Goal: Answer question/provide support: Share knowledge or assist other users

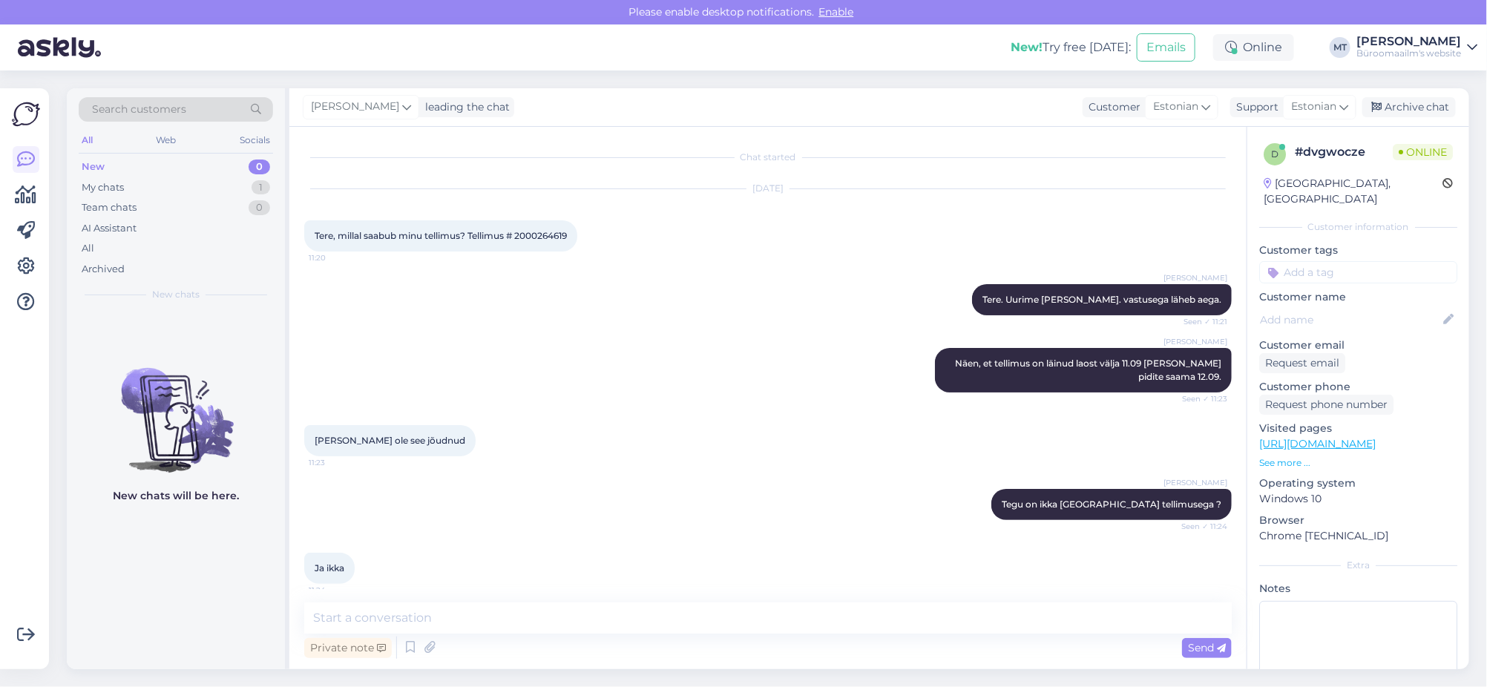
scroll to position [329, 0]
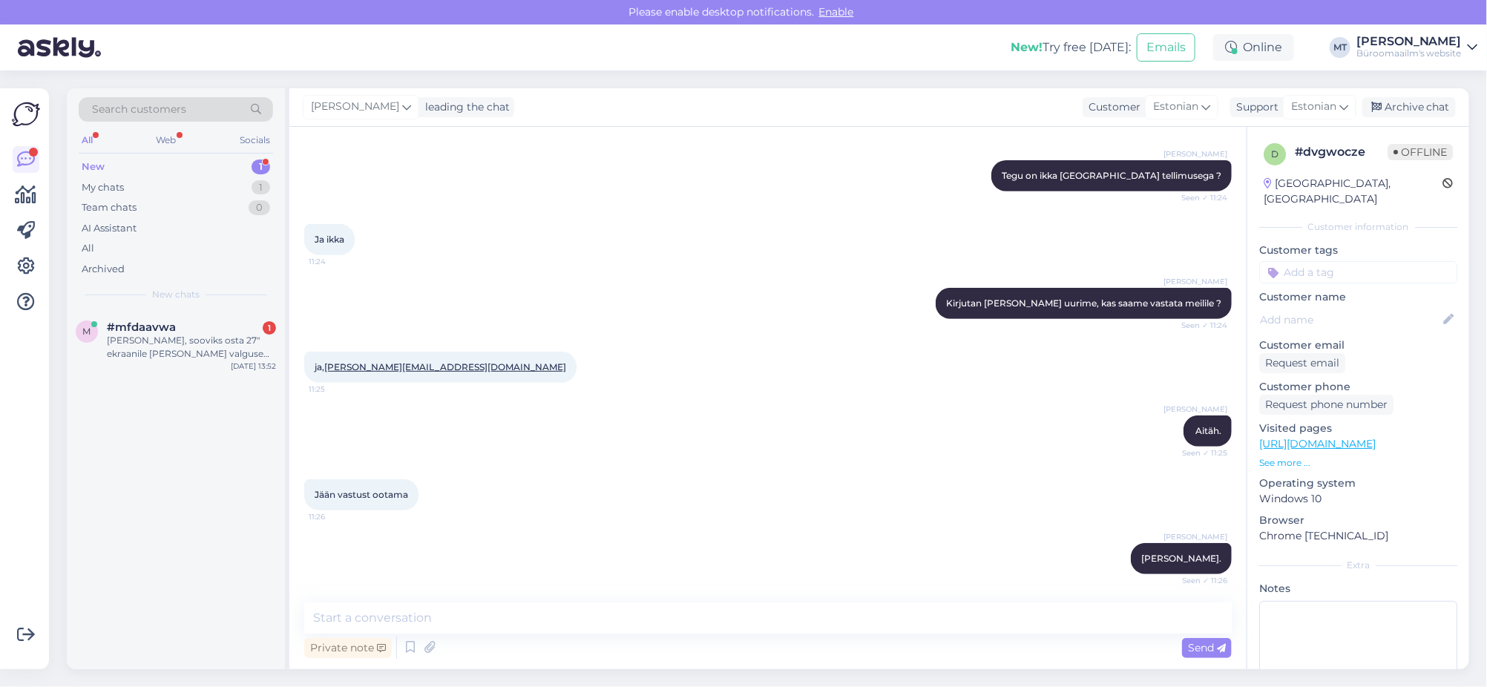
click at [93, 162] on div "New" at bounding box center [93, 167] width 23 height 15
click at [127, 322] on span "#mfdaavwa" at bounding box center [141, 327] width 69 height 13
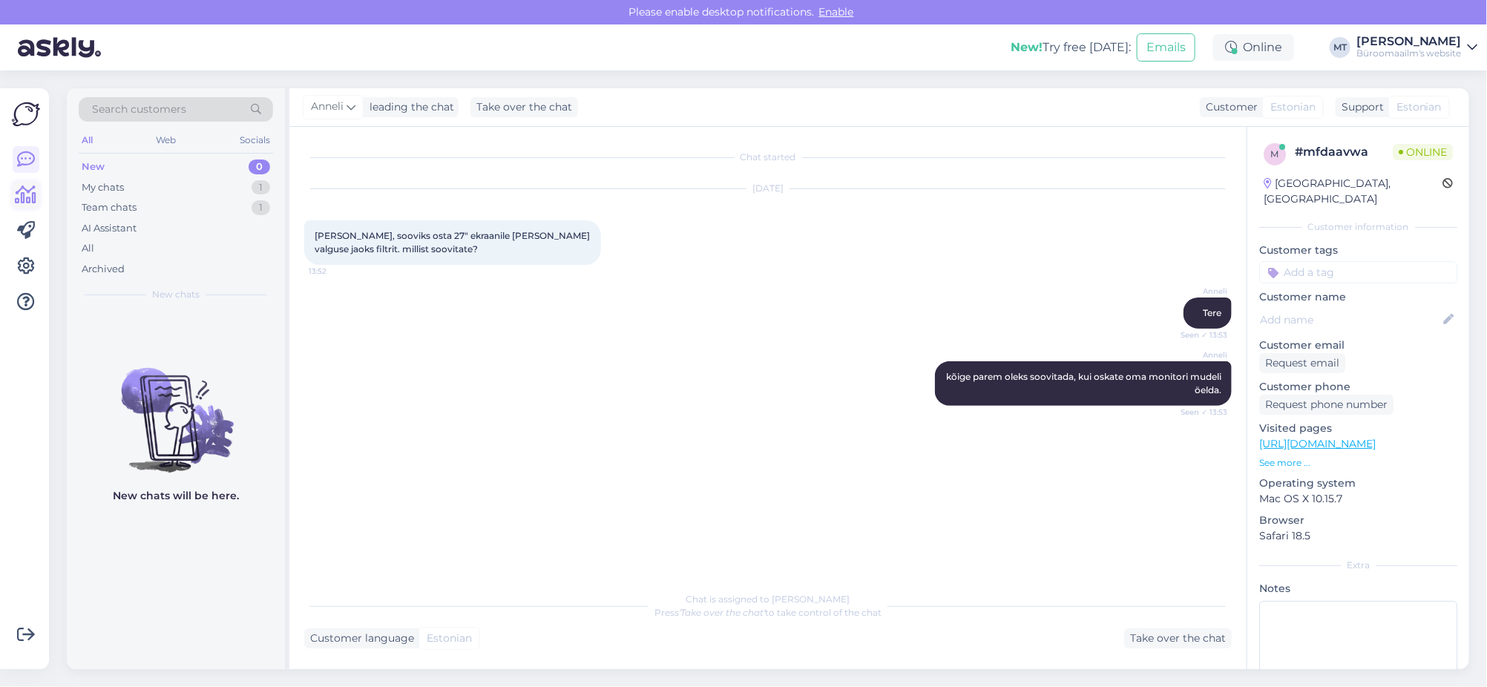
click at [24, 200] on icon at bounding box center [27, 195] width 22 height 18
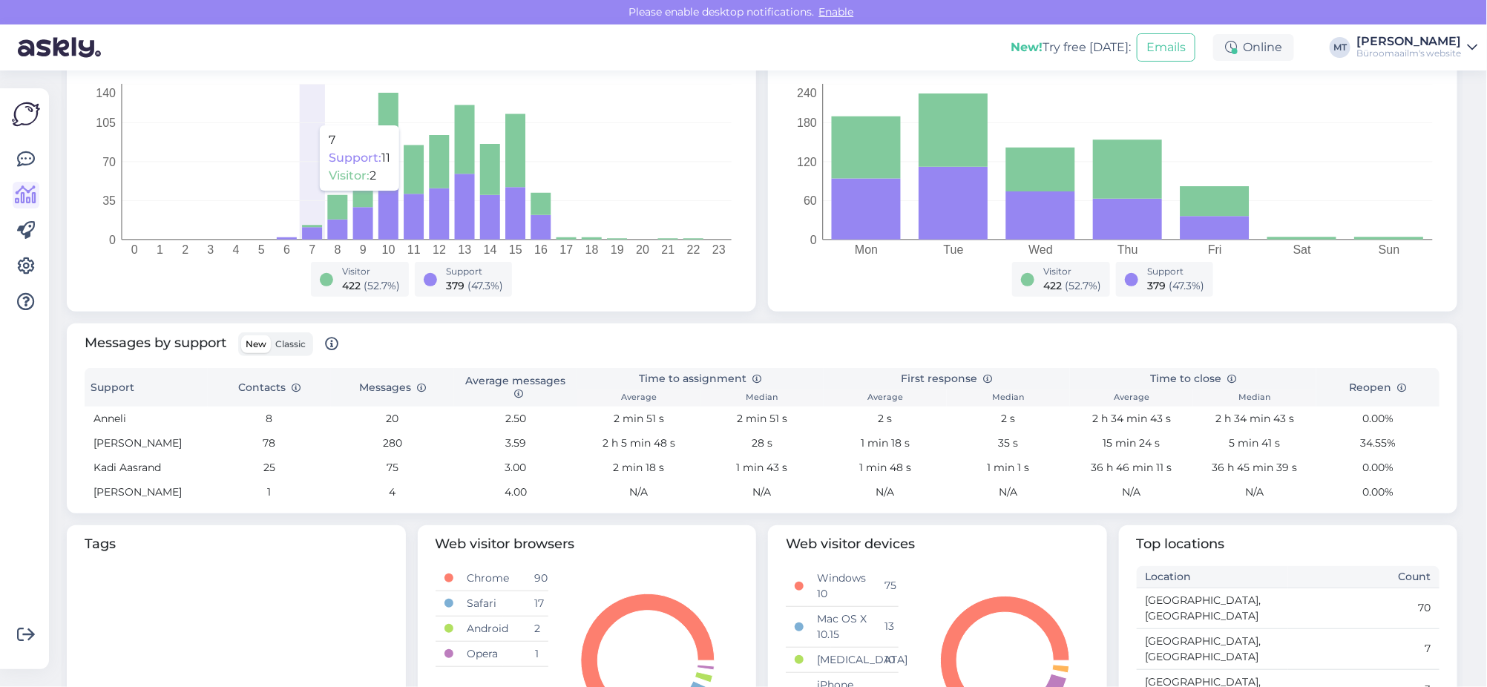
scroll to position [278, 0]
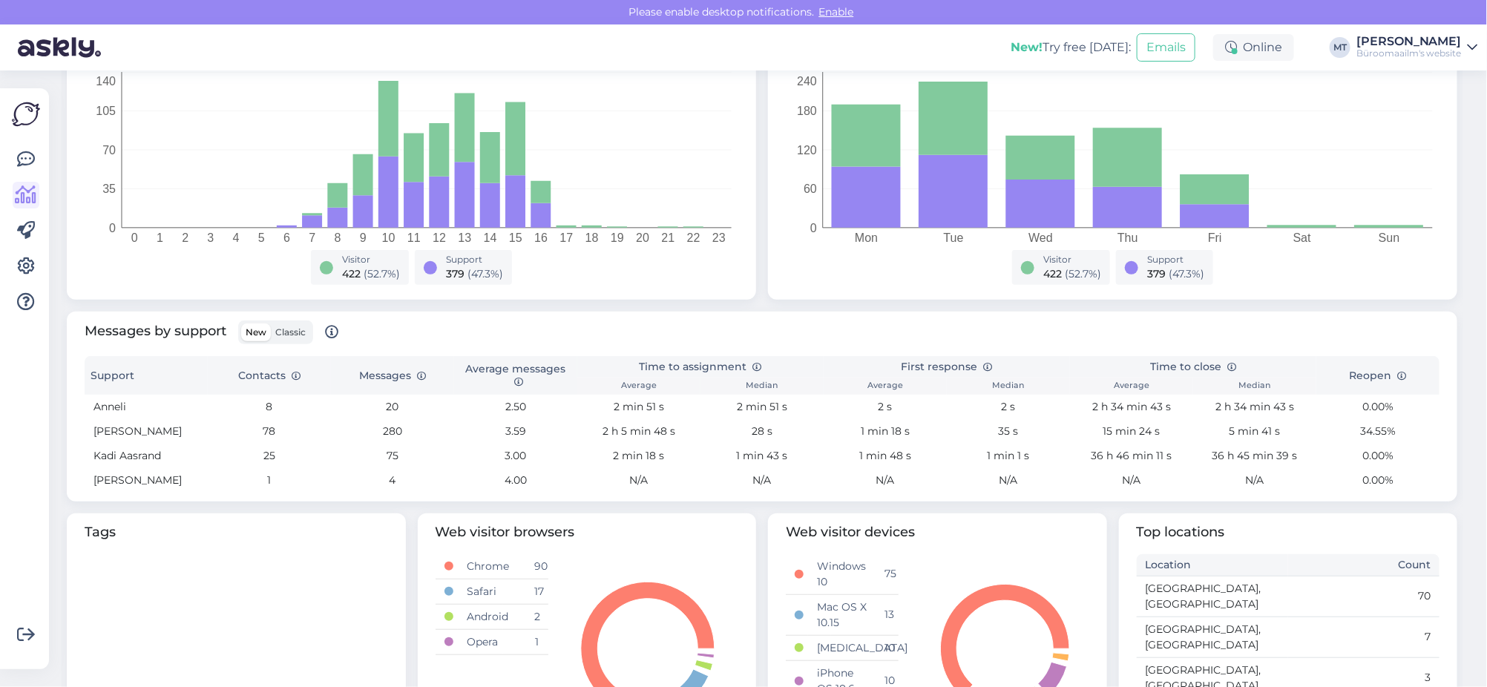
click at [303, 336] on span "Classic" at bounding box center [290, 332] width 30 height 11
click at [271, 324] on input "Classic" at bounding box center [271, 324] width 0 height 0
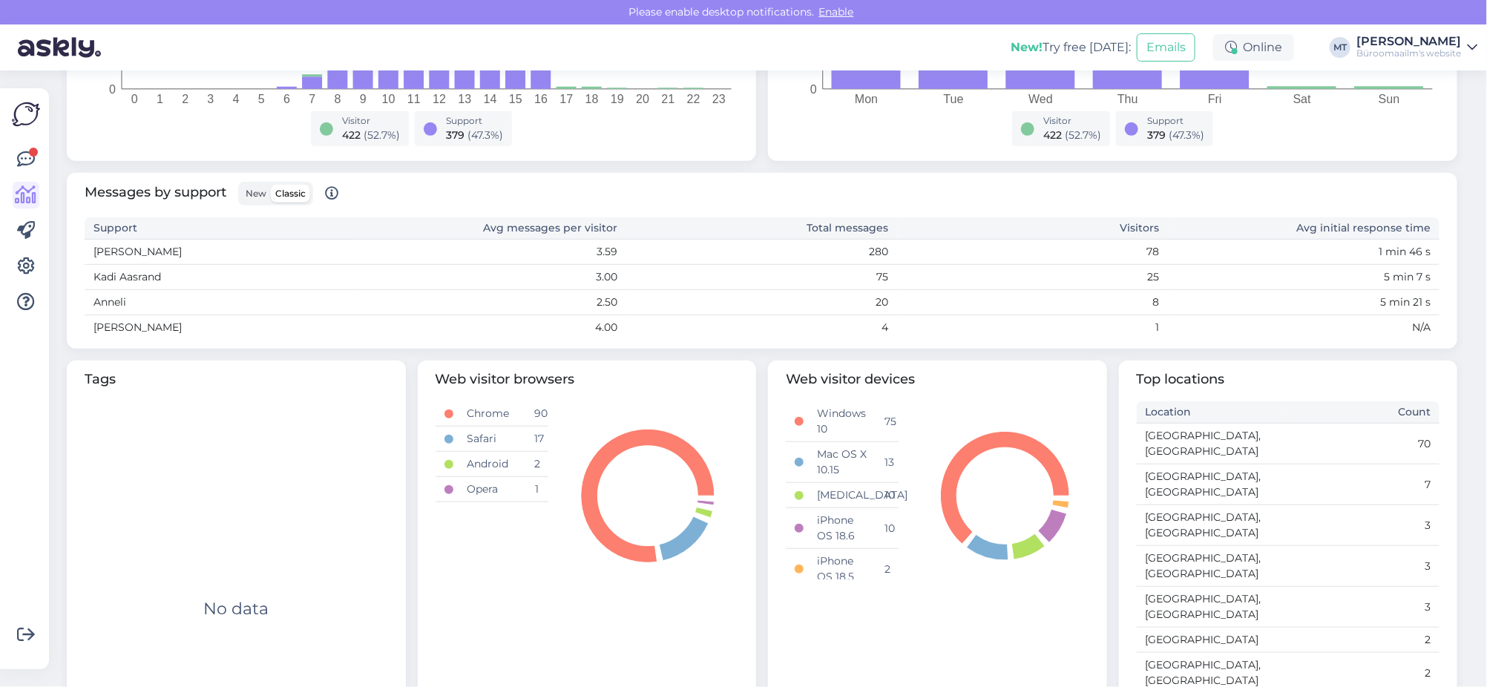
scroll to position [437, 0]
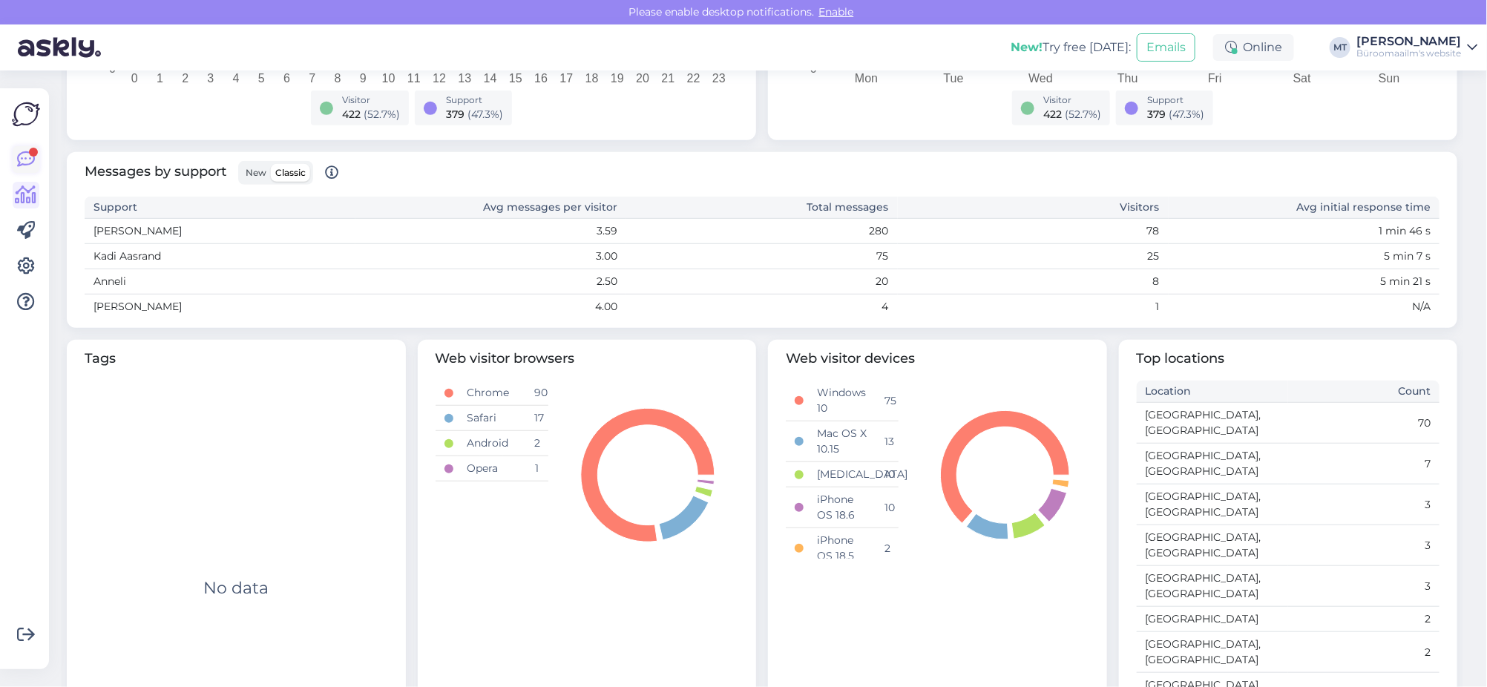
click at [24, 153] on icon at bounding box center [26, 160] width 18 height 18
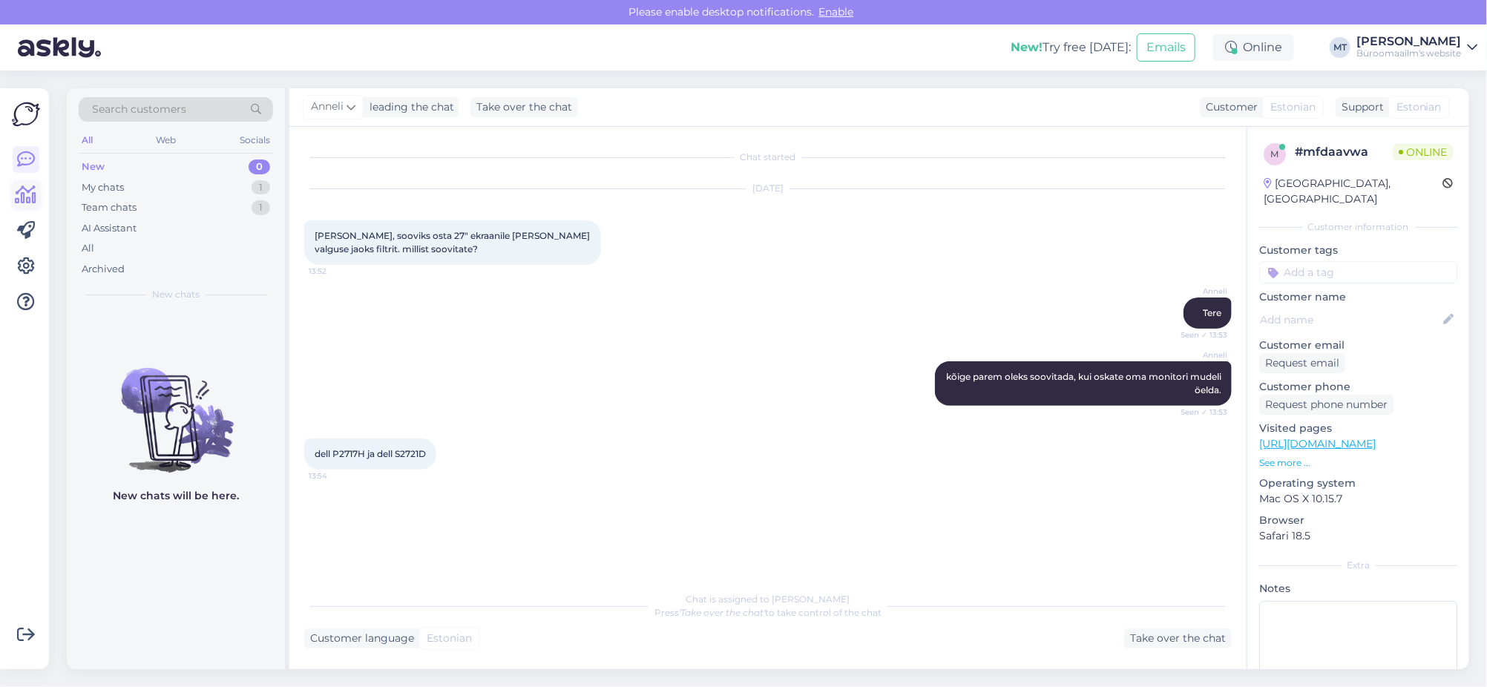
click at [22, 189] on icon at bounding box center [27, 195] width 22 height 18
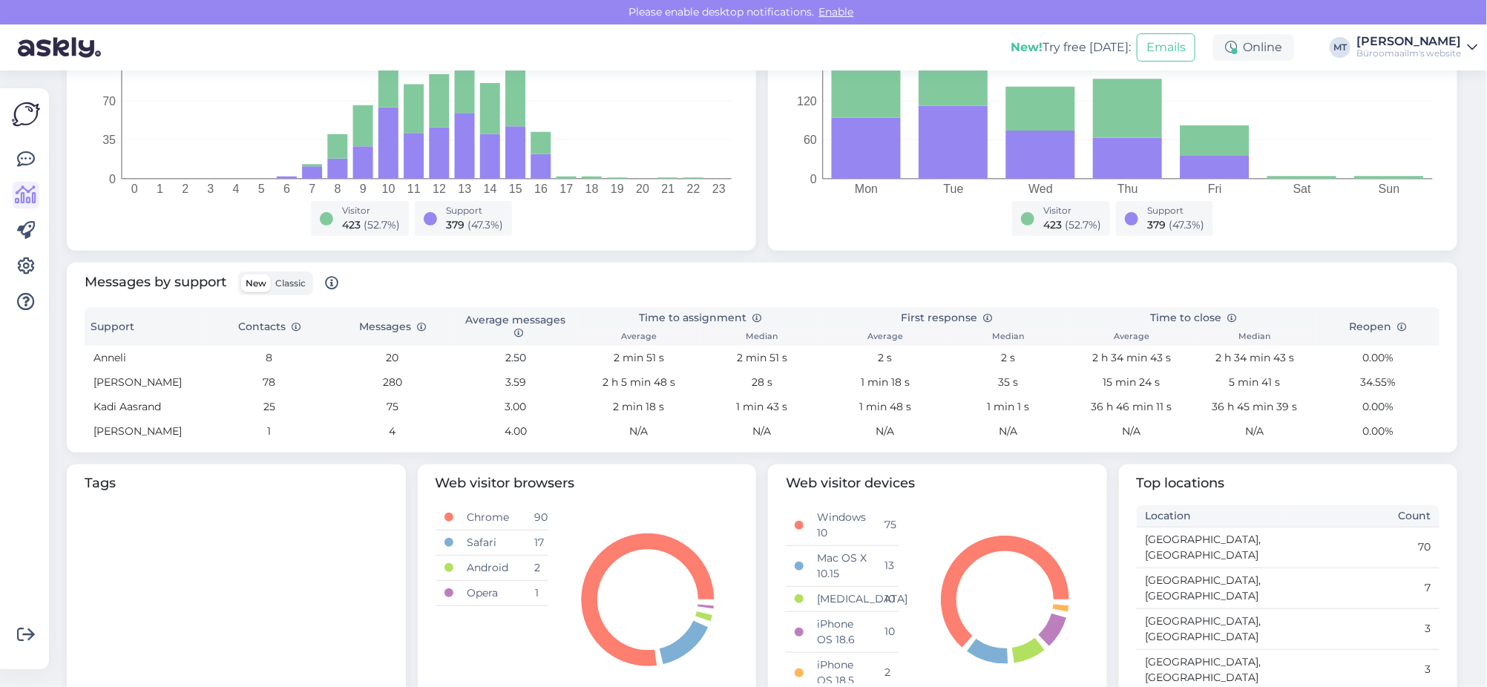
scroll to position [370, 0]
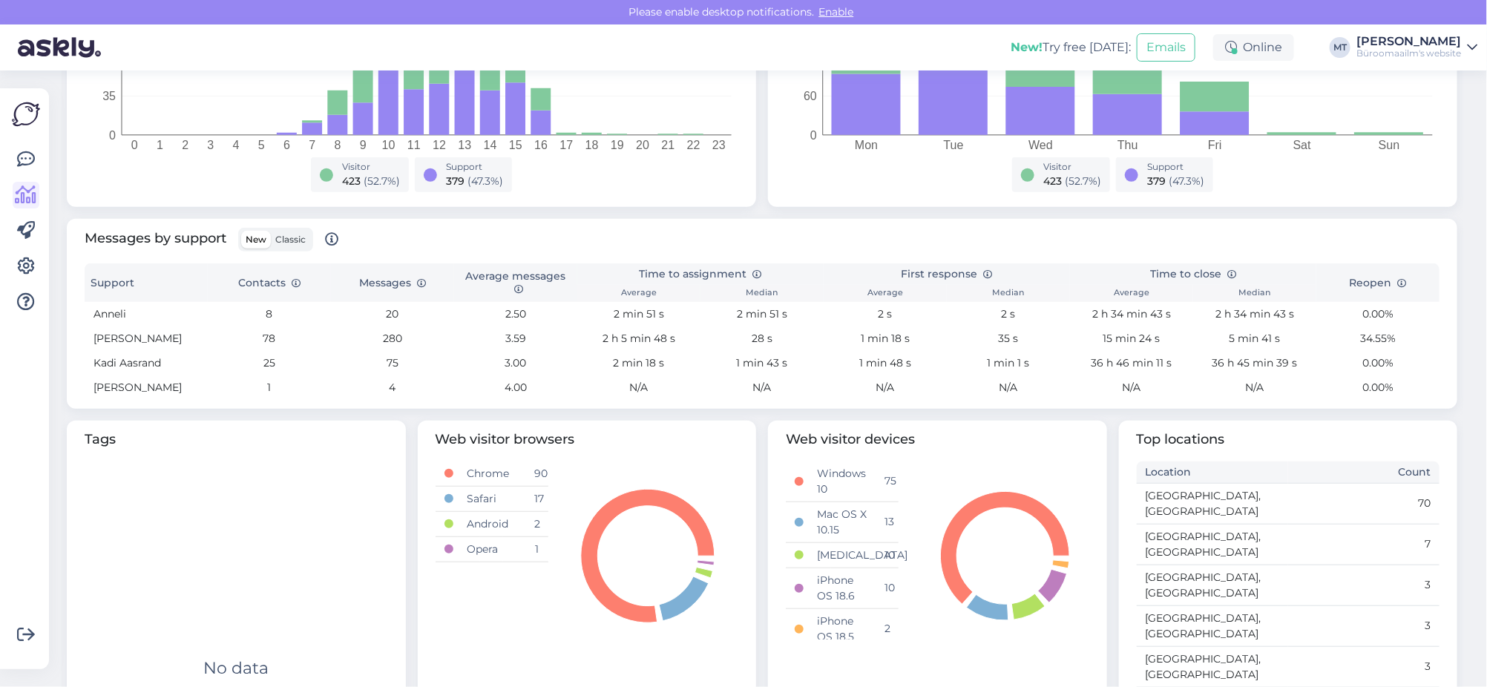
click at [291, 242] on span "Classic" at bounding box center [290, 239] width 30 height 11
click at [271, 231] on input "Classic" at bounding box center [271, 231] width 0 height 0
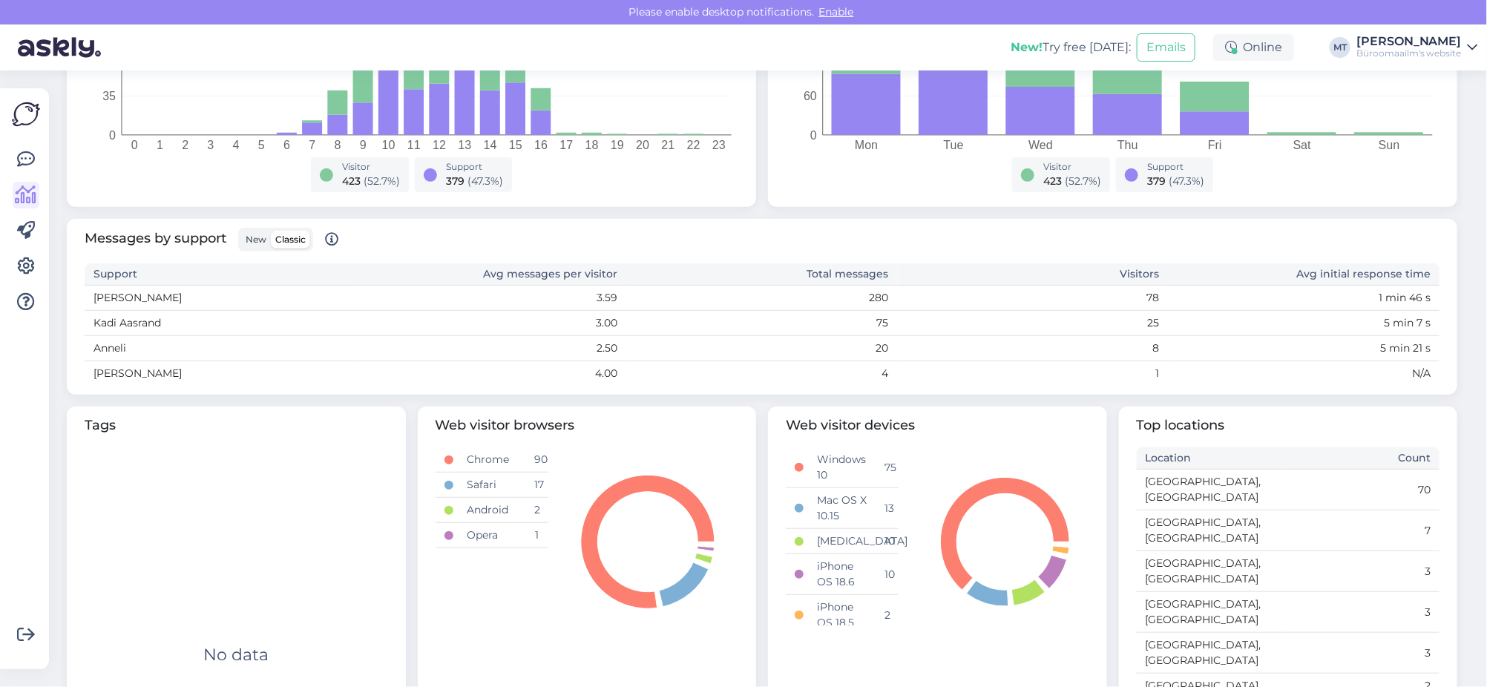
scroll to position [186, 0]
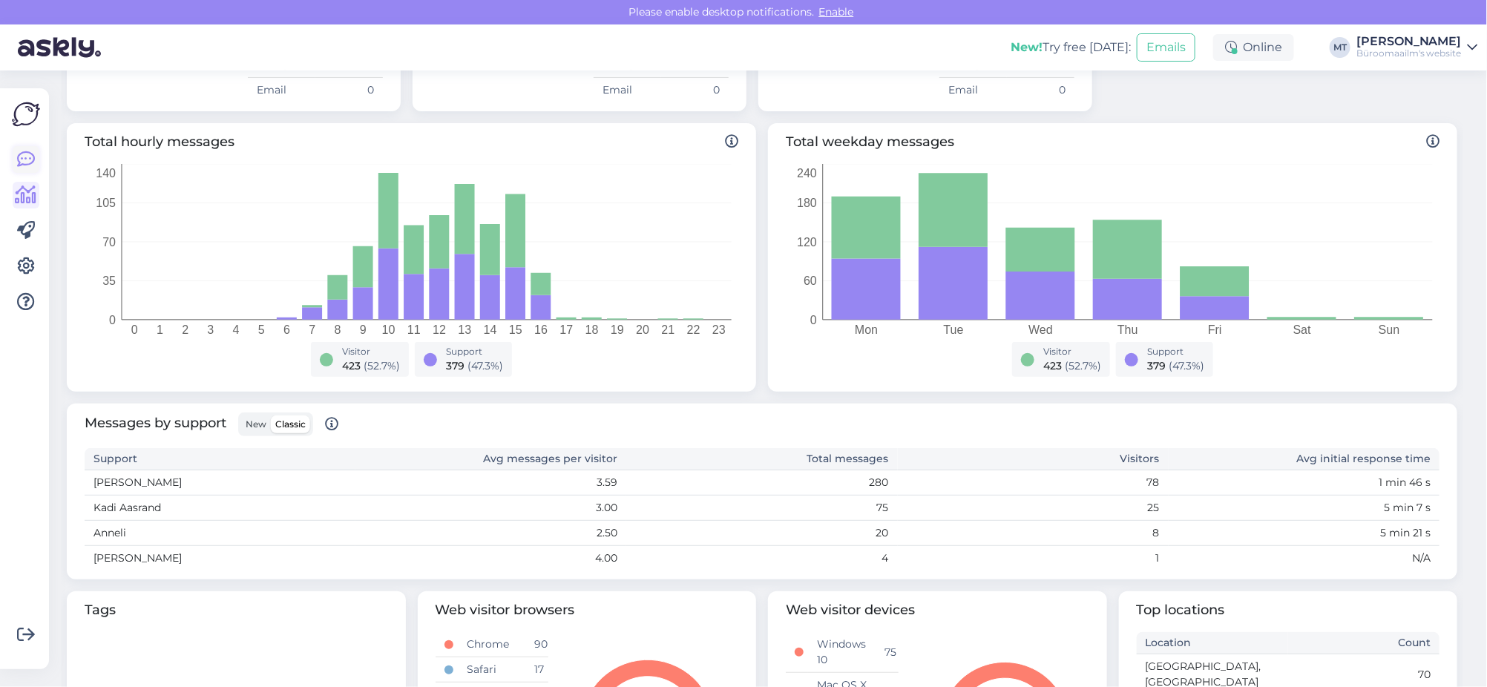
click at [22, 158] on icon at bounding box center [26, 160] width 18 height 18
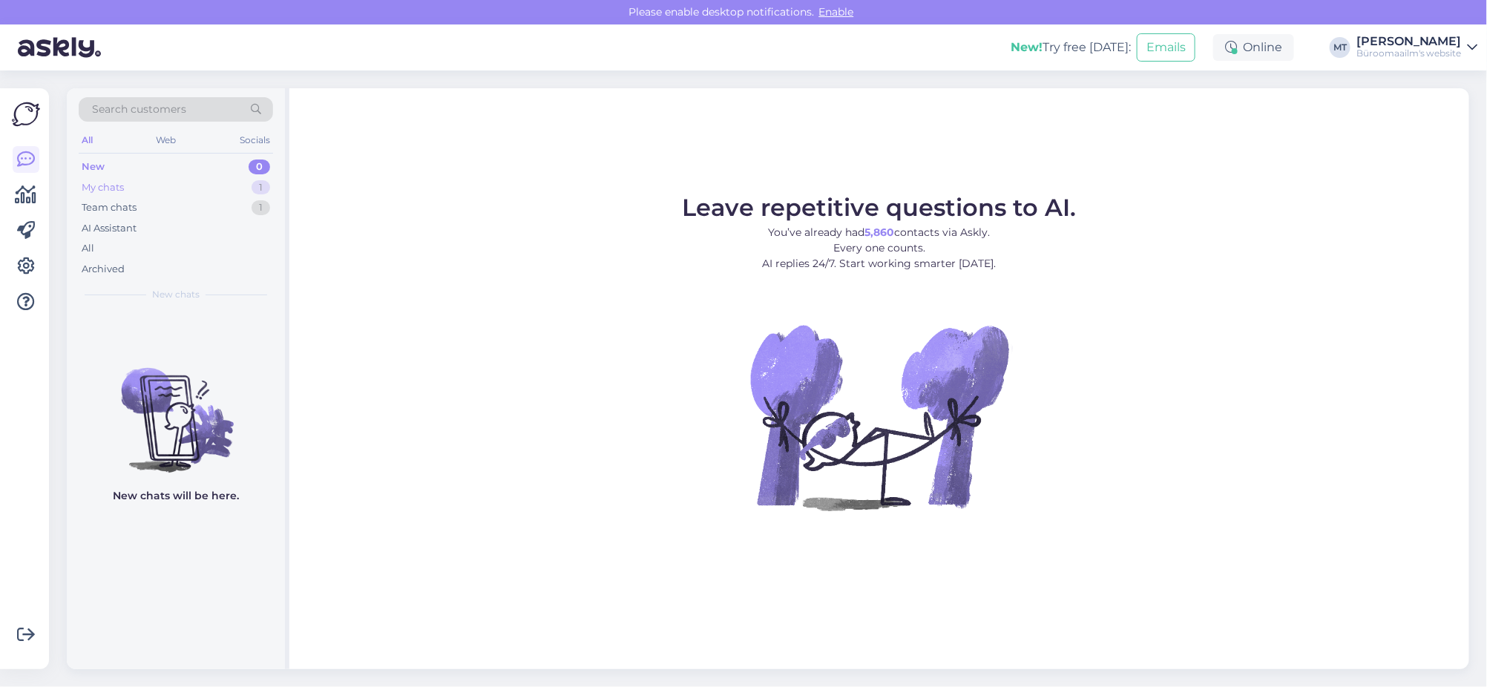
click at [107, 183] on div "My chats" at bounding box center [103, 187] width 42 height 15
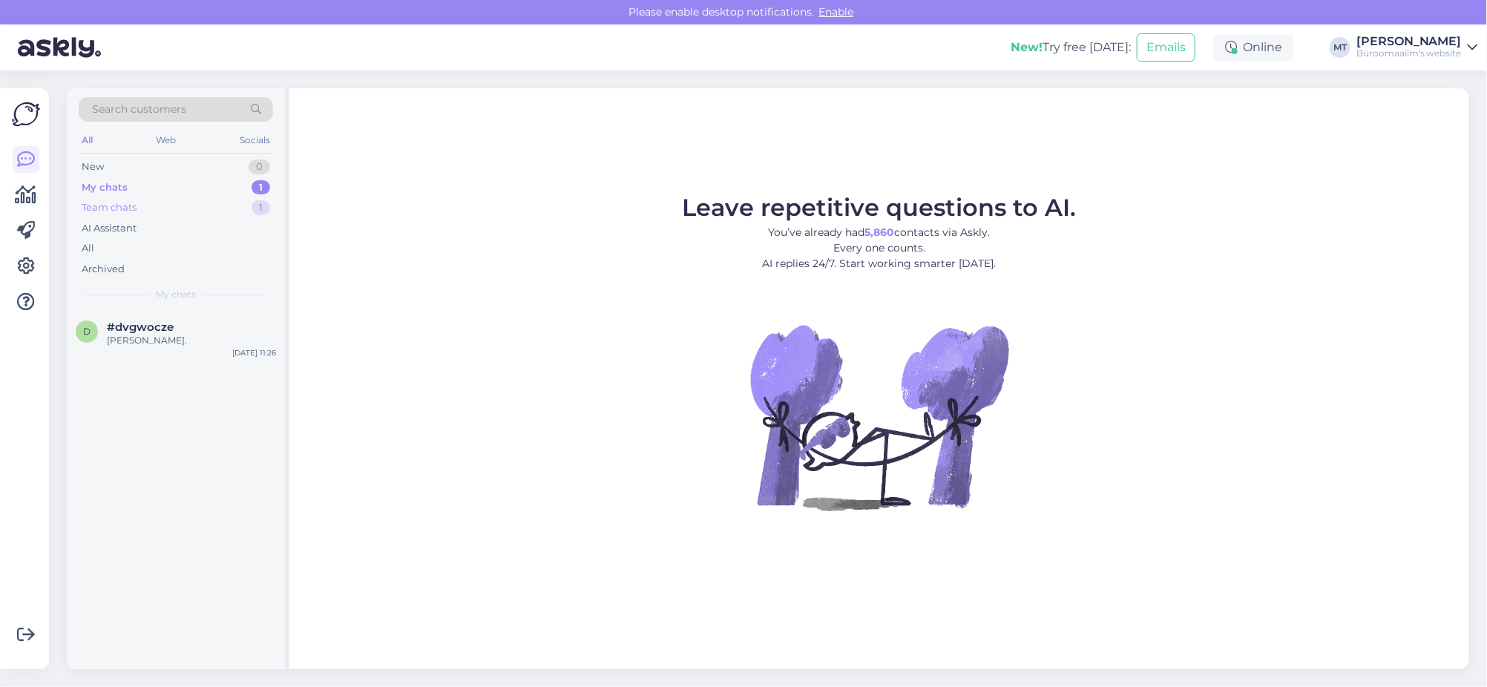
click at [101, 208] on div "Team chats" at bounding box center [109, 207] width 55 height 15
click at [140, 344] on div "konsulteerin tootejuhiga" at bounding box center [191, 340] width 169 height 13
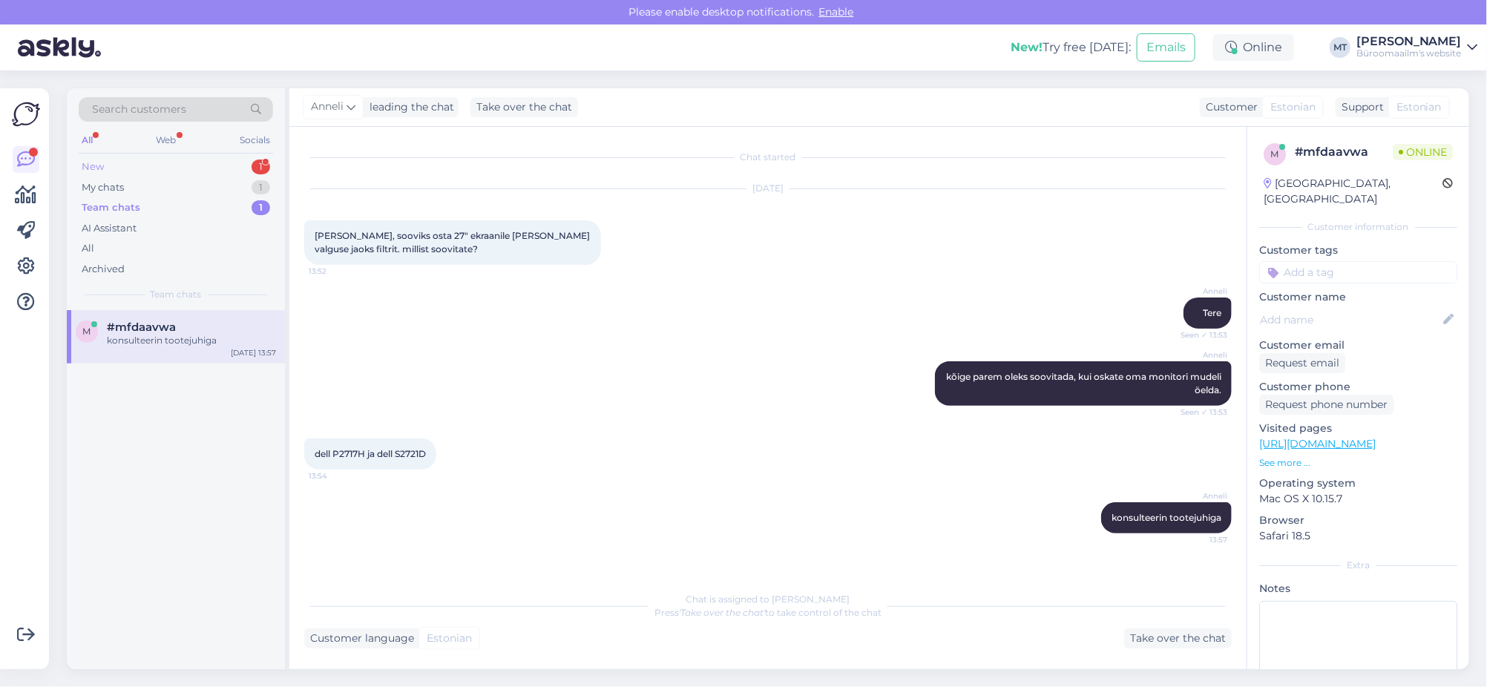
click at [88, 163] on div "New" at bounding box center [93, 167] width 22 height 15
click at [122, 327] on span "#ykp6ygng" at bounding box center [139, 327] width 65 height 13
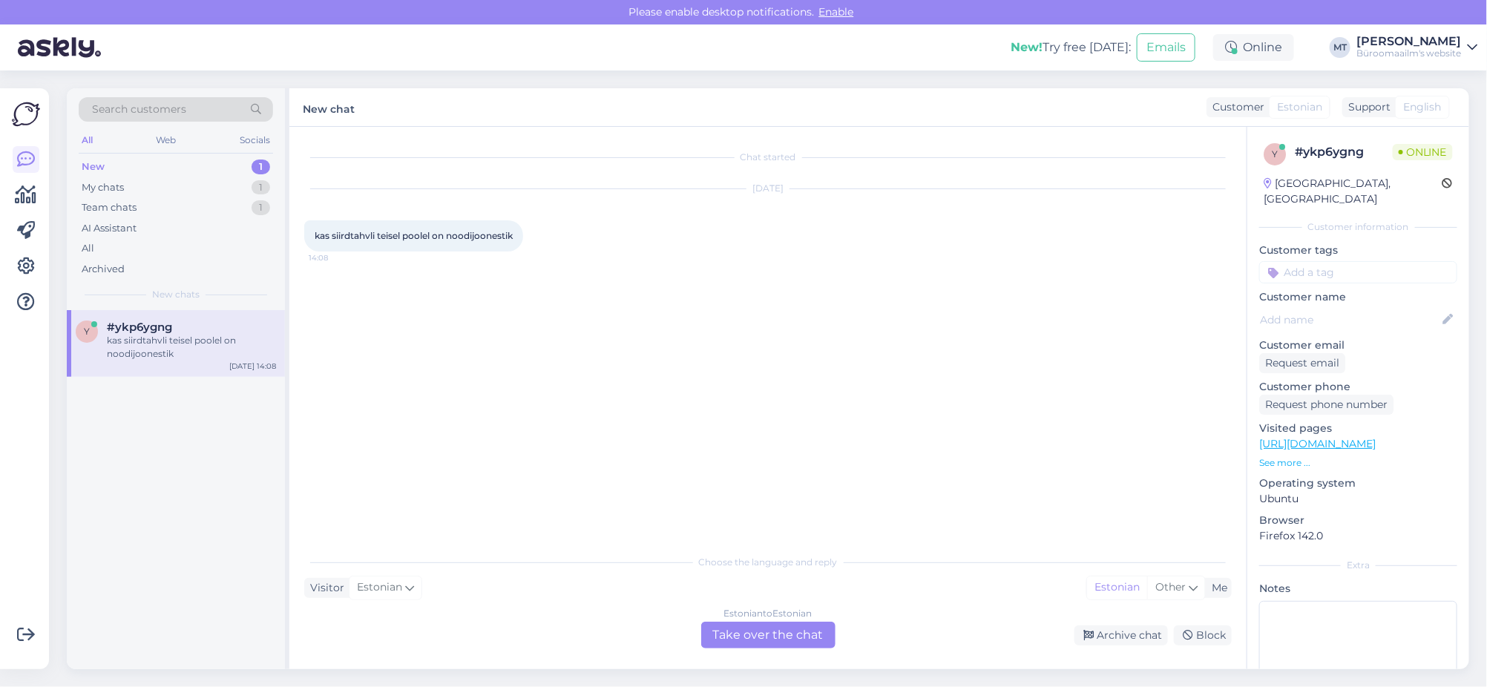
click at [758, 635] on div "Estonian to Estonian Take over the chat" at bounding box center [768, 635] width 134 height 27
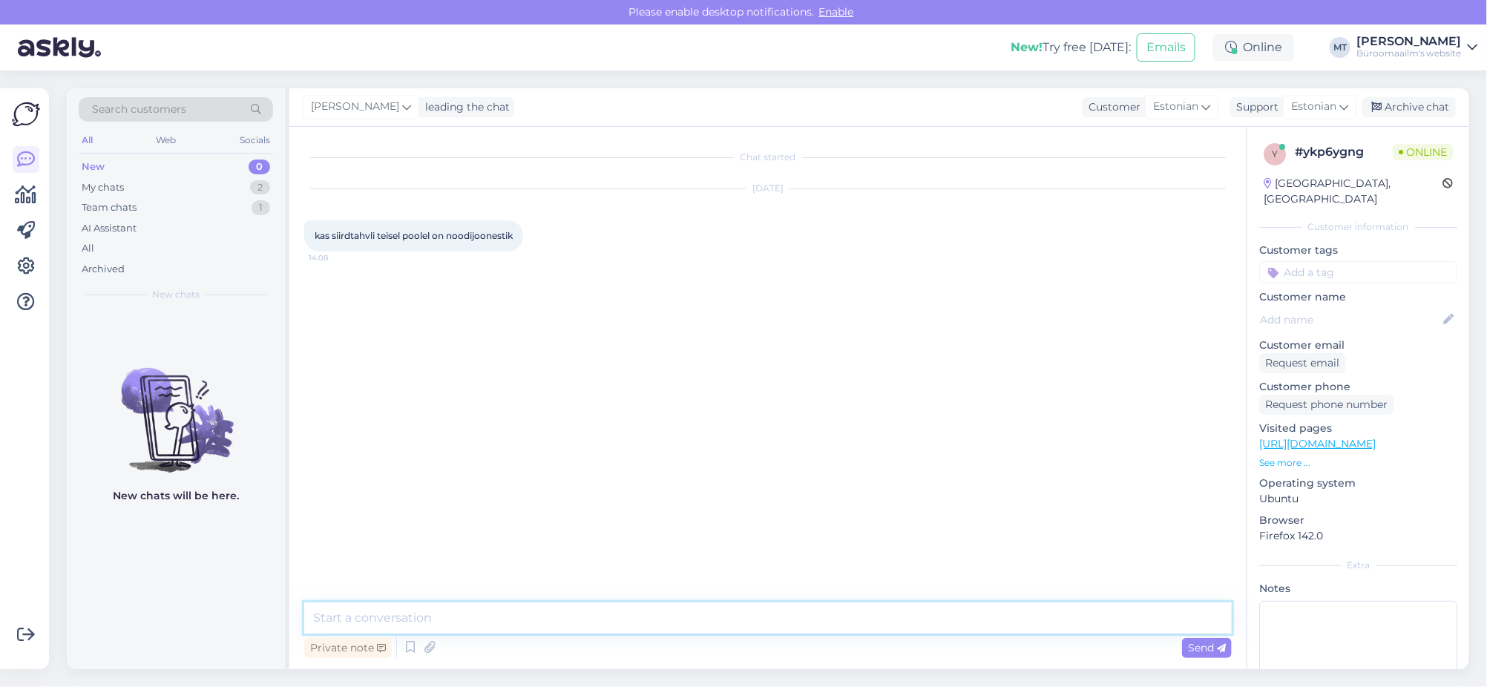
click at [364, 629] on textarea at bounding box center [768, 618] width 928 height 31
click at [376, 620] on textarea "Tere. Ei ole. Noodijoonestikuga tahvel on ainult eritellimus." at bounding box center [768, 618] width 928 height 31
click at [849, 624] on textarea "Tere. Ei ole, on valge ilma joonteta. Noodijoonestikuga tahvel on ainult eritel…" at bounding box center [768, 618] width 928 height 31
paste textarea "https://www.byroomaailm.ee/teip-valgetahvli-joonimiseks-nobo-3-0mm-x-10-0m-1-ru…"
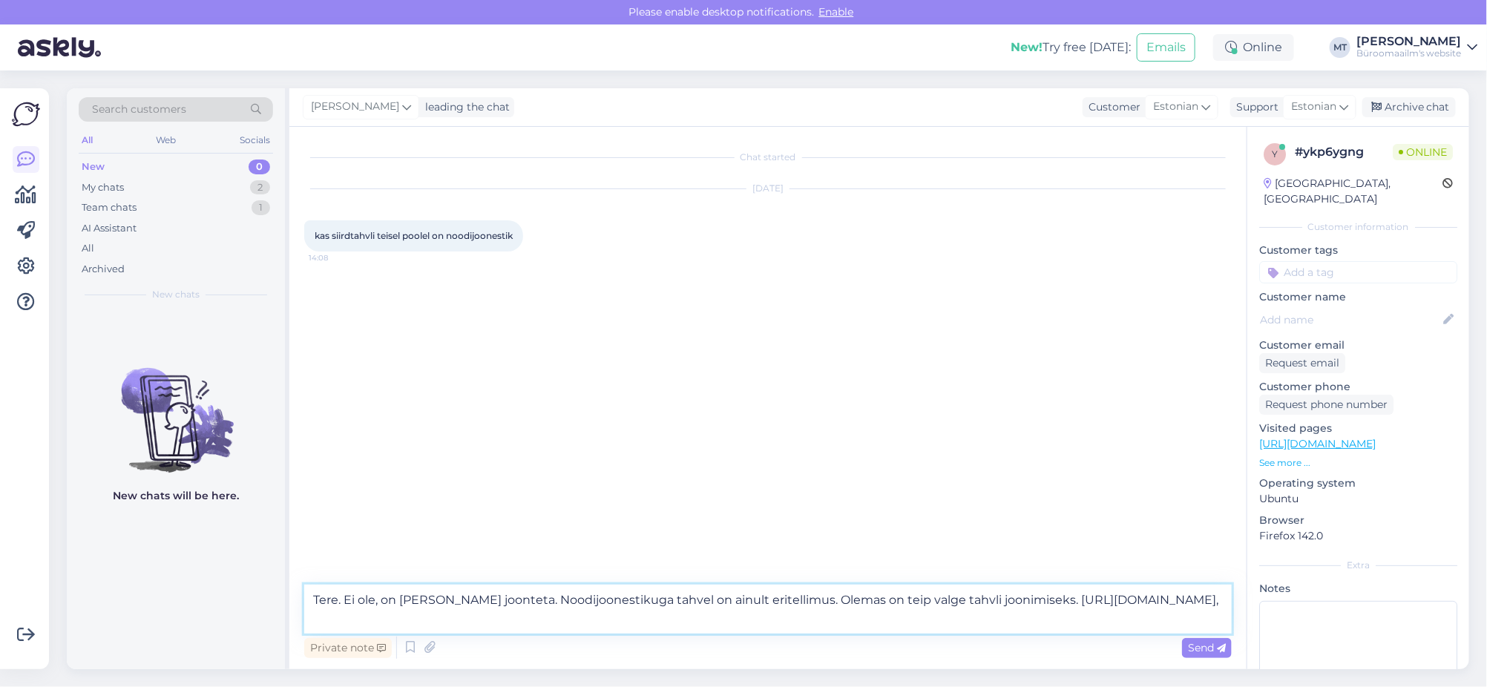
paste textarea "https://www.byroomaailm.ee/teip-valgetahvli-joonimiseks-nobo-1-5mm-x10-0m-1-rul…"
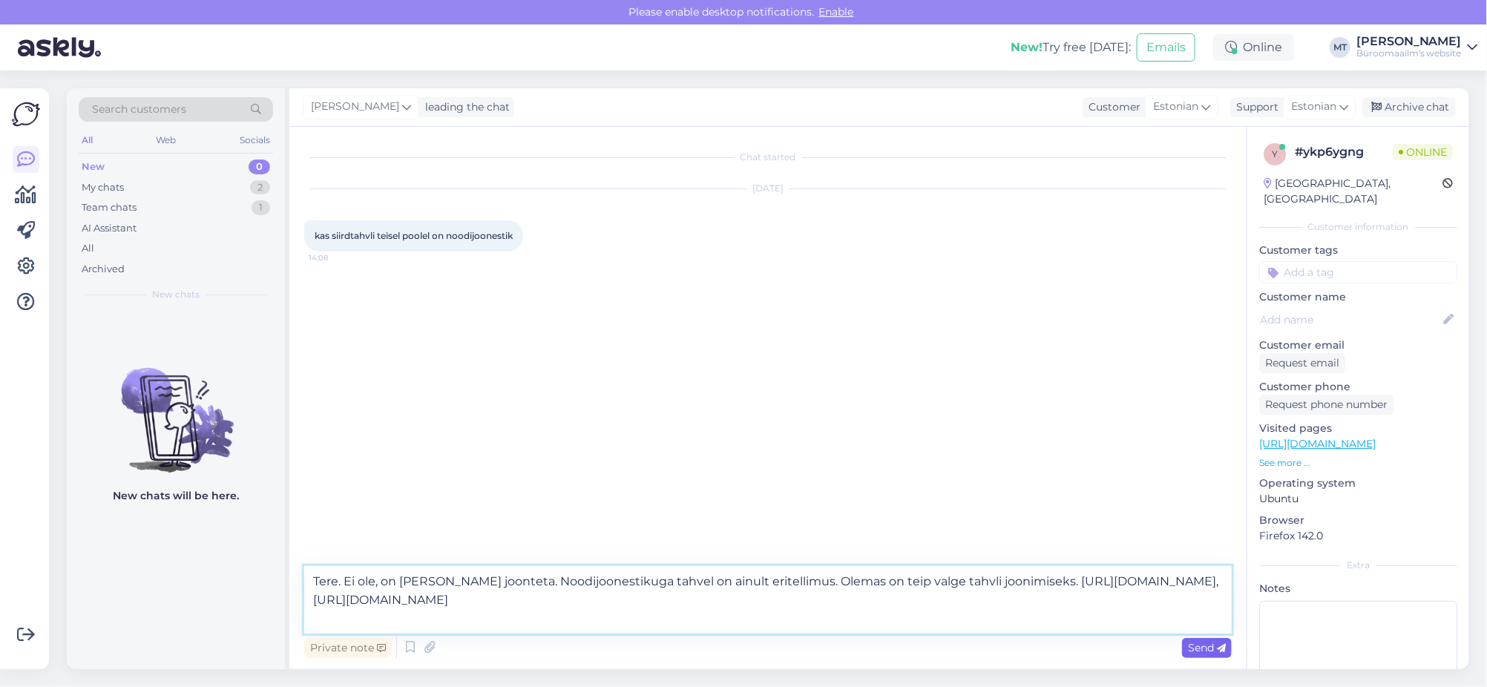
type textarea "Tere. Ei ole, on valge ilma joonteta. Noodijoonestikuga tahvel on ainult eritel…"
click at [1208, 642] on span "Send" at bounding box center [1207, 647] width 38 height 13
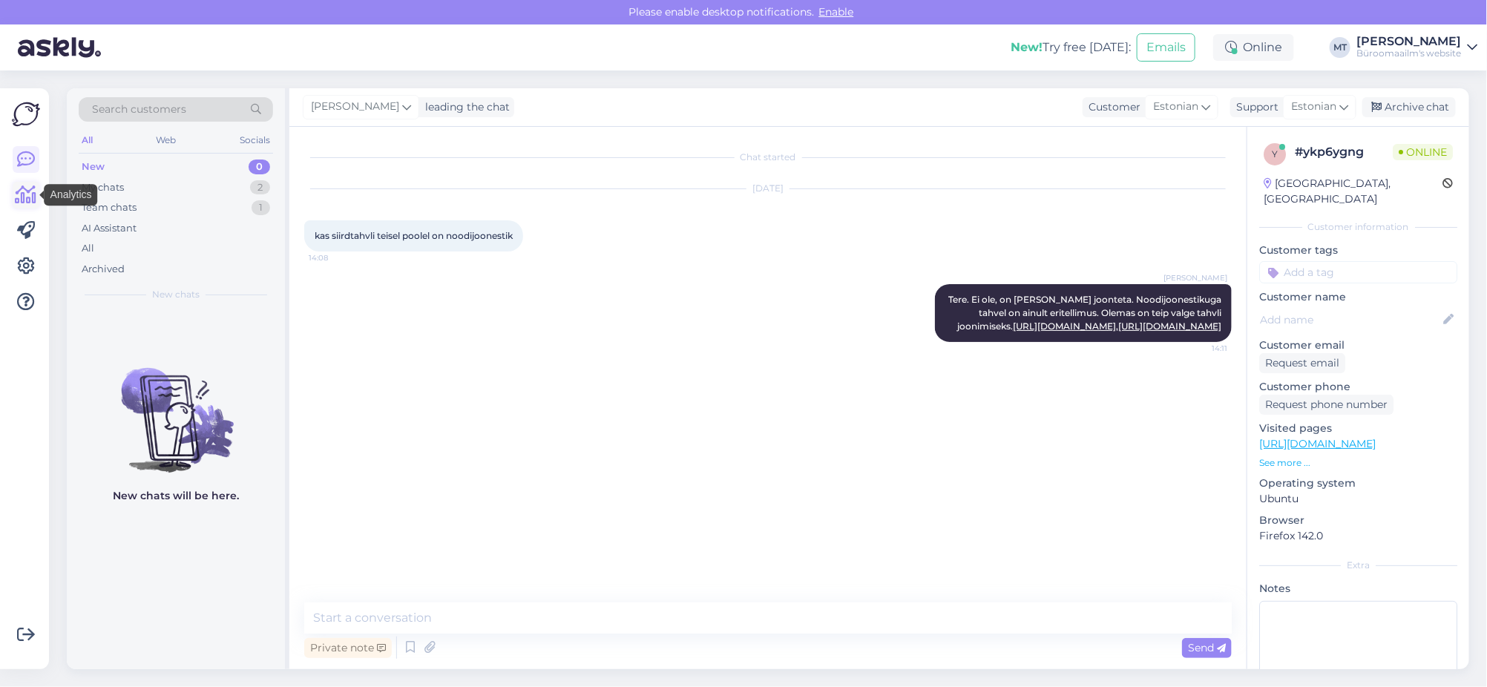
click at [27, 192] on icon at bounding box center [27, 195] width 22 height 18
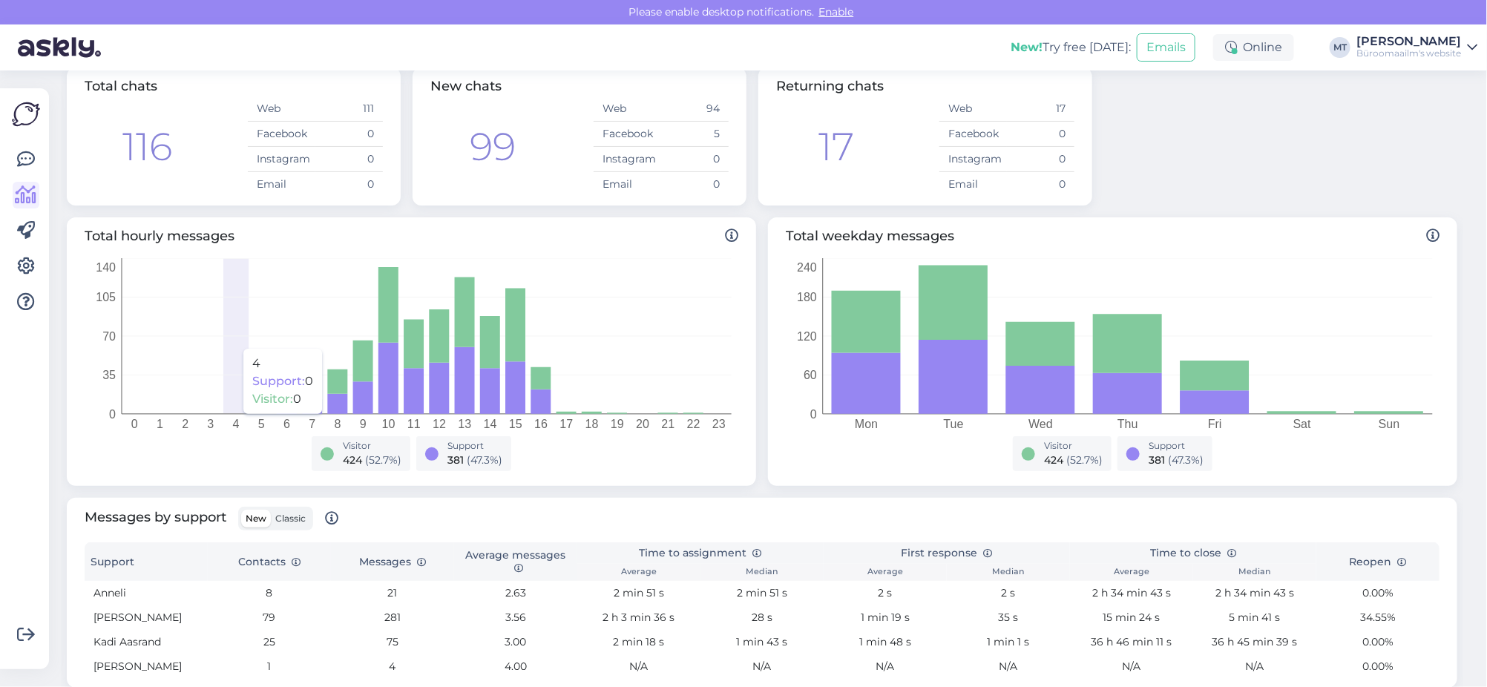
scroll to position [278, 0]
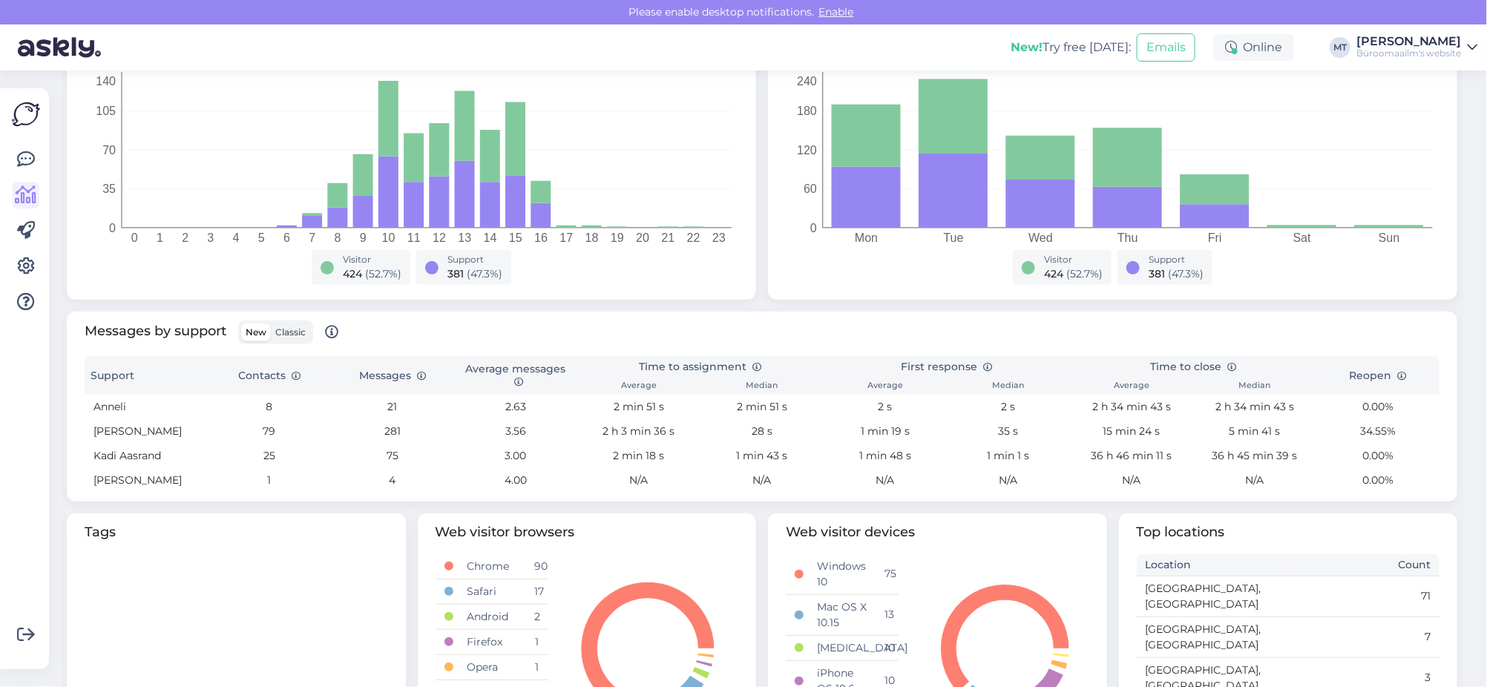
click at [292, 328] on span "Classic" at bounding box center [290, 332] width 30 height 11
click at [271, 324] on input "Classic" at bounding box center [271, 324] width 0 height 0
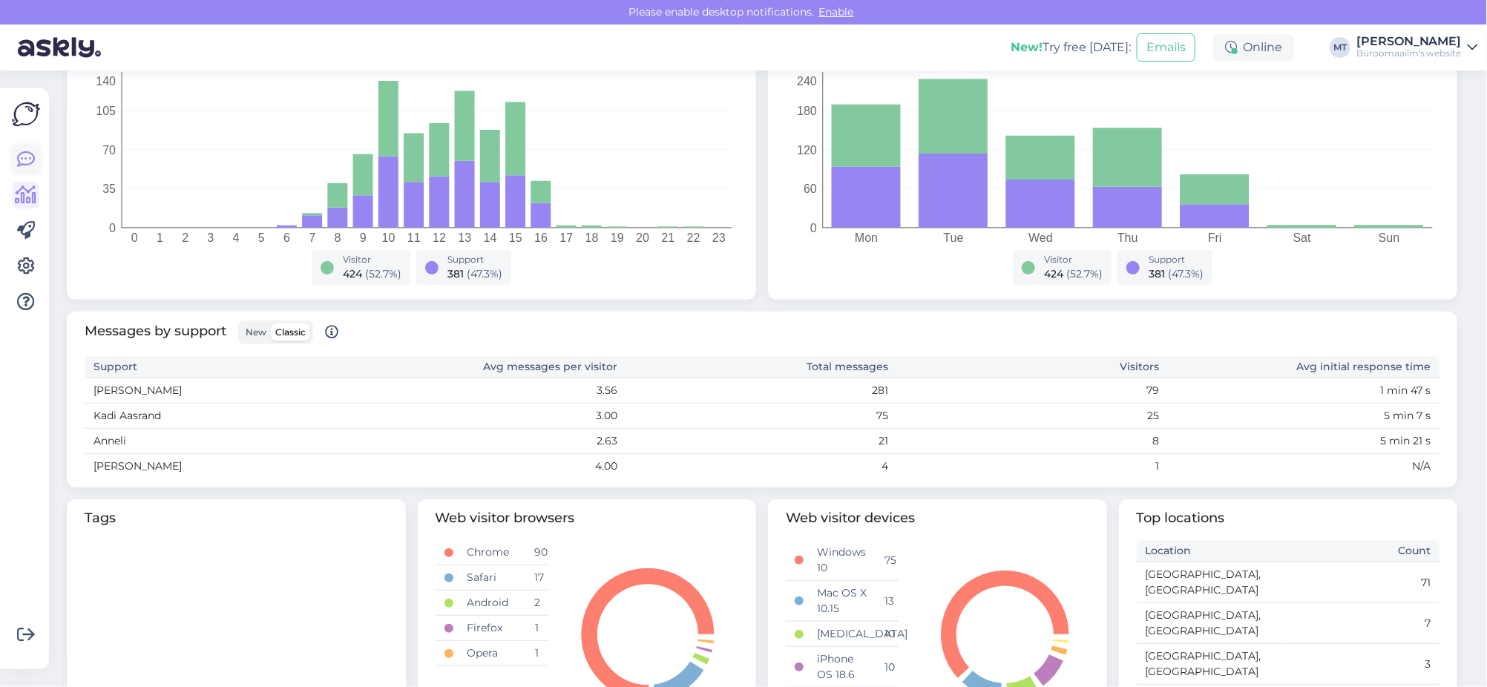
click at [30, 160] on icon at bounding box center [26, 160] width 18 height 18
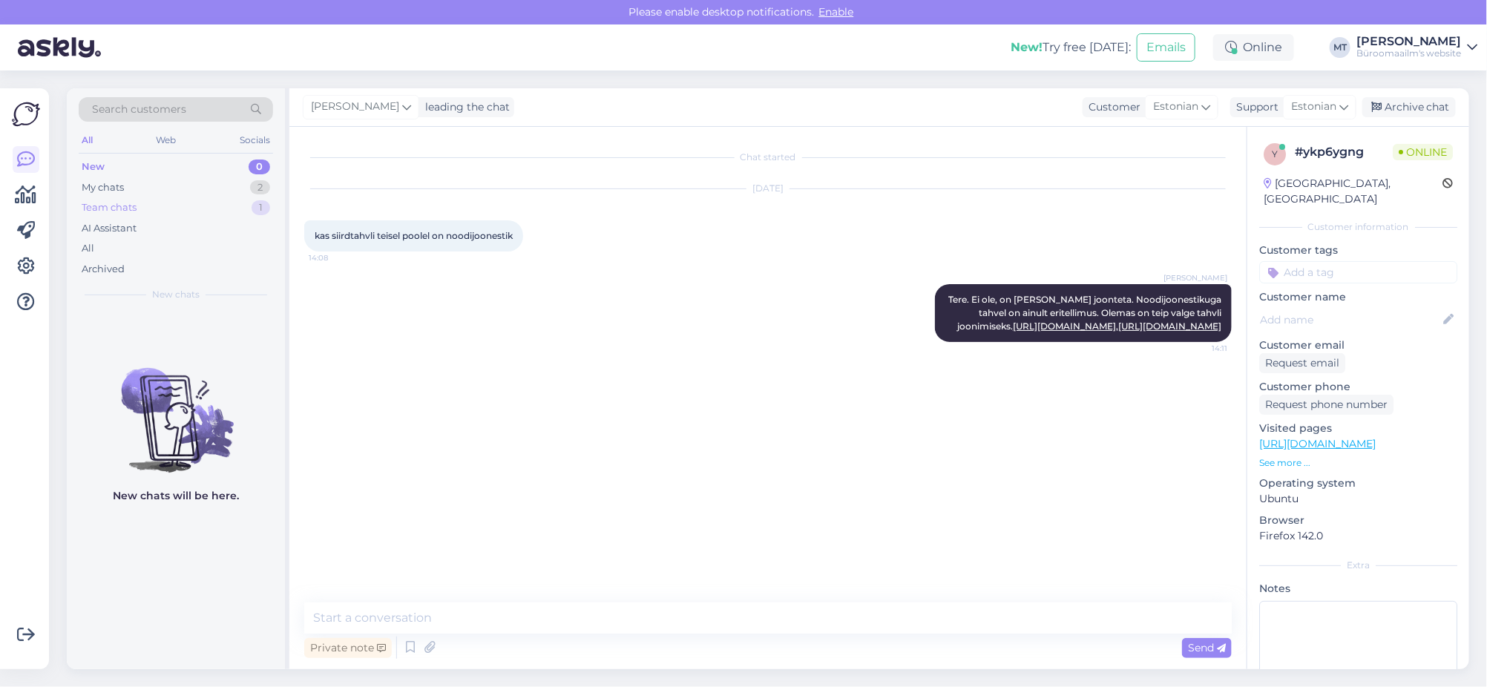
click at [111, 206] on div "Team chats" at bounding box center [109, 207] width 55 height 15
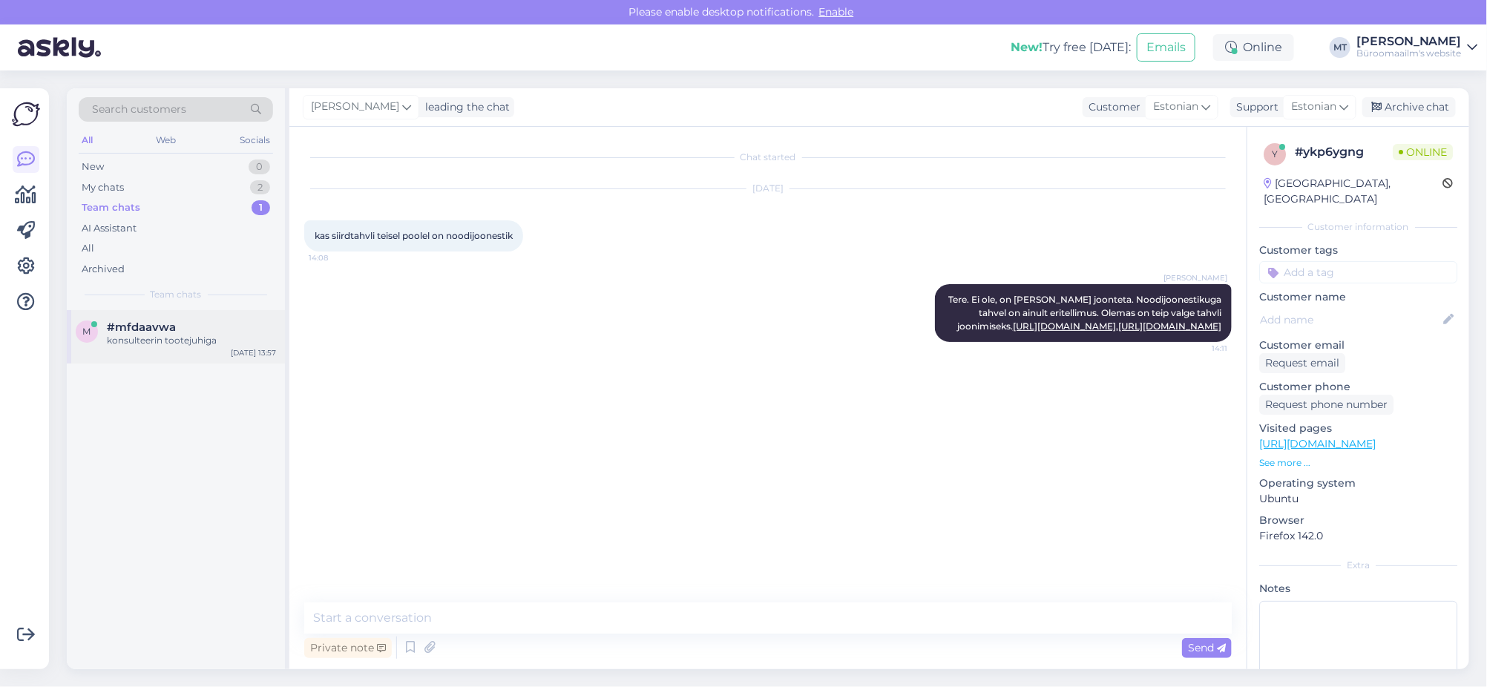
click at [132, 338] on div "konsulteerin tootejuhiga" at bounding box center [191, 340] width 169 height 13
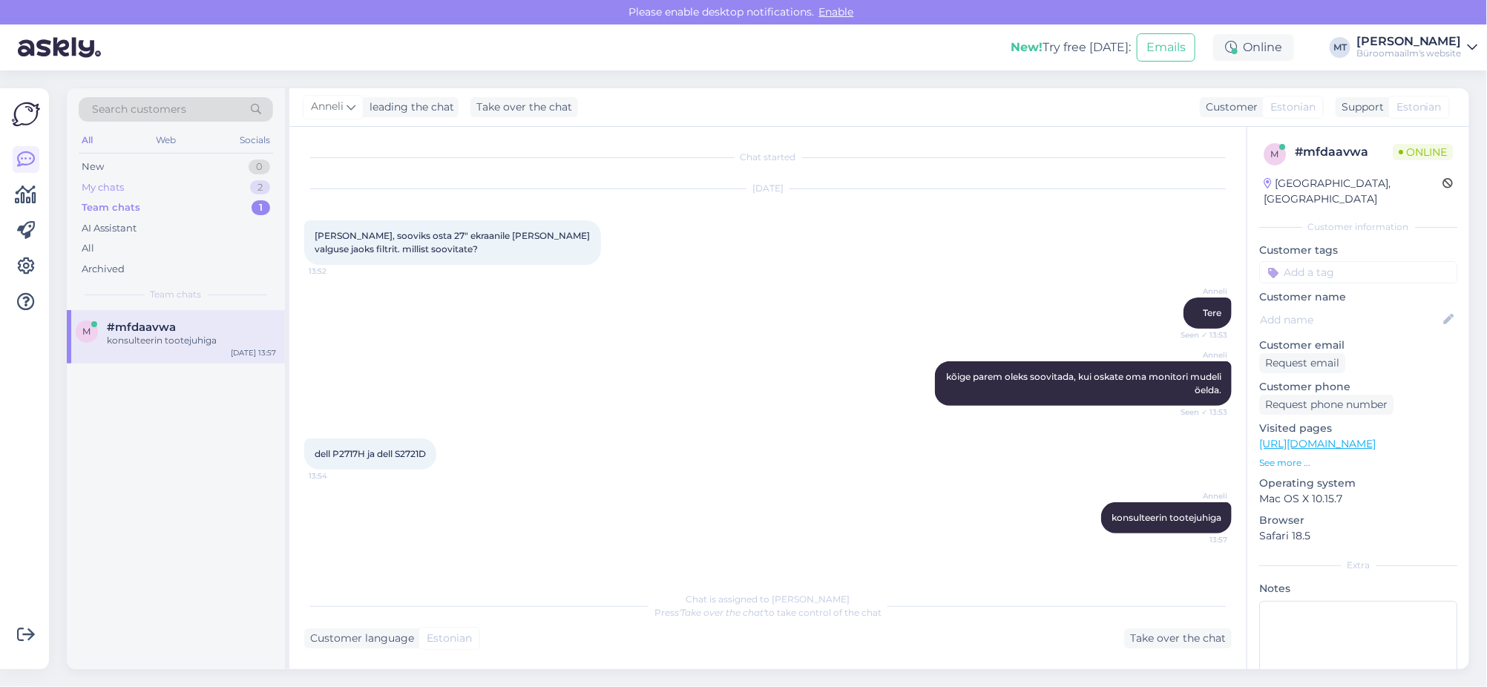
click at [114, 187] on div "My chats" at bounding box center [103, 187] width 42 height 15
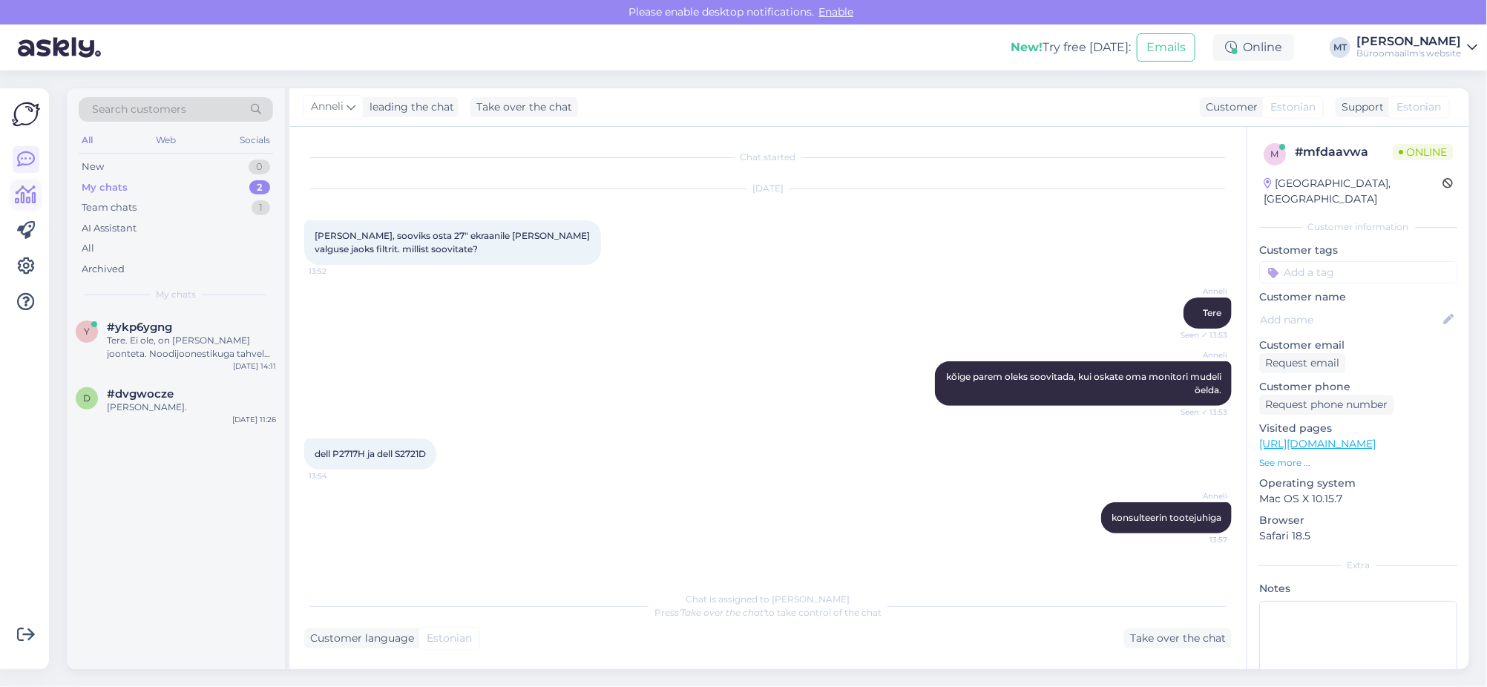
click at [27, 197] on icon at bounding box center [27, 195] width 22 height 18
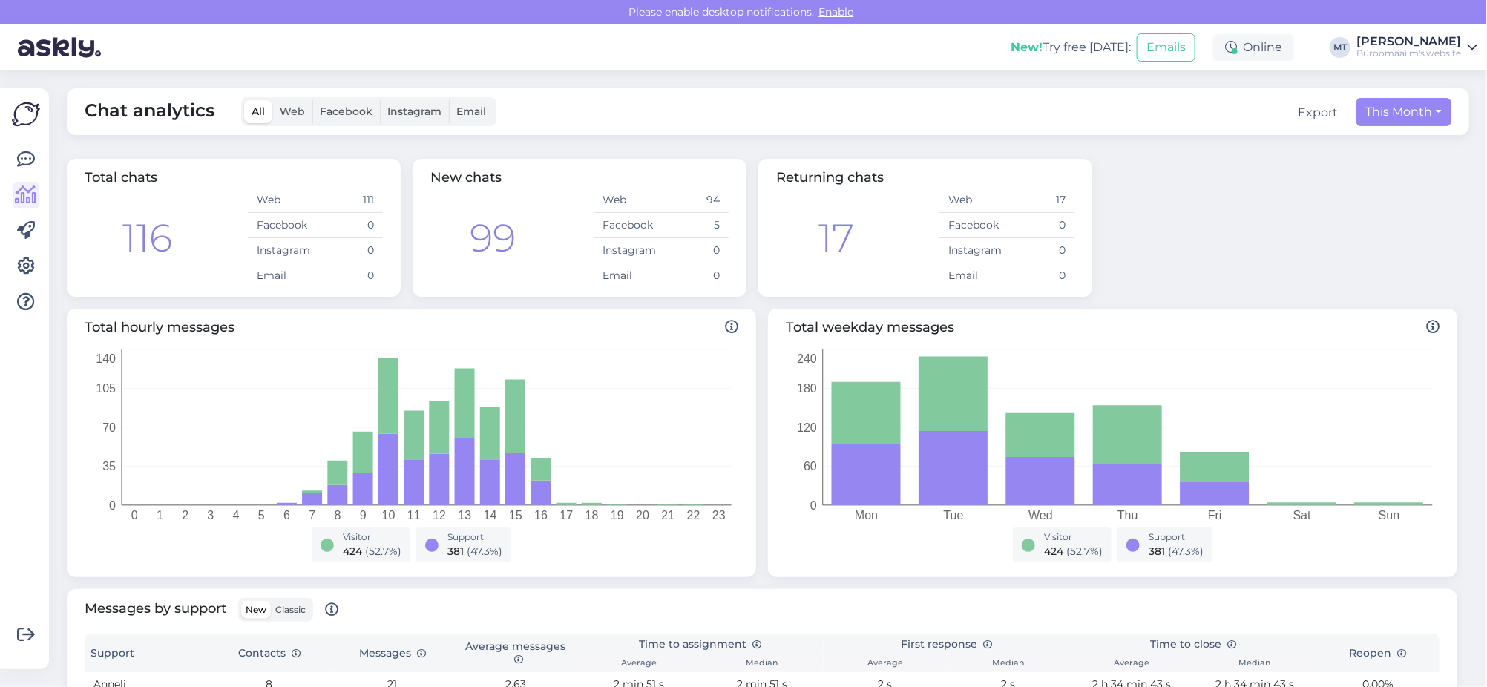
click at [297, 110] on span "Web" at bounding box center [292, 111] width 25 height 13
click at [272, 100] on input "Web" at bounding box center [272, 100] width 0 height 0
click at [350, 115] on span "Facebook" at bounding box center [346, 111] width 53 height 13
click at [312, 100] on input "Facebook" at bounding box center [312, 100] width 0 height 0
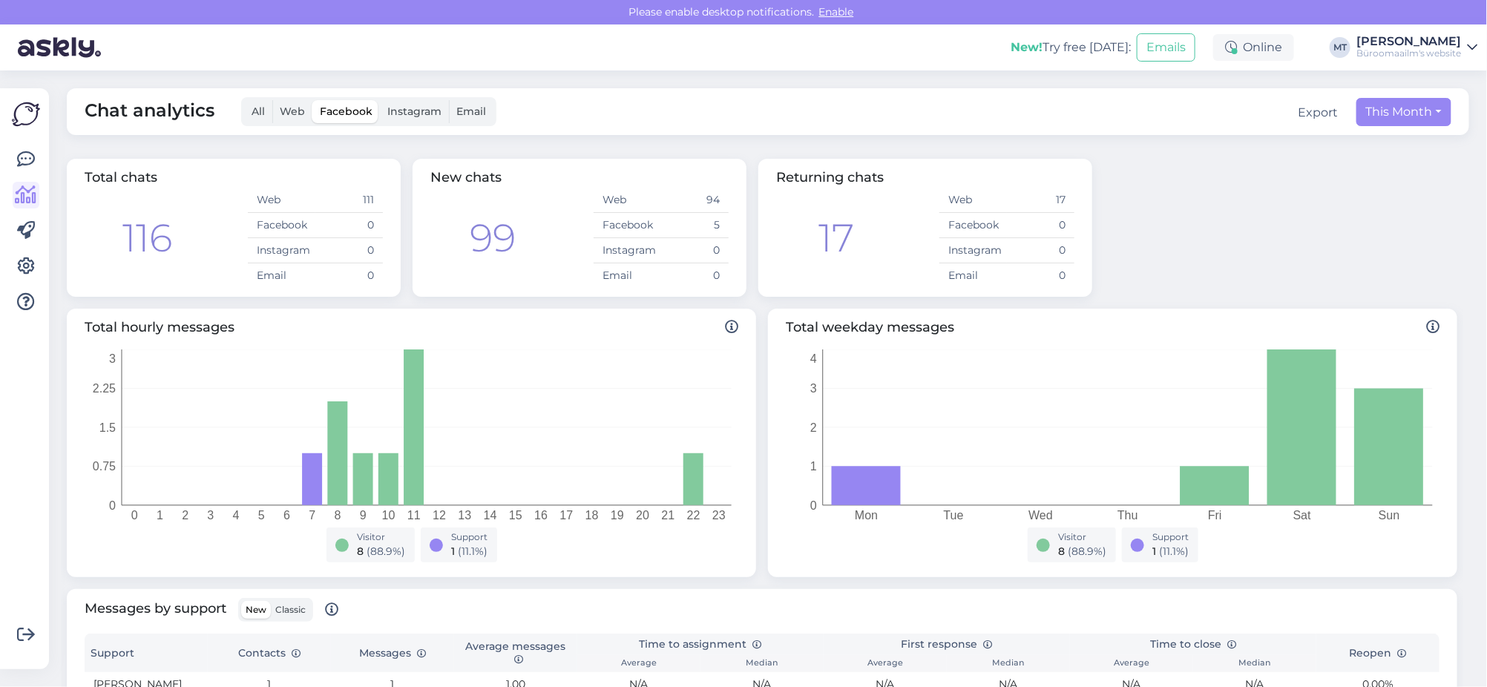
click at [411, 117] on label "Instagram" at bounding box center [414, 111] width 69 height 23
click at [380, 100] on input "Instagram" at bounding box center [380, 100] width 0 height 0
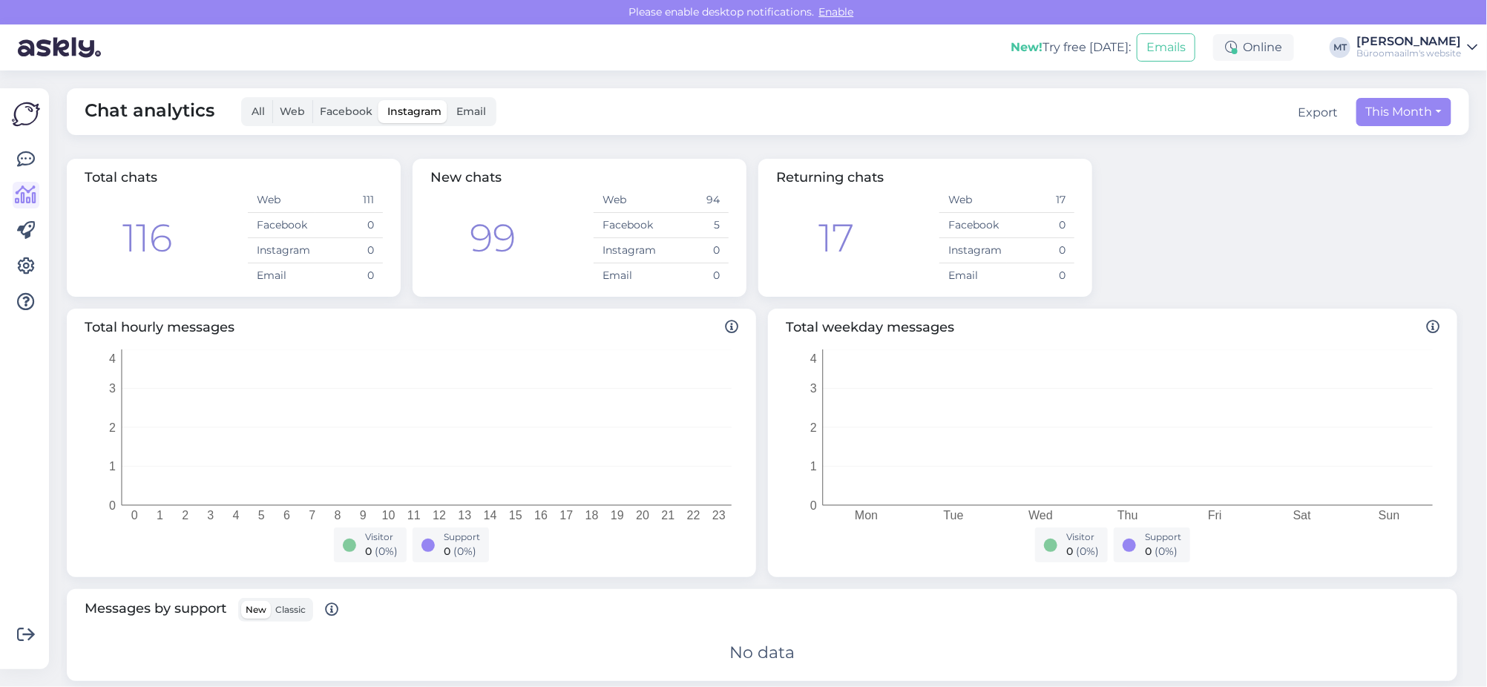
click at [482, 112] on span "Email" at bounding box center [471, 111] width 30 height 13
click at [449, 100] on input "Email" at bounding box center [449, 100] width 0 height 0
click at [264, 112] on label "All" at bounding box center [258, 111] width 28 height 23
click at [244, 100] on input "All" at bounding box center [244, 100] width 0 height 0
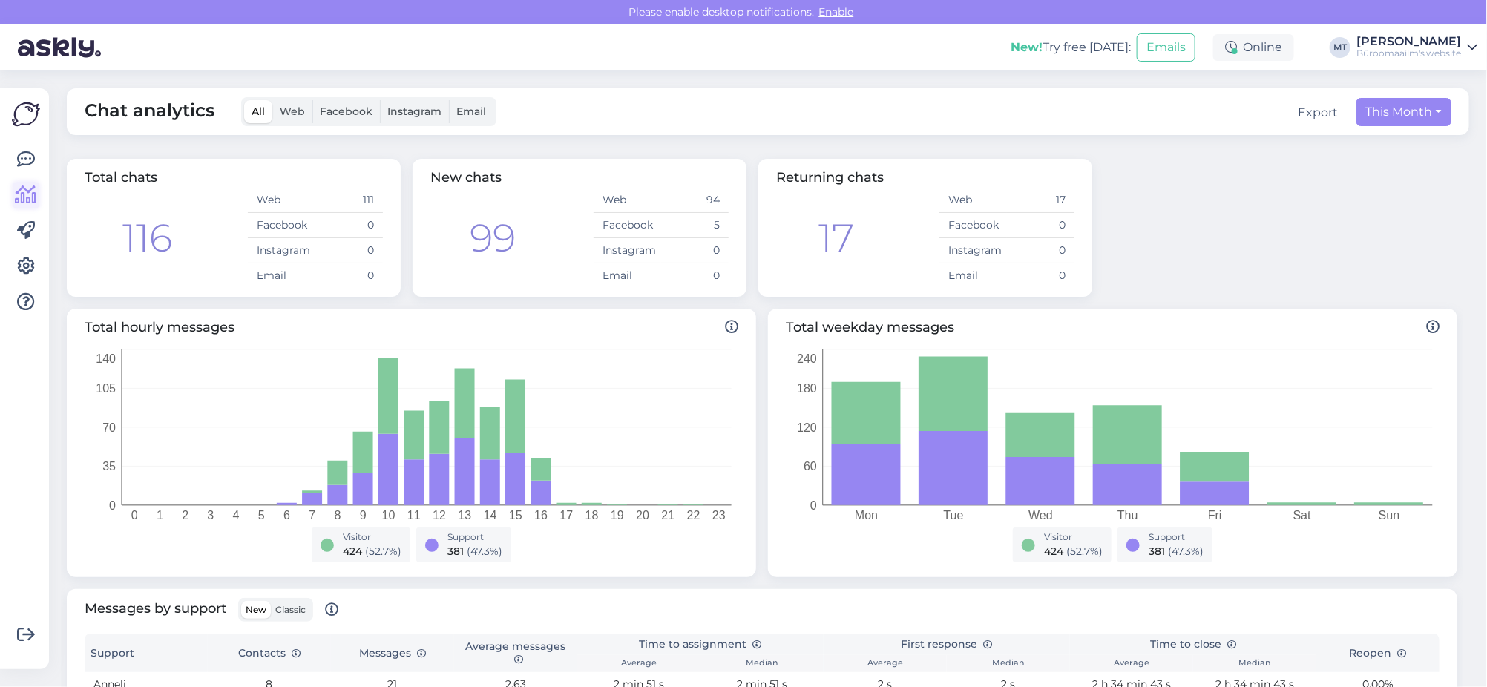
click at [30, 201] on icon at bounding box center [27, 195] width 22 height 18
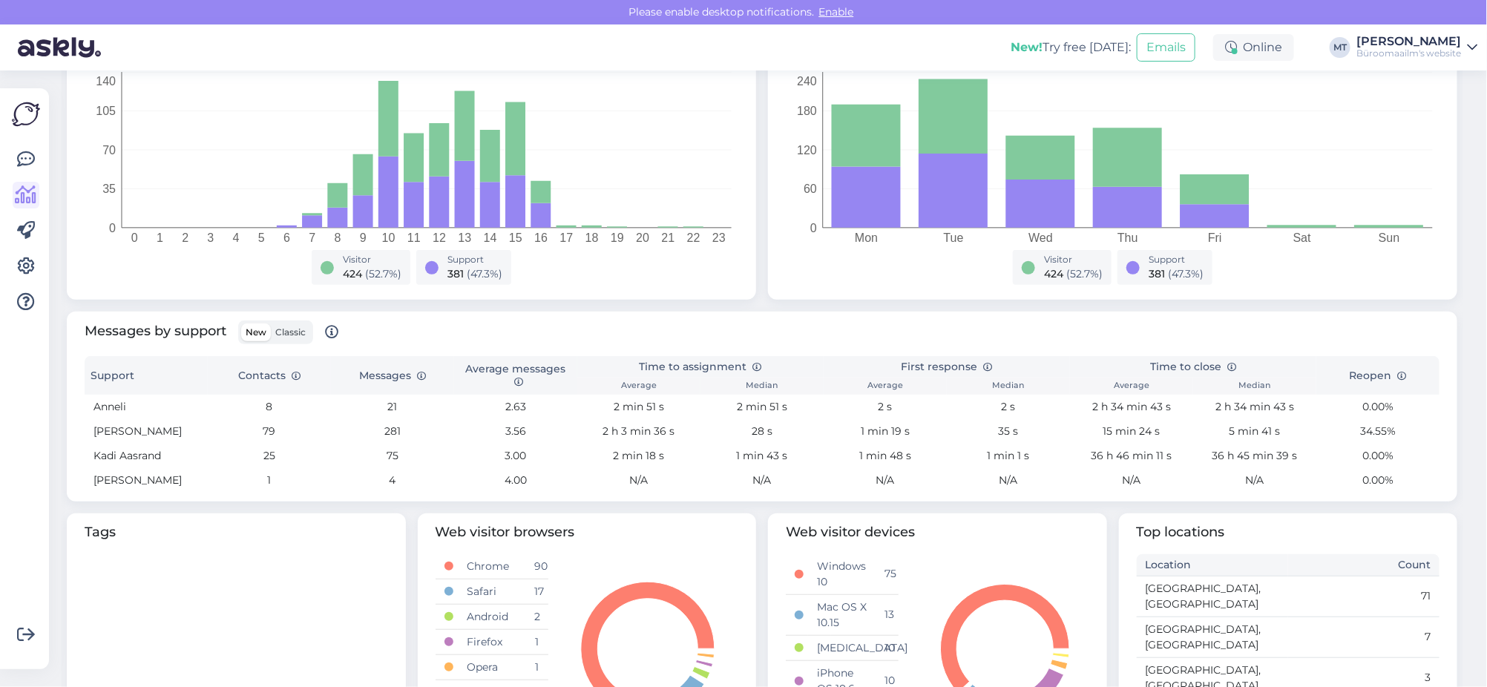
click at [292, 328] on span "Classic" at bounding box center [290, 332] width 30 height 11
click at [271, 324] on input "Classic" at bounding box center [271, 324] width 0 height 0
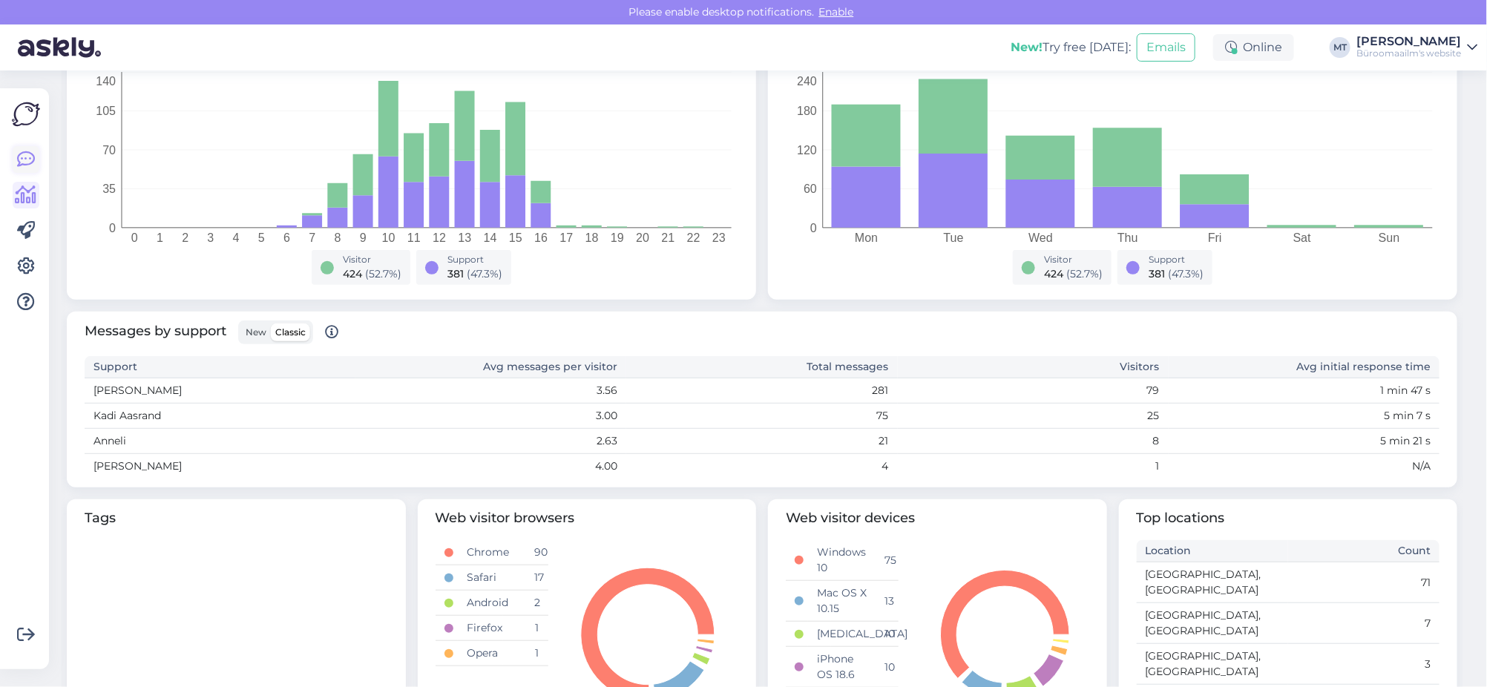
click at [24, 161] on icon at bounding box center [26, 160] width 18 height 18
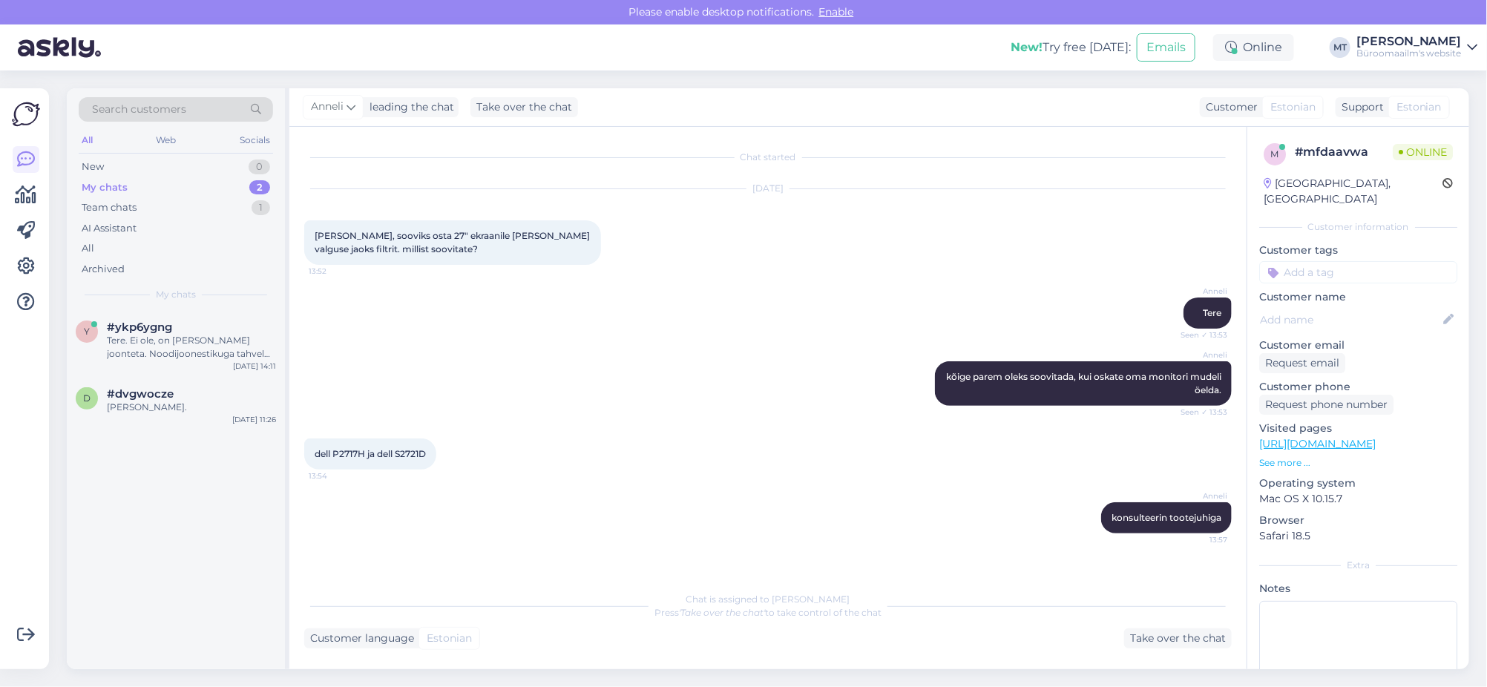
click at [117, 185] on div "My chats" at bounding box center [105, 187] width 46 height 15
click at [130, 331] on span "#ykp6ygng" at bounding box center [139, 327] width 65 height 13
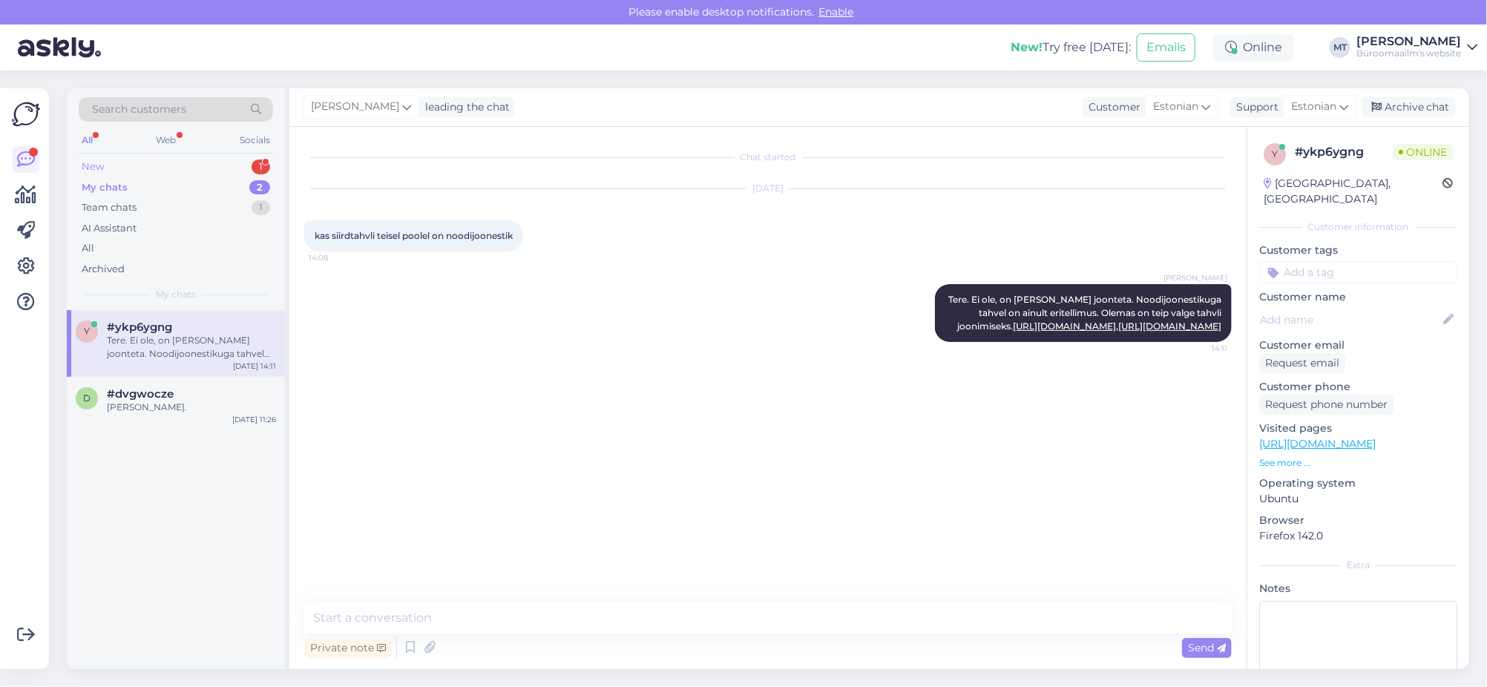
click at [85, 163] on div "New" at bounding box center [93, 167] width 22 height 15
click at [163, 344] on div "Tere! Saan kontot tehes veateate et ettevõte on juba registreeritud. Ilmselt on…" at bounding box center [191, 347] width 169 height 27
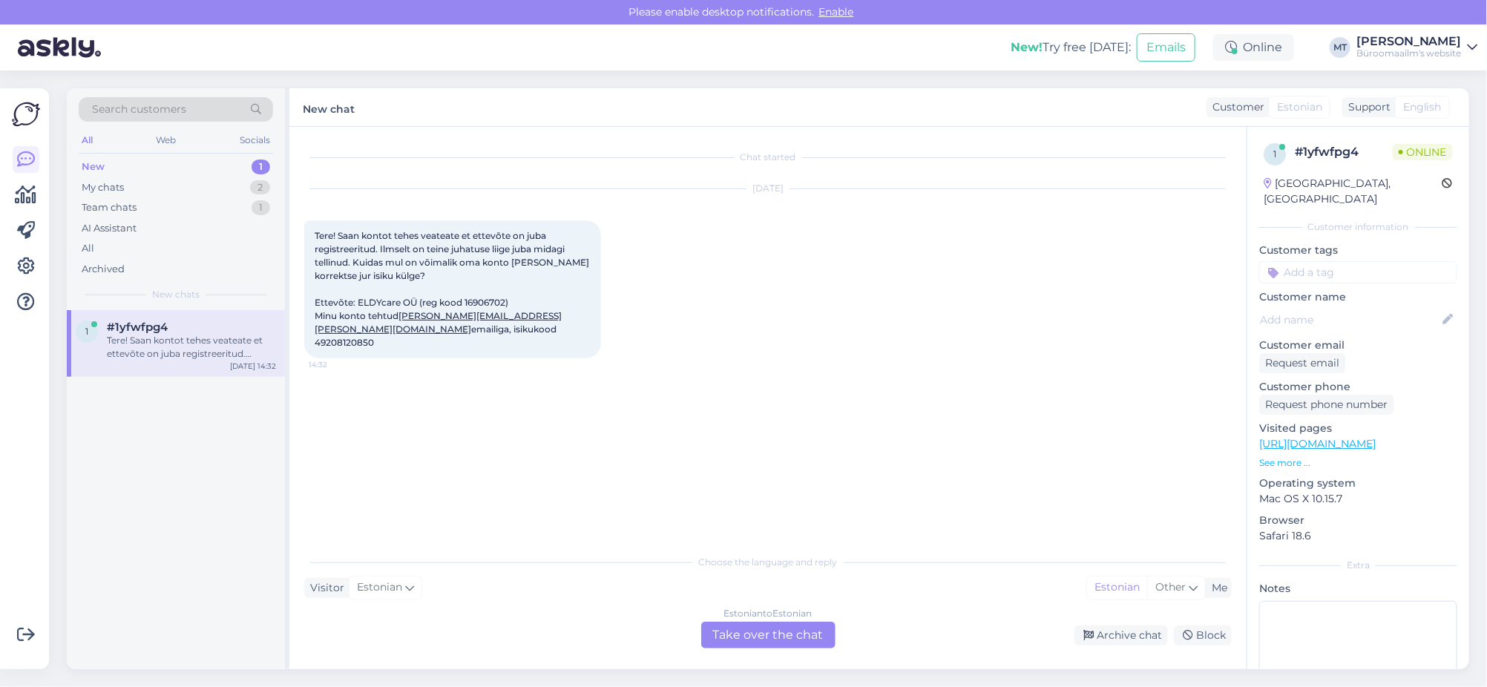
click at [767, 635] on div "Estonian to Estonian Take over the chat" at bounding box center [768, 635] width 134 height 27
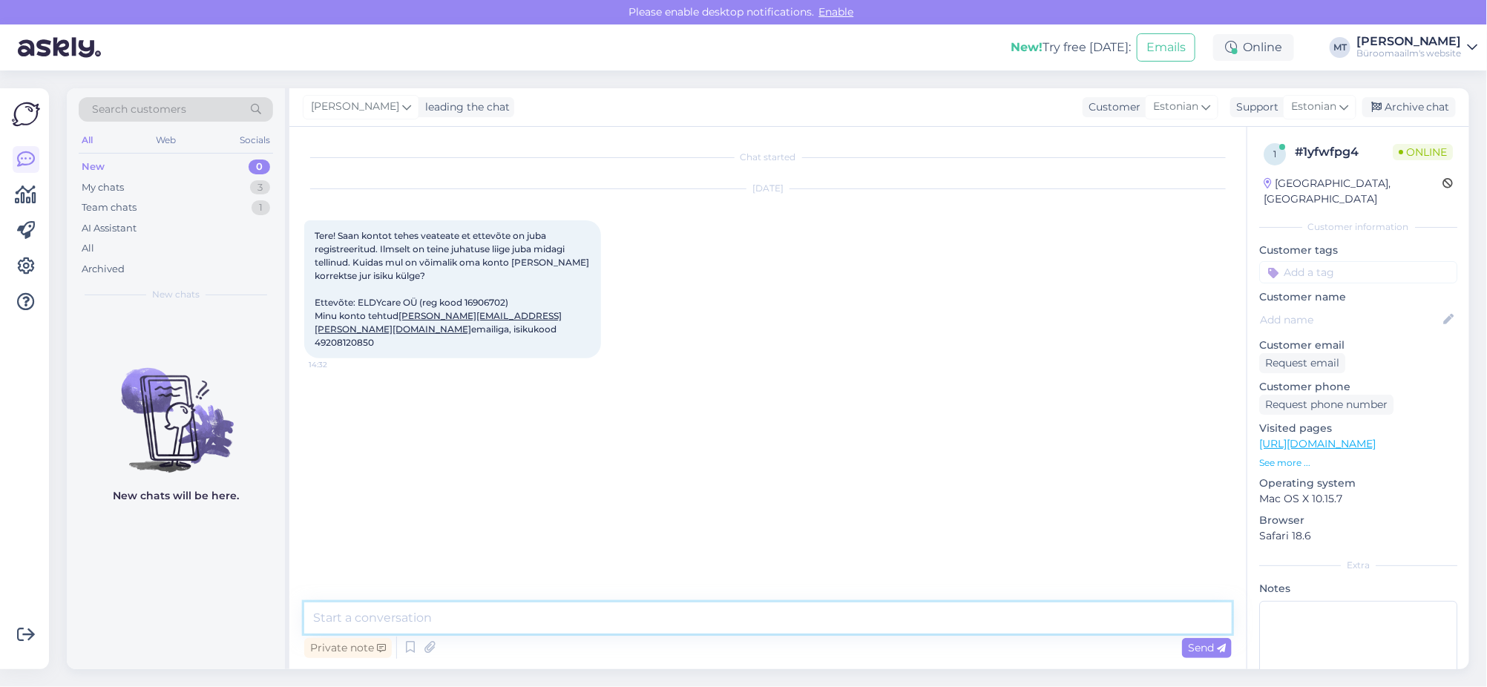
click at [404, 618] on textarea at bounding box center [768, 618] width 928 height 31
click at [485, 298] on span "Tere! Saan kontot tehes veateate et ettevõte on juba registreeritud. Ilmselt on…" at bounding box center [453, 289] width 277 height 118
copy span "16906702"
click at [456, 616] on textarea "Tere." at bounding box center [768, 618] width 928 height 31
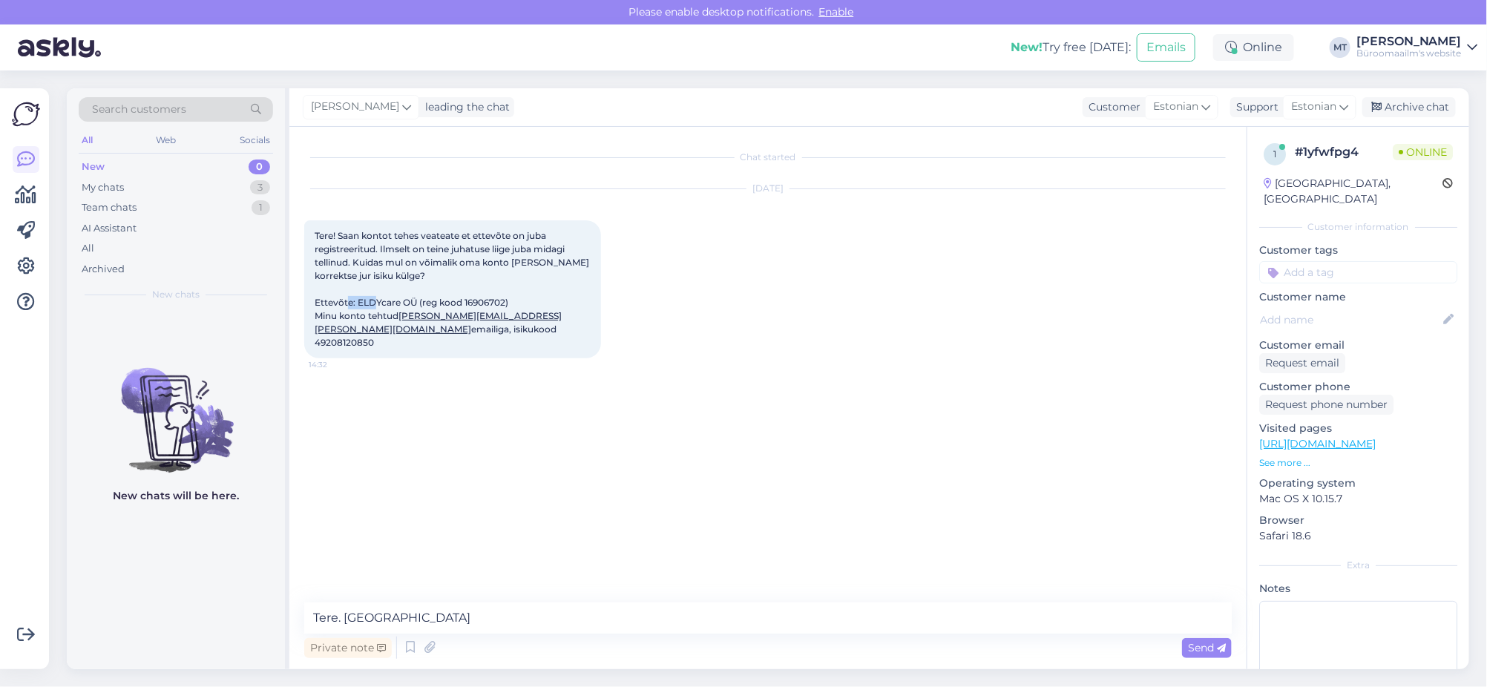
drag, startPoint x: 413, startPoint y: 300, endPoint x: 370, endPoint y: 299, distance: 42.3
click at [380, 299] on span "Tere! Saan kontot tehes veateate et ettevõte on juba registreeritud. Ilmselt on…" at bounding box center [453, 289] width 277 height 118
drag, startPoint x: 353, startPoint y: 298, endPoint x: 363, endPoint y: 298, distance: 10.4
click at [363, 298] on span "Tere! Saan kontot tehes veateate et ettevõte on juba registreeritud. Ilmselt on…" at bounding box center [453, 289] width 277 height 118
drag, startPoint x: 416, startPoint y: 298, endPoint x: 357, endPoint y: 304, distance: 59.6
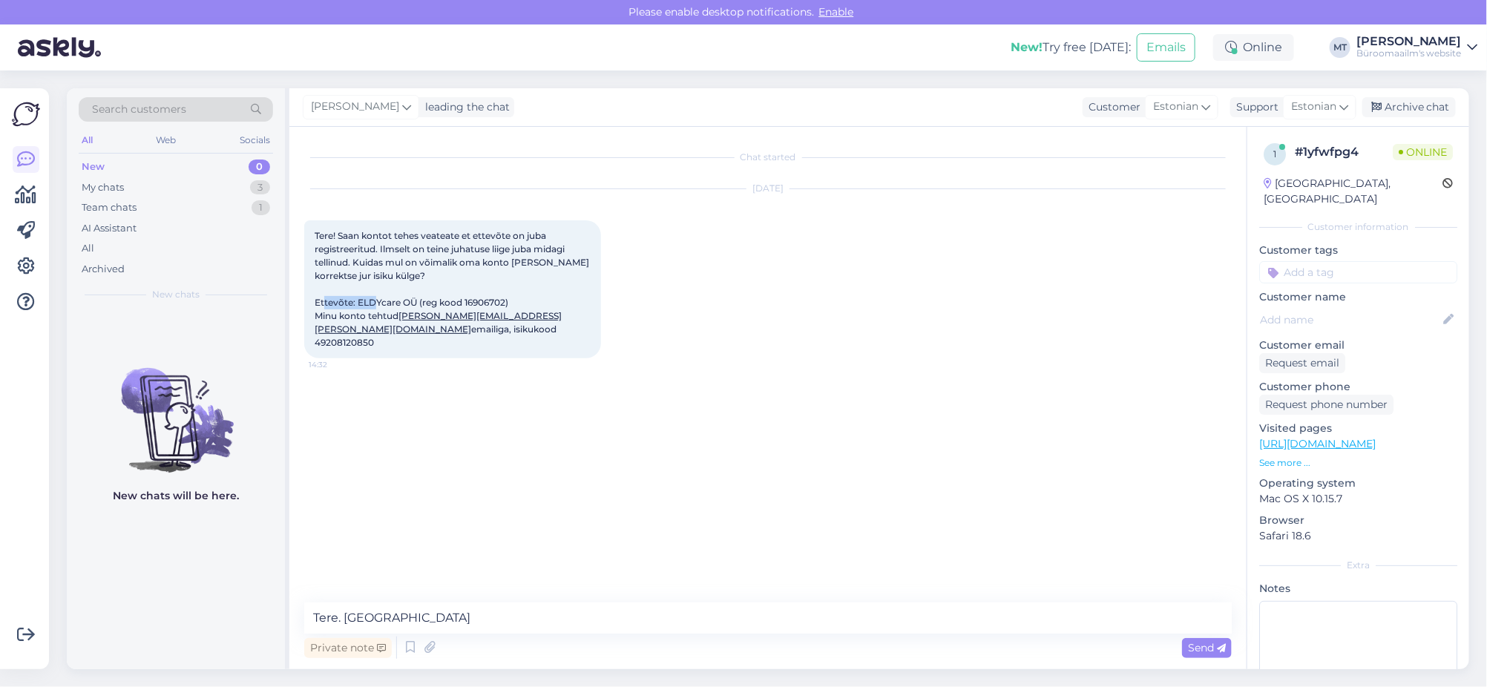
click at [357, 304] on span "Tere! Saan kontot tehes veateate et ettevõte on juba registreeritud. Ilmselt on…" at bounding box center [453, 289] width 277 height 118
copy span "ELDYcare OÜ"
click at [416, 620] on textarea "Tere. Jah" at bounding box center [768, 618] width 928 height 31
paste textarea "ELDYcare OÜ"
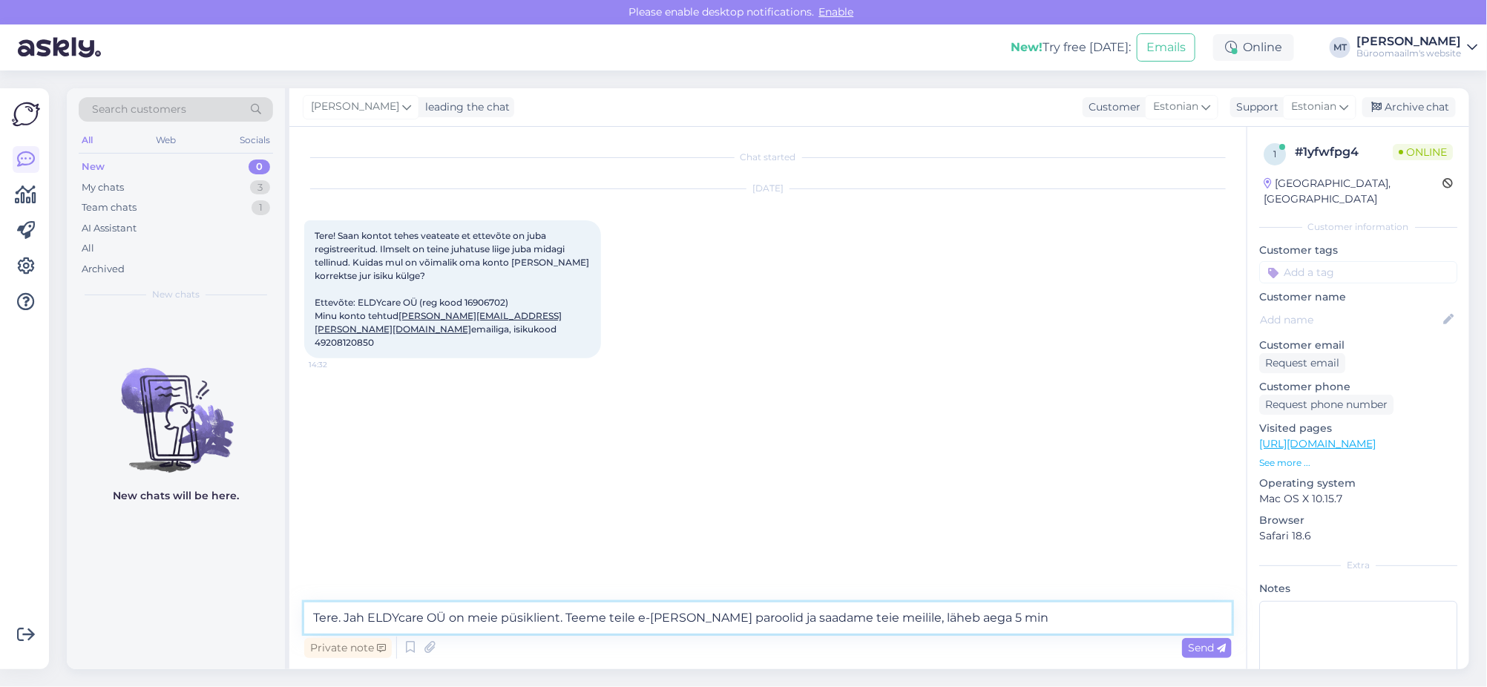
type textarea "Tere. Jah ELDYcare OÜ on meie püsiklient. Teeme teile e-[PERSON_NAME] paroolid …"
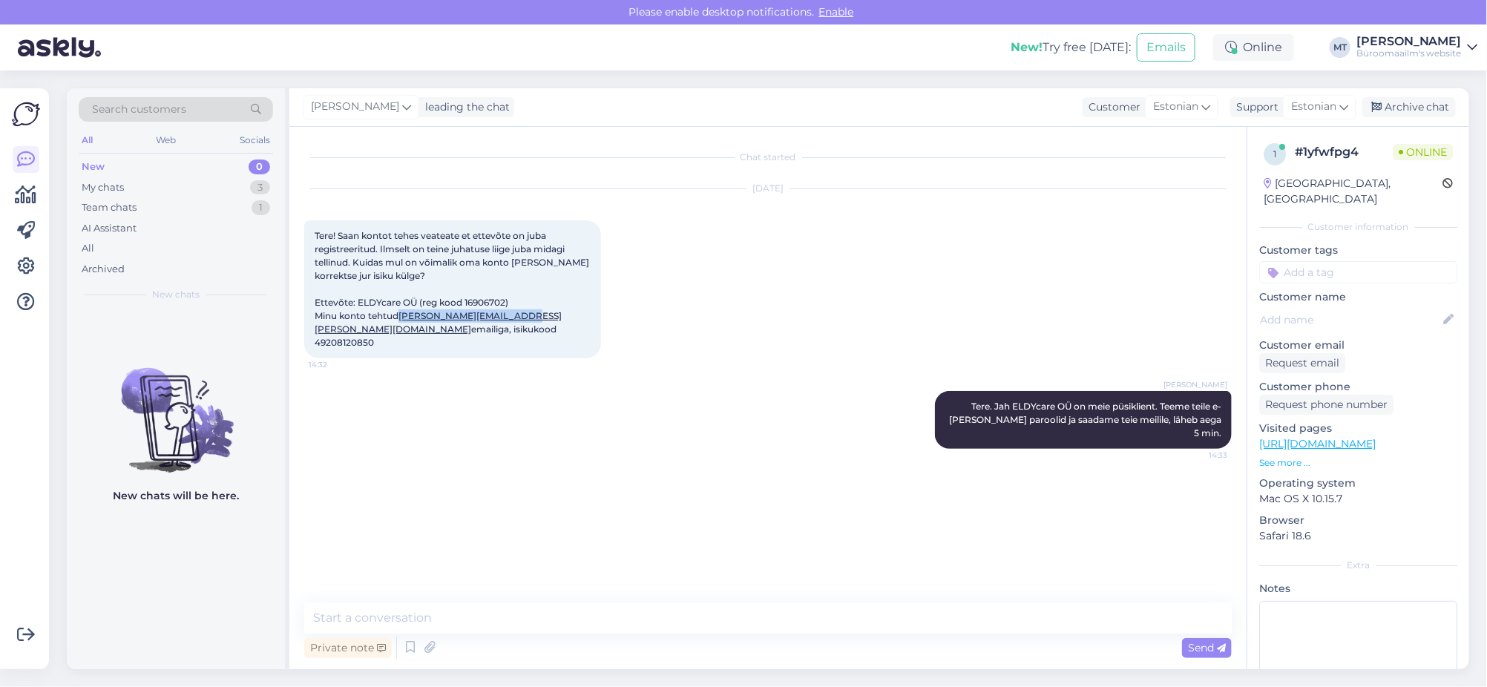
drag, startPoint x: 517, startPoint y: 315, endPoint x: 402, endPoint y: 318, distance: 114.3
click at [402, 318] on span "Tere! Saan kontot tehes veateate et ettevõte on juba registreeritud. Ilmselt on…" at bounding box center [453, 289] width 277 height 118
copy link "[PERSON_NAME][EMAIL_ADDRESS][PERSON_NAME][DOMAIN_NAME]"
drag, startPoint x: 403, startPoint y: 330, endPoint x: 361, endPoint y: 335, distance: 42.7
click at [361, 335] on div "Tere! Saan kontot tehes veateate et ettevõte on juba registreeritud. Ilmselt on…" at bounding box center [452, 289] width 297 height 138
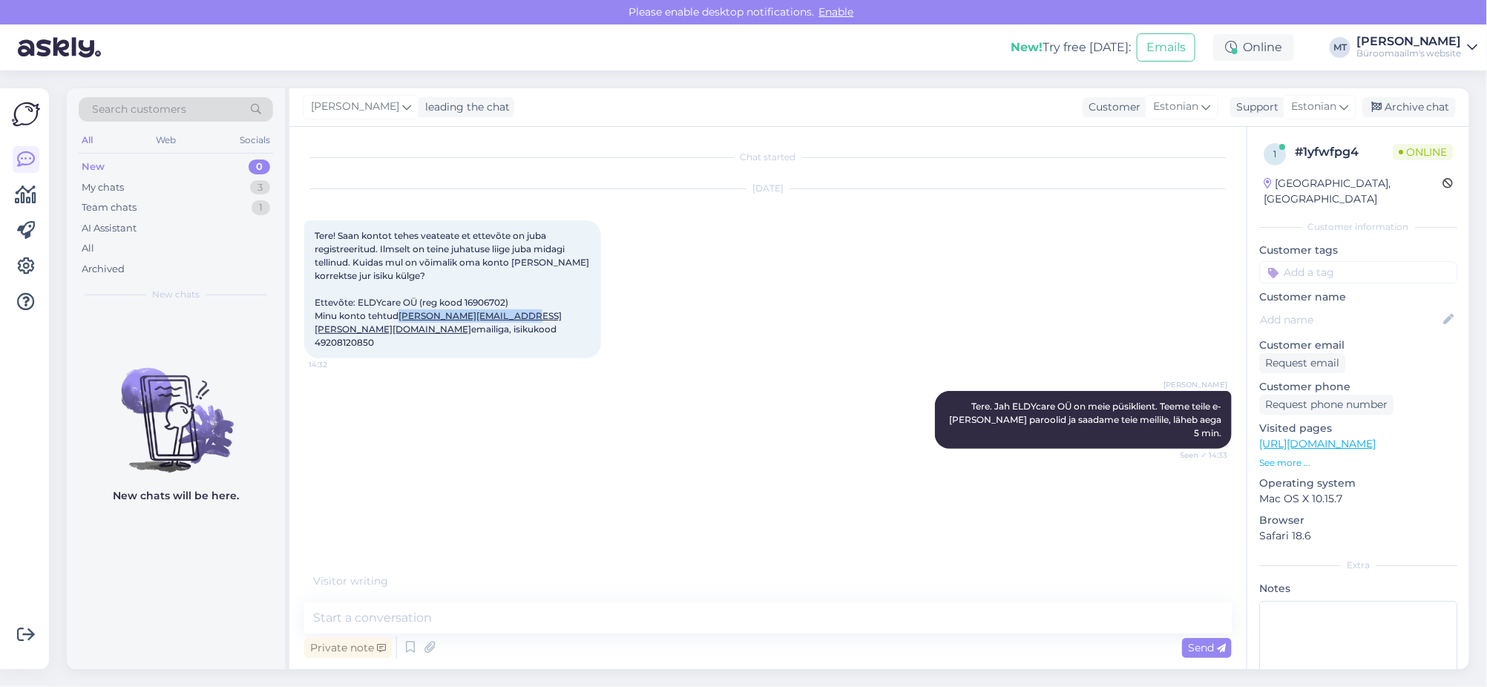
copy span "49208120850"
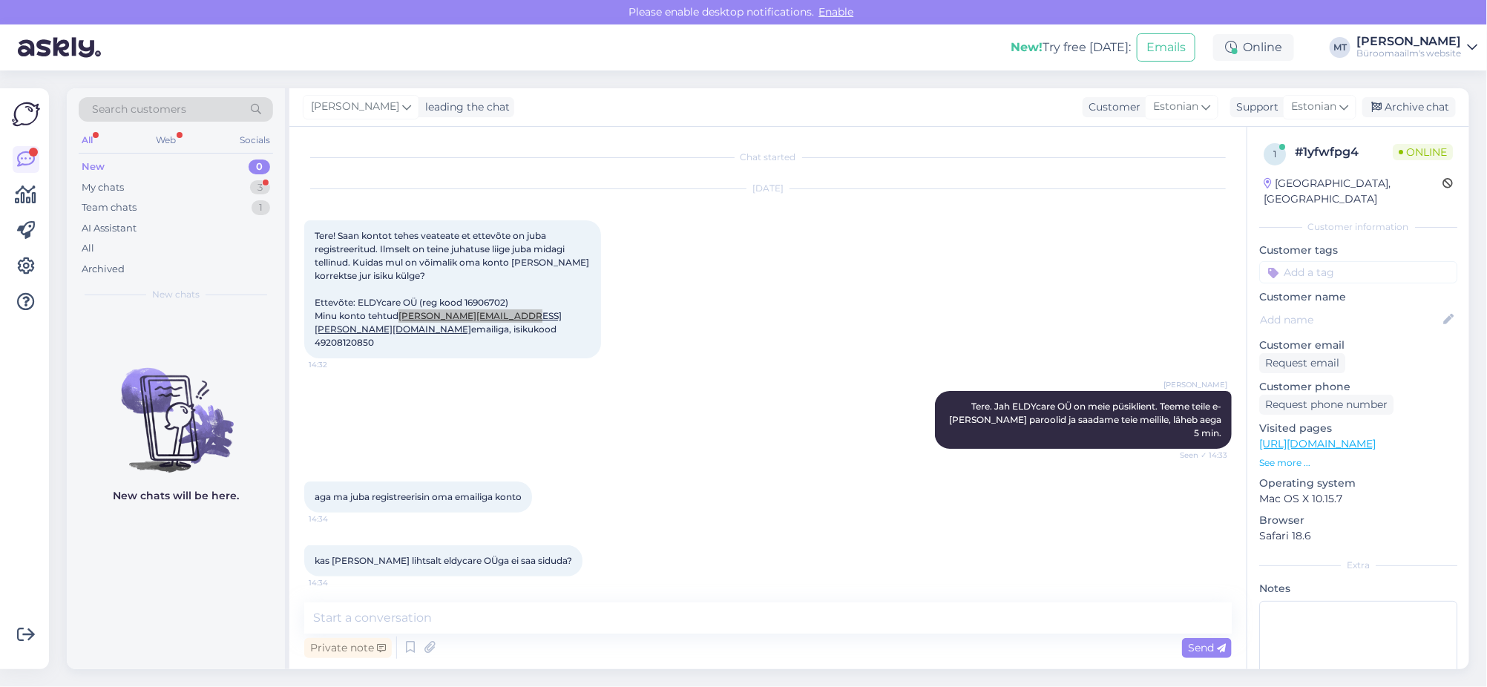
scroll to position [40, 0]
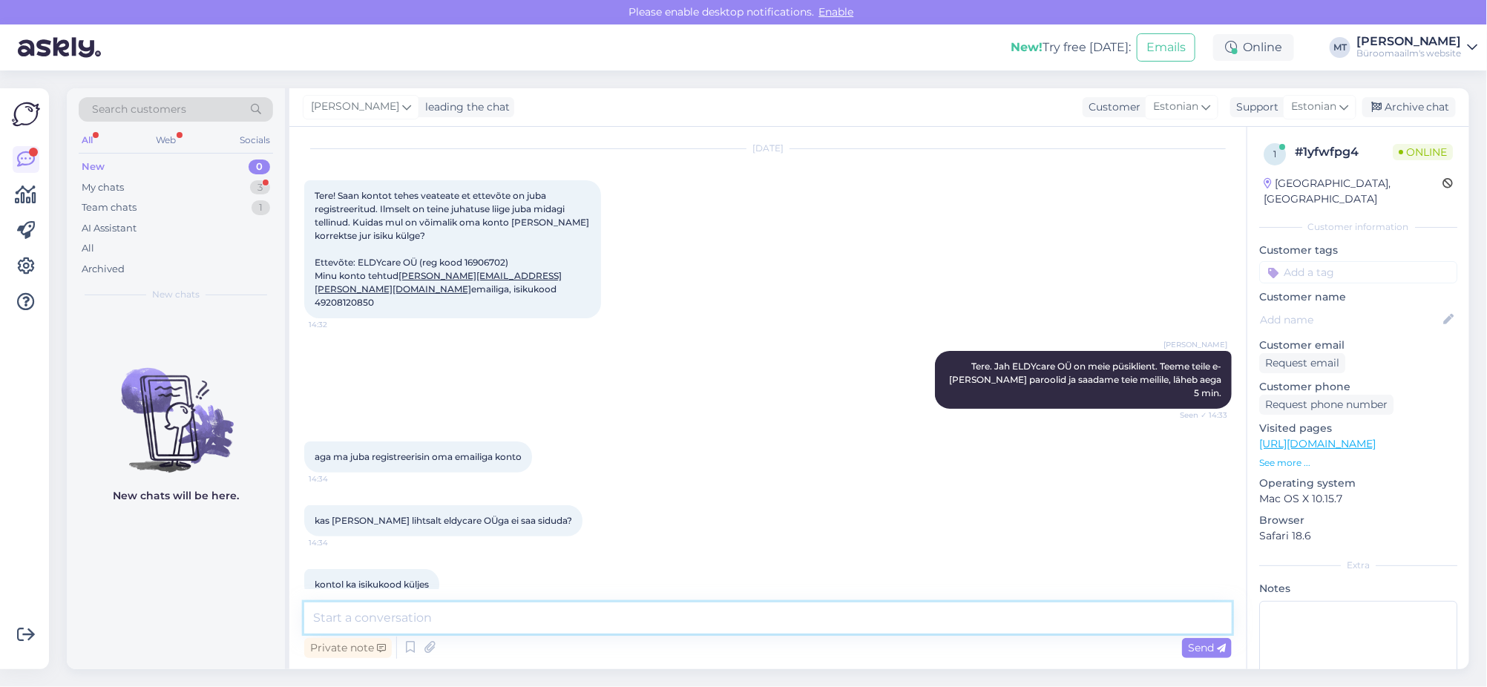
click at [401, 625] on textarea at bounding box center [768, 618] width 928 height 31
type textarea "[PERSON_NAME] koha [PERSON_NAME] teada."
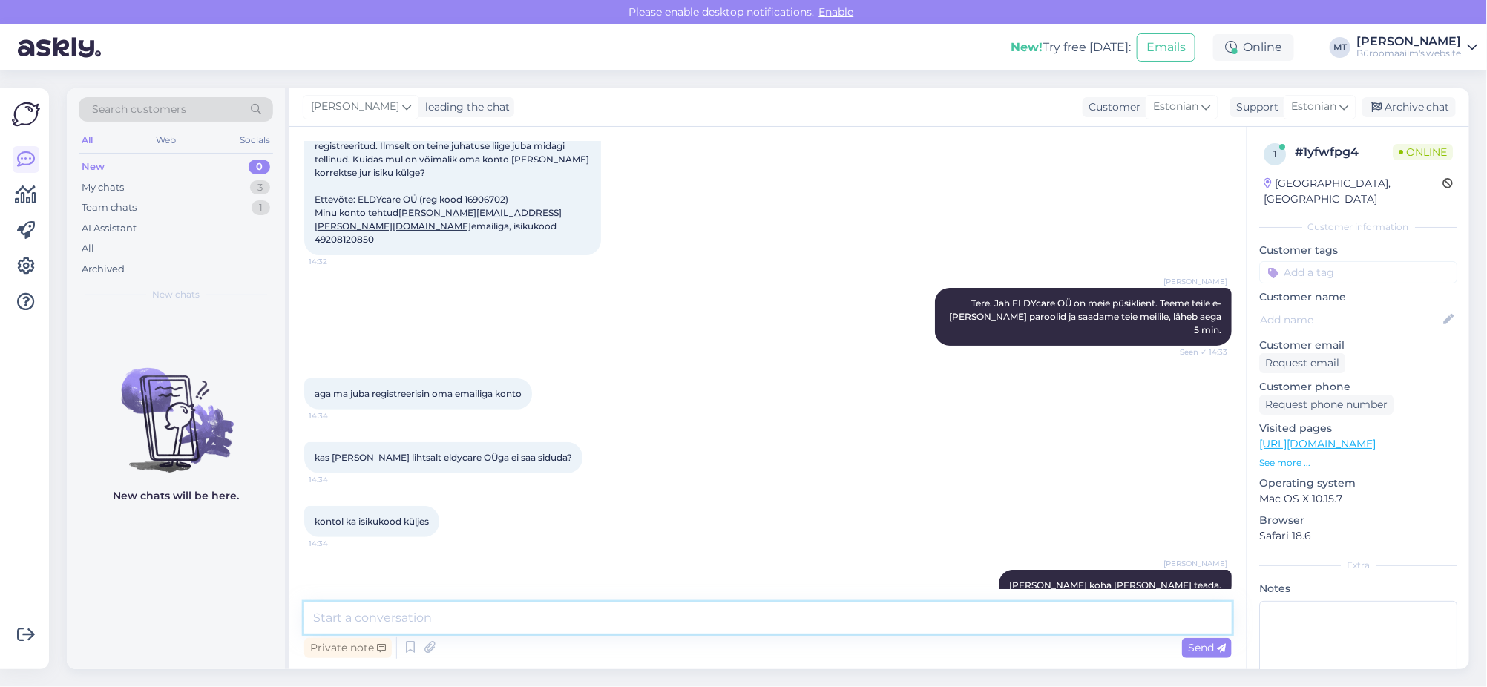
scroll to position [197, 0]
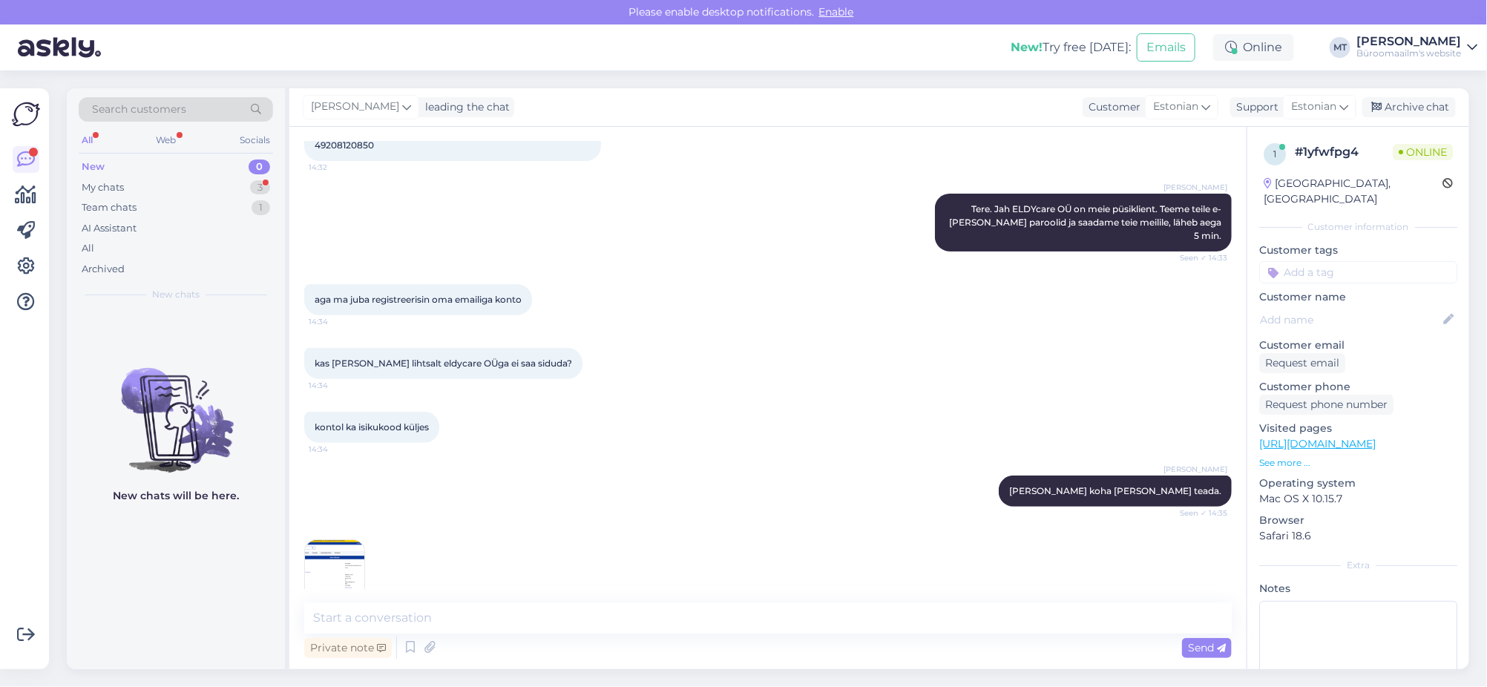
click at [339, 540] on img at bounding box center [334, 569] width 59 height 59
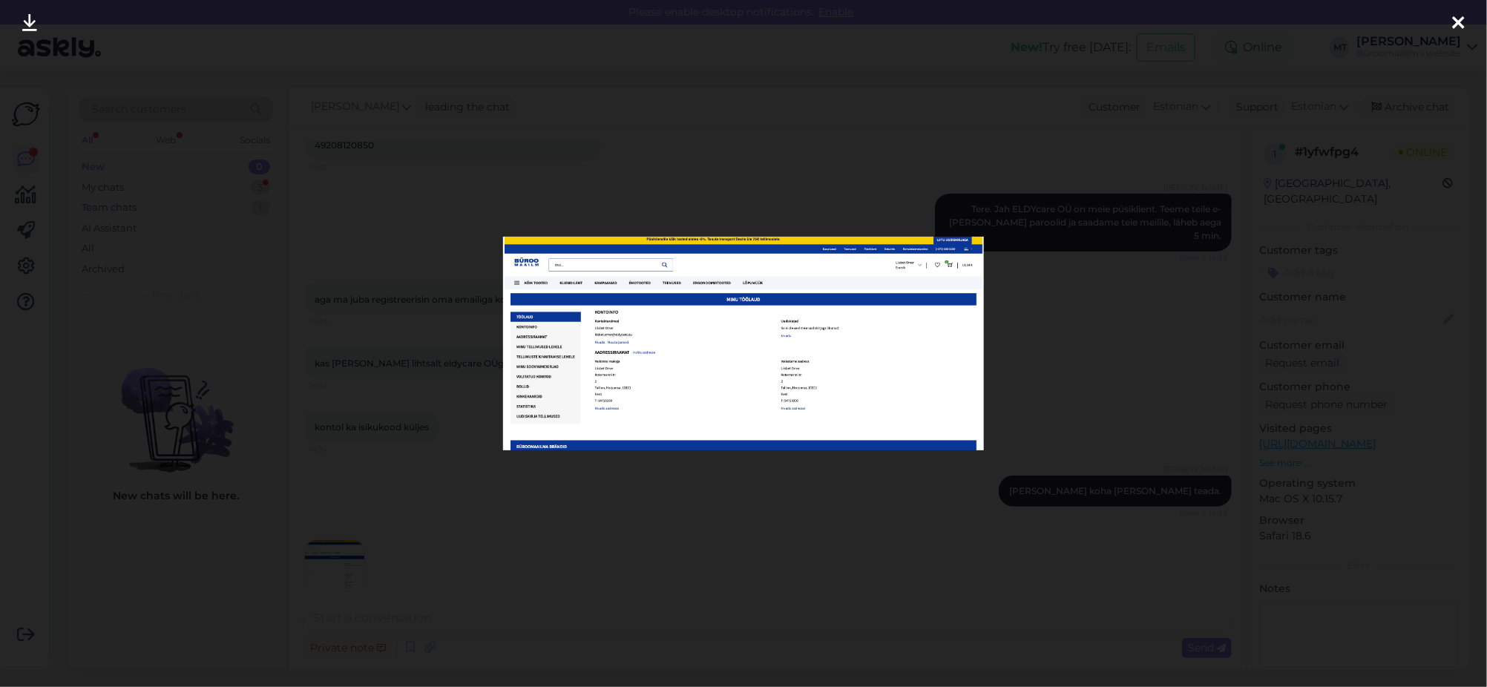
click at [1450, 21] on div at bounding box center [1459, 23] width 30 height 47
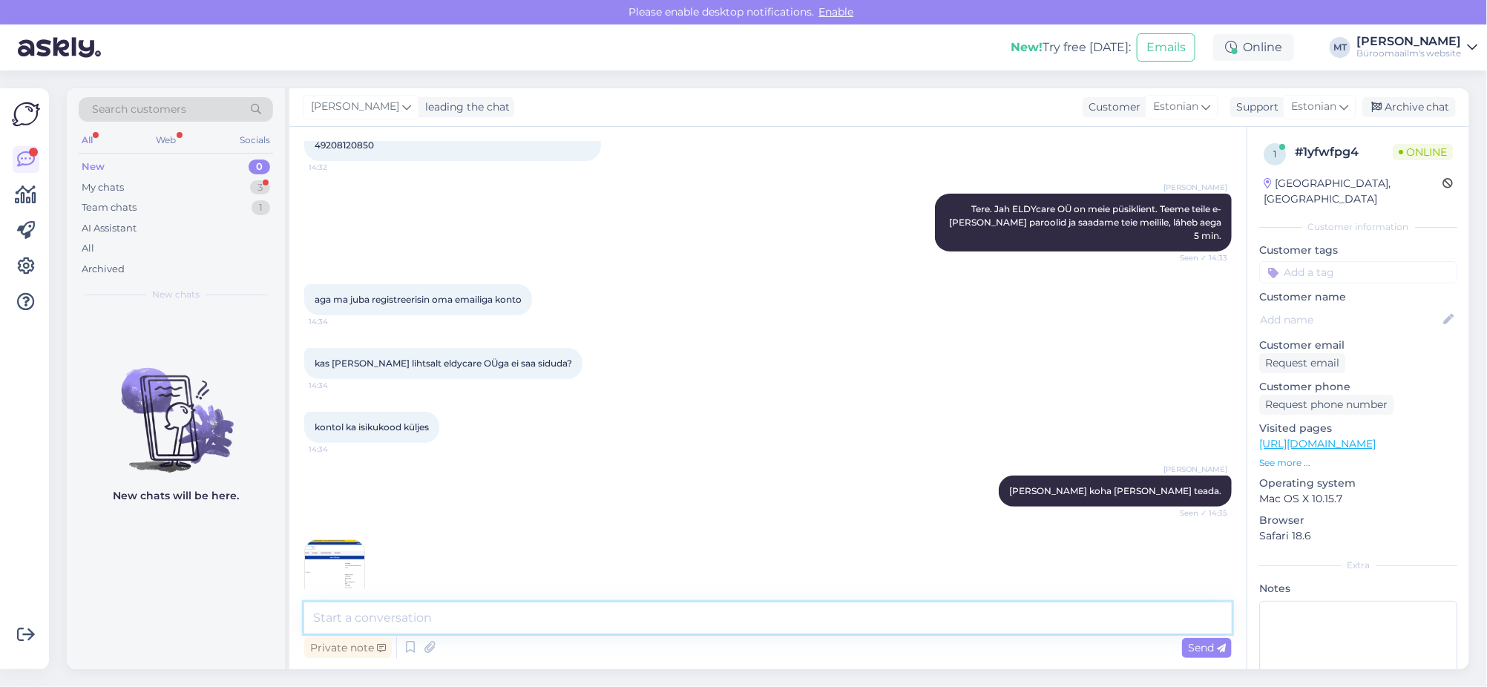
click at [443, 619] on textarea at bounding box center [768, 618] width 928 height 31
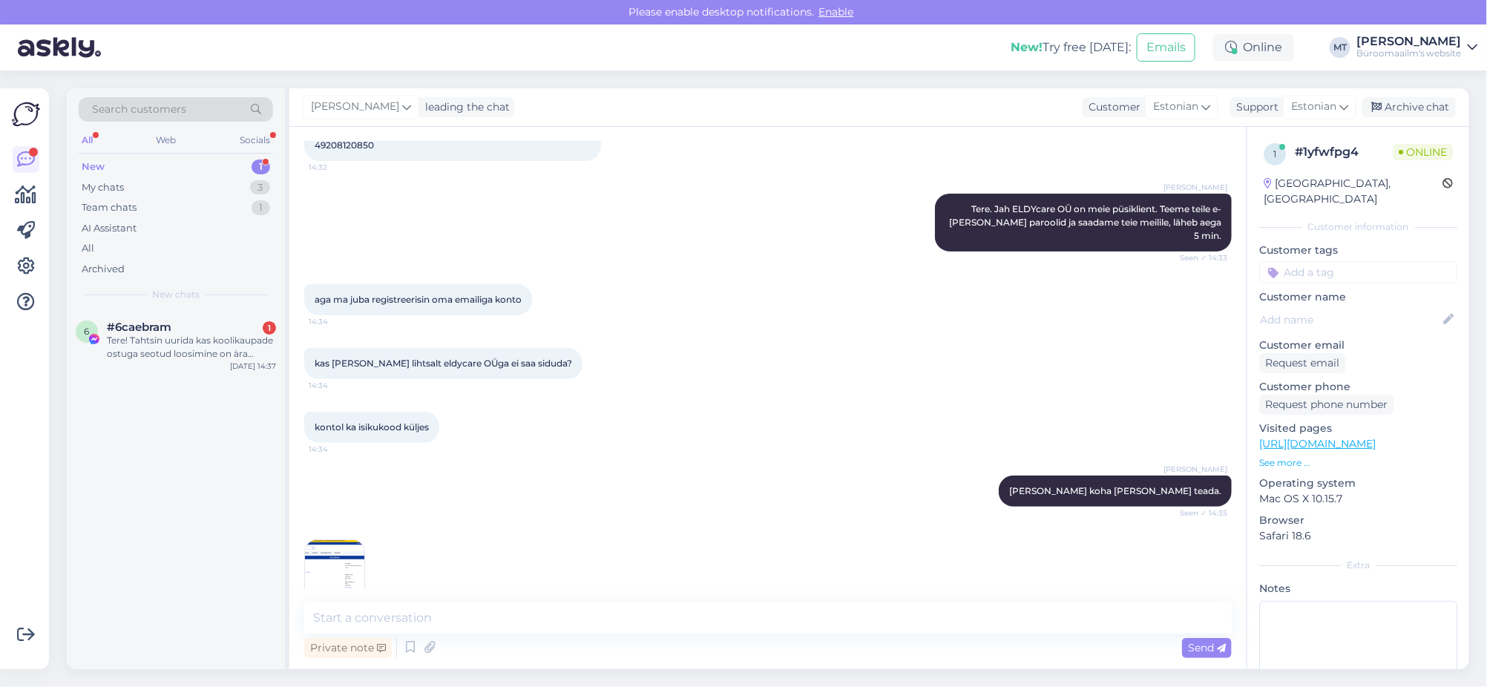
click at [99, 164] on div "New" at bounding box center [93, 167] width 23 height 15
click at [143, 347] on div "Tere! Tahtsin uurida kas koolikaupade ostuga seotud loosimine on ära olnud?" at bounding box center [191, 347] width 169 height 27
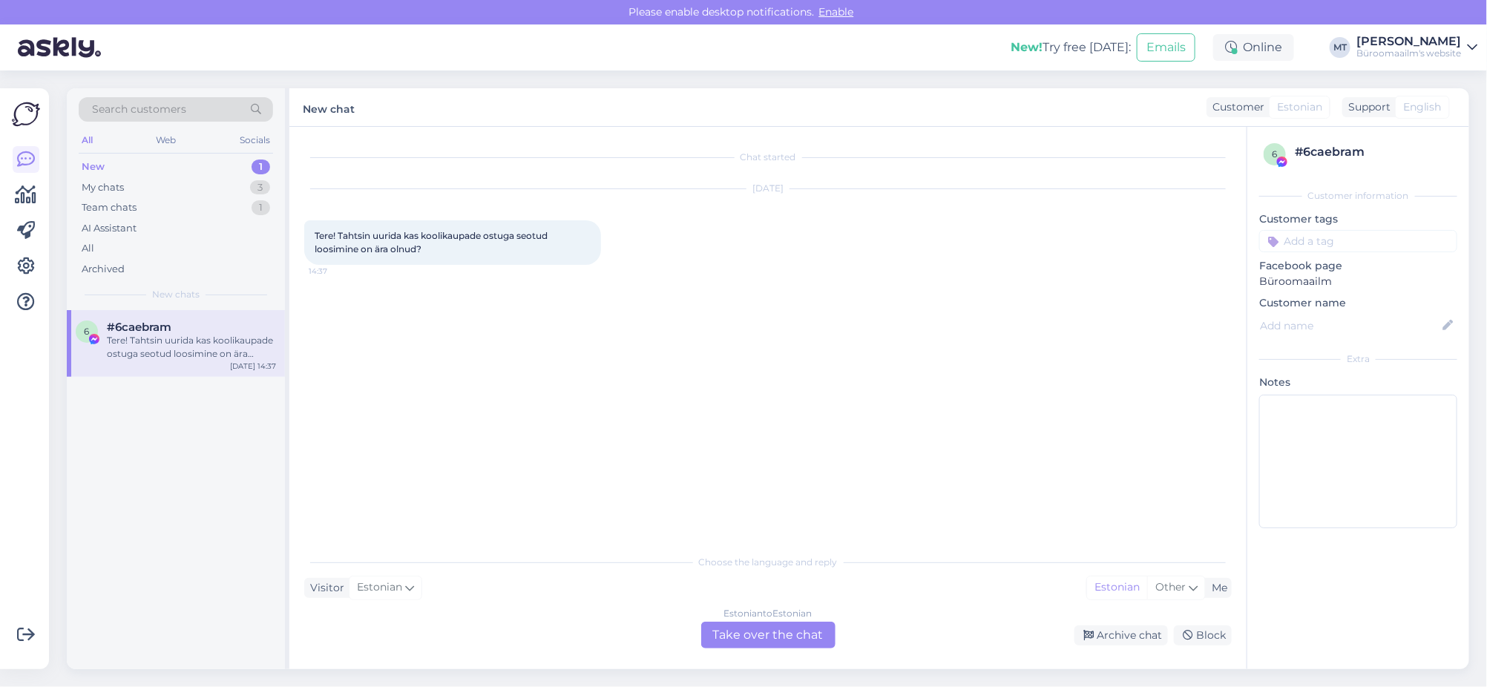
click at [97, 165] on div "New" at bounding box center [93, 167] width 23 height 15
click at [108, 191] on div "My chats" at bounding box center [103, 187] width 42 height 15
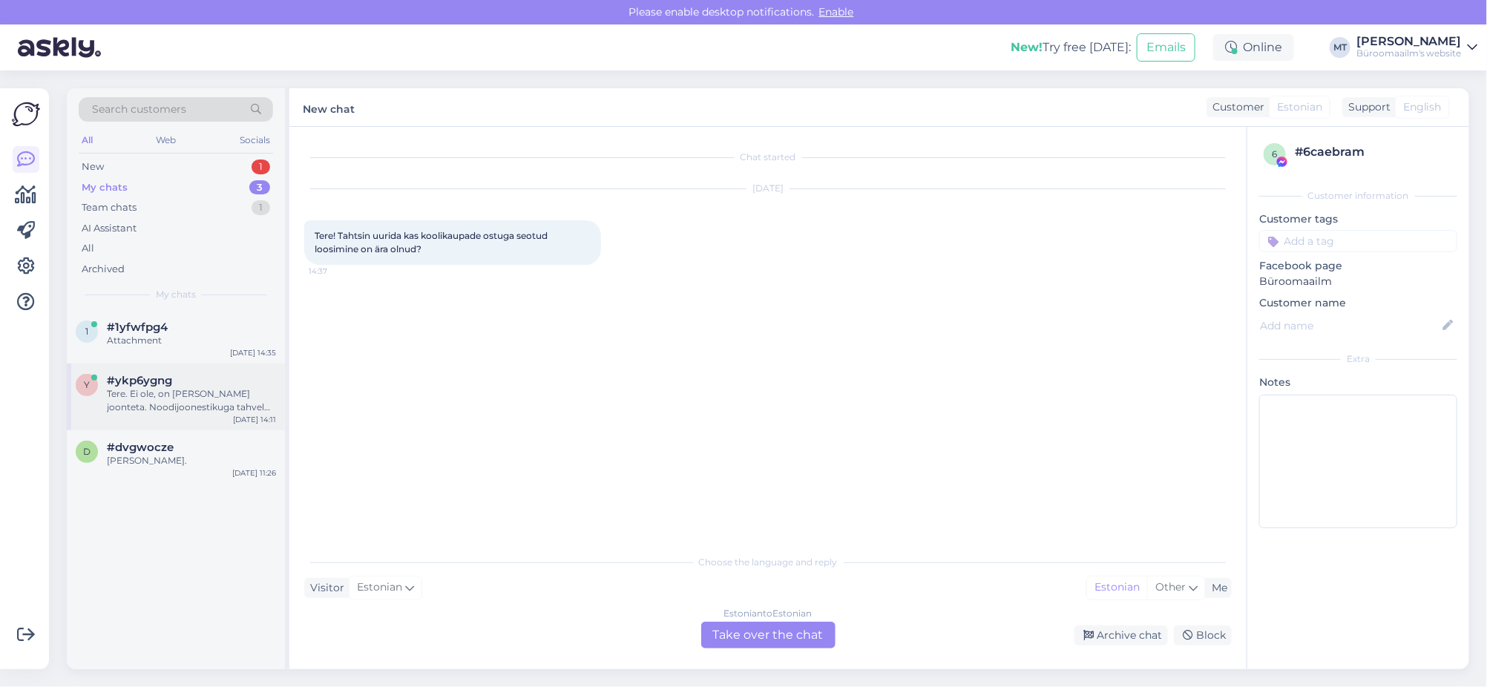
click at [136, 384] on span "#ykp6ygng" at bounding box center [139, 380] width 65 height 13
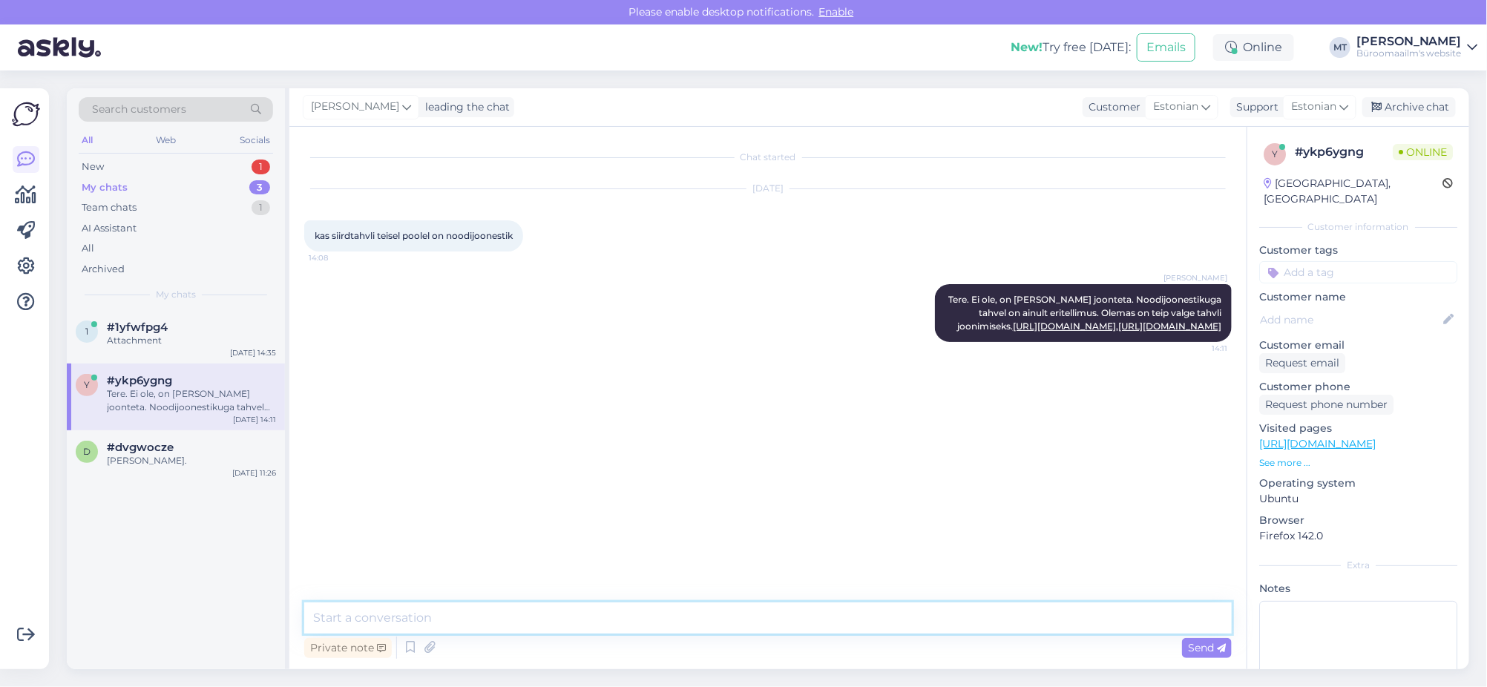
click at [403, 615] on textarea at bounding box center [768, 618] width 928 height 31
click at [121, 464] on div "[PERSON_NAME]." at bounding box center [191, 460] width 169 height 13
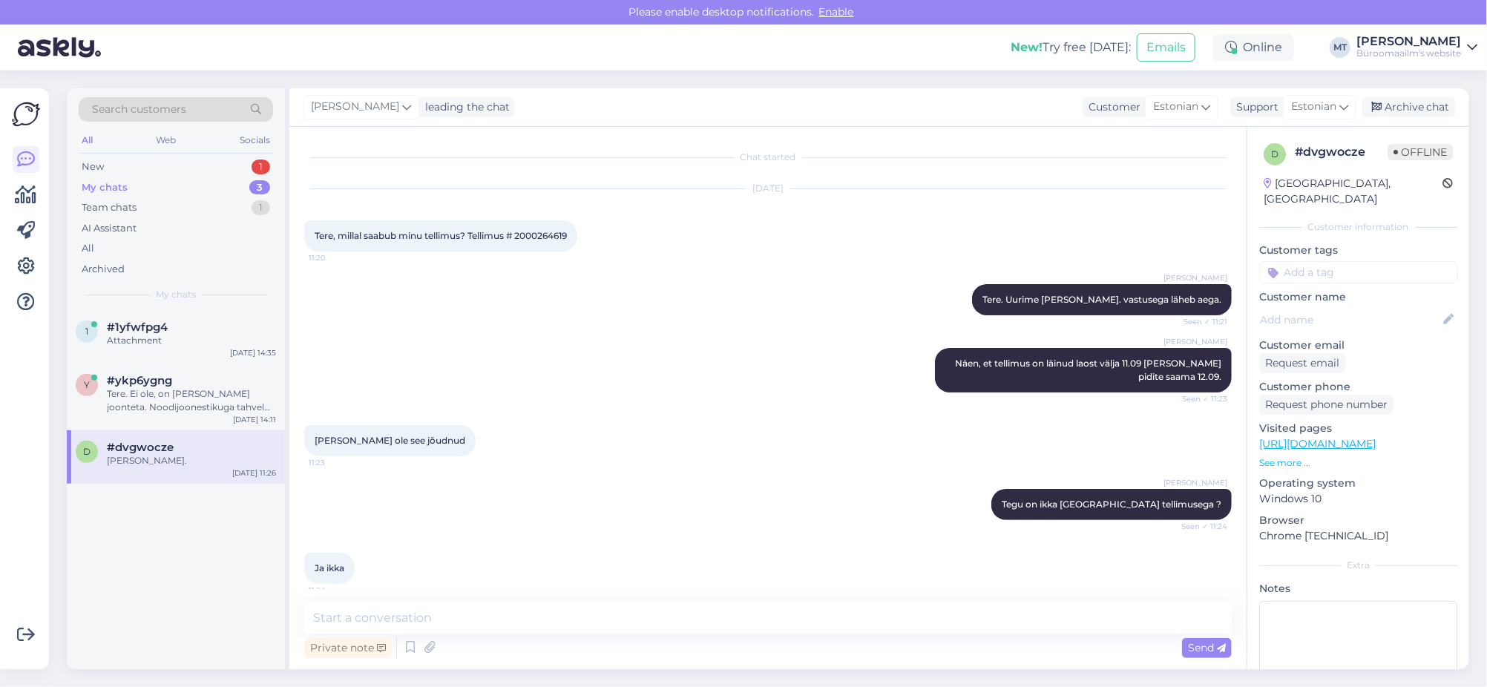
scroll to position [329, 0]
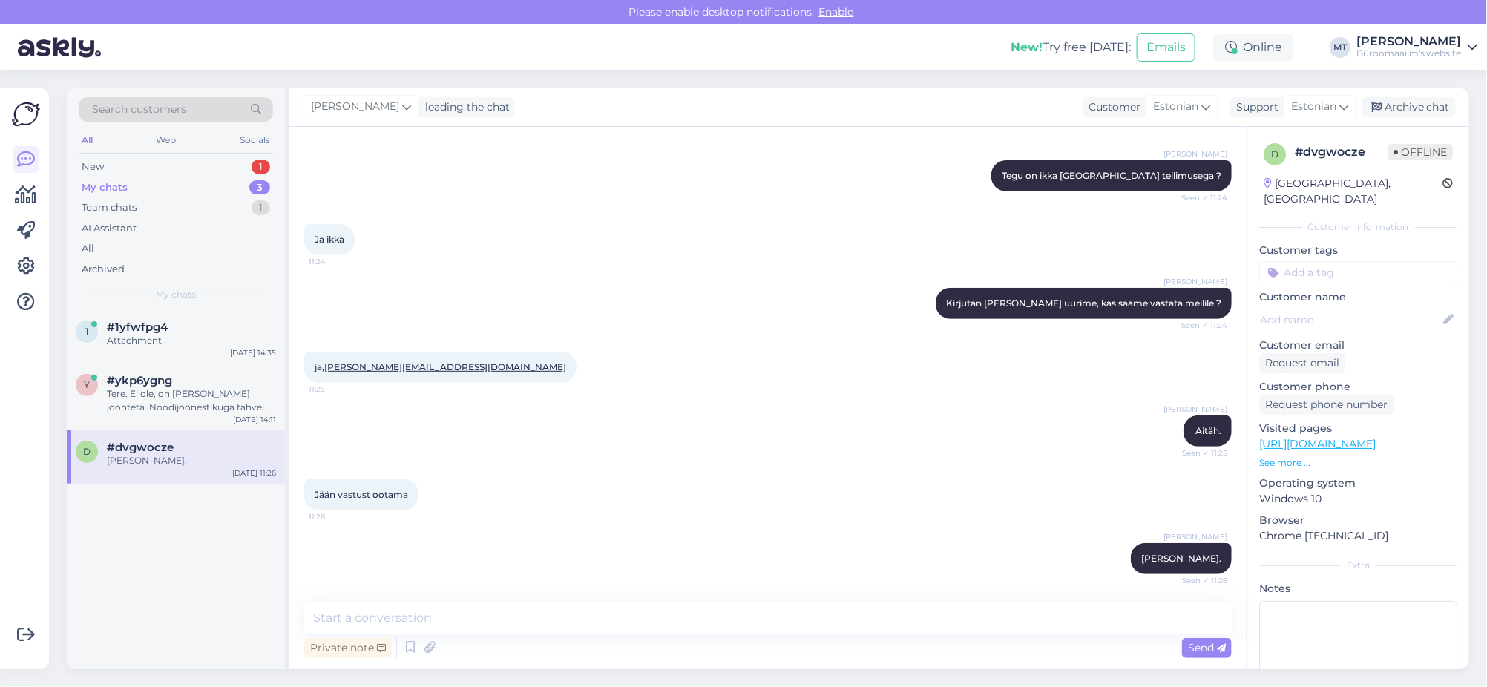
click at [114, 185] on div "My chats" at bounding box center [105, 187] width 46 height 15
click at [133, 343] on div "Attachment" at bounding box center [191, 340] width 169 height 13
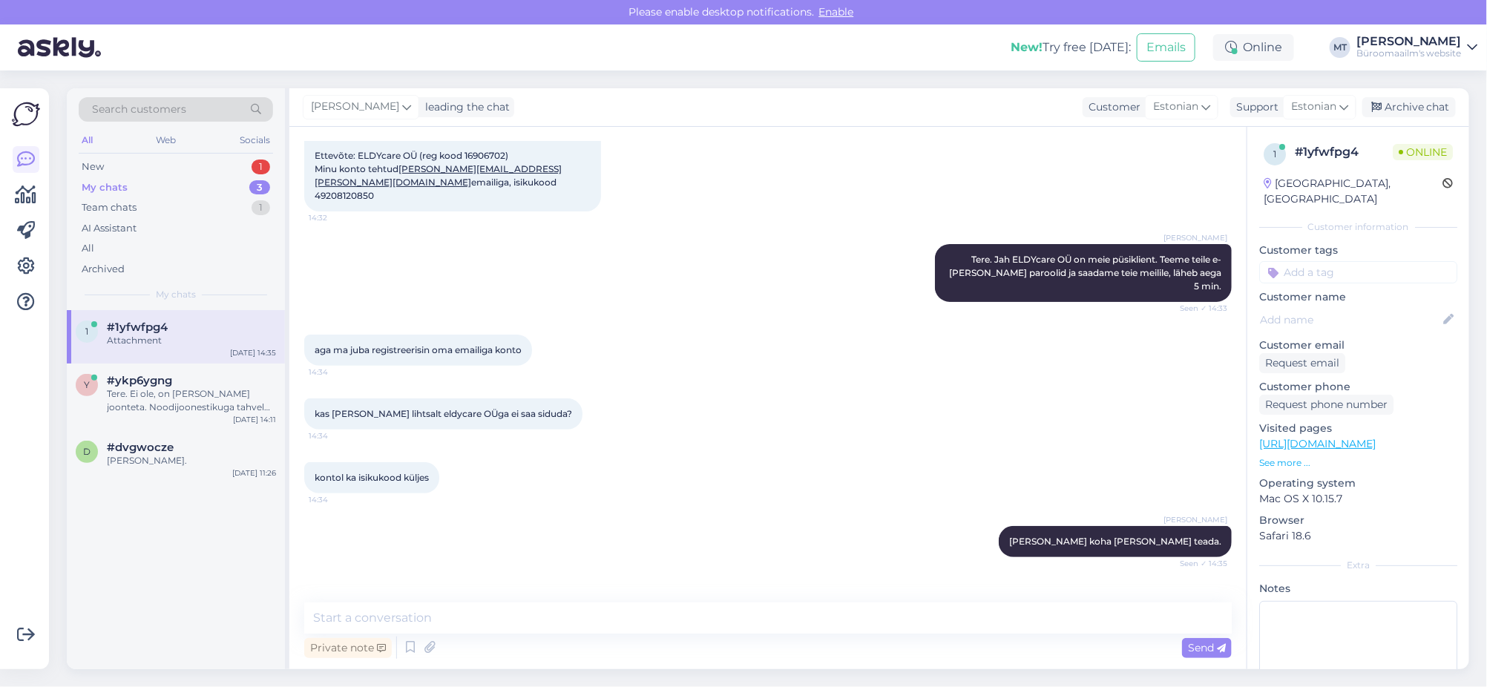
scroll to position [197, 0]
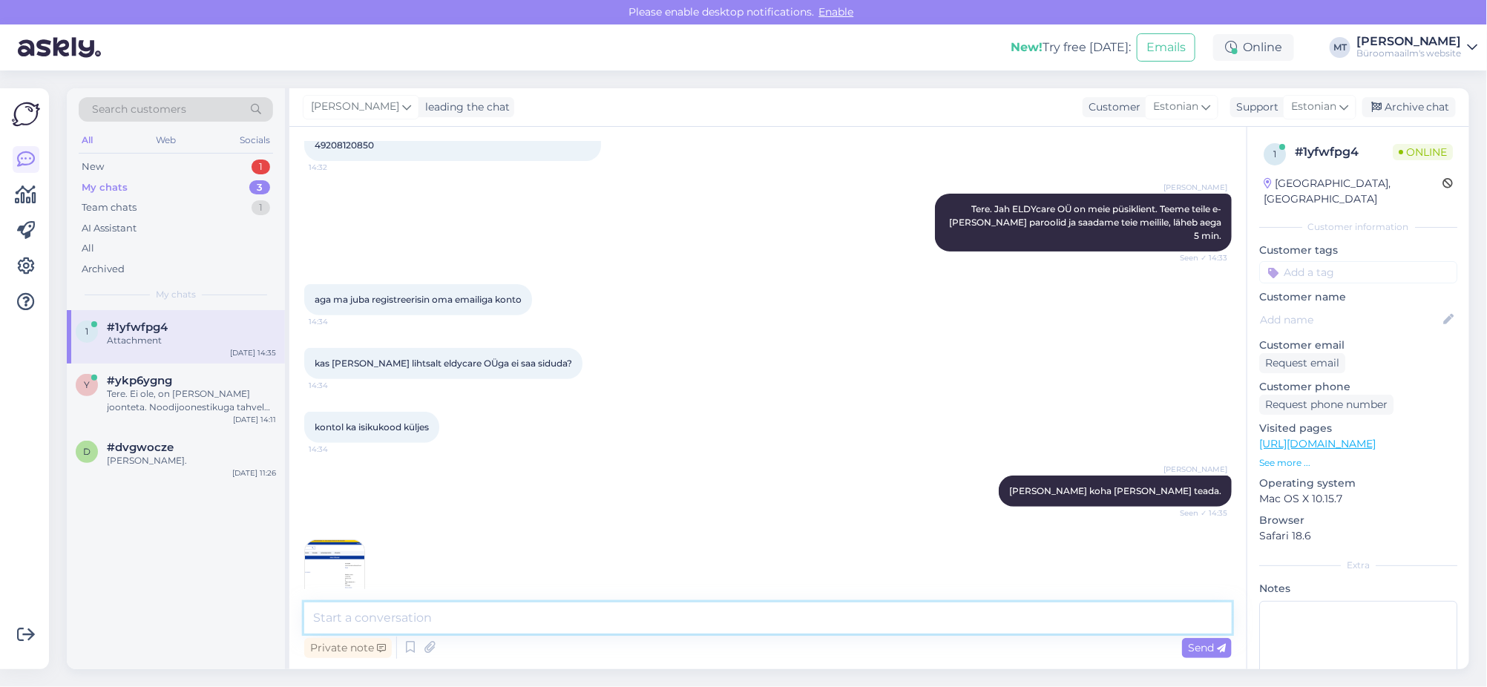
click at [435, 623] on textarea at bounding box center [768, 618] width 928 height 31
type textarea "Nüüd korras, kui logite sisse, saate valida, kas teete tellimuse eraisikuna või…"
click at [347, 623] on textarea "Nüüd korras, kui logite sisse, saate valida, kas teete tellimuse eraisikuna või…" at bounding box center [768, 618] width 928 height 31
click at [881, 614] on textarea "Nüüd korras, kui logite sisse, saate valida, kas teete tellimuse eraisikuna või…" at bounding box center [768, 618] width 928 height 31
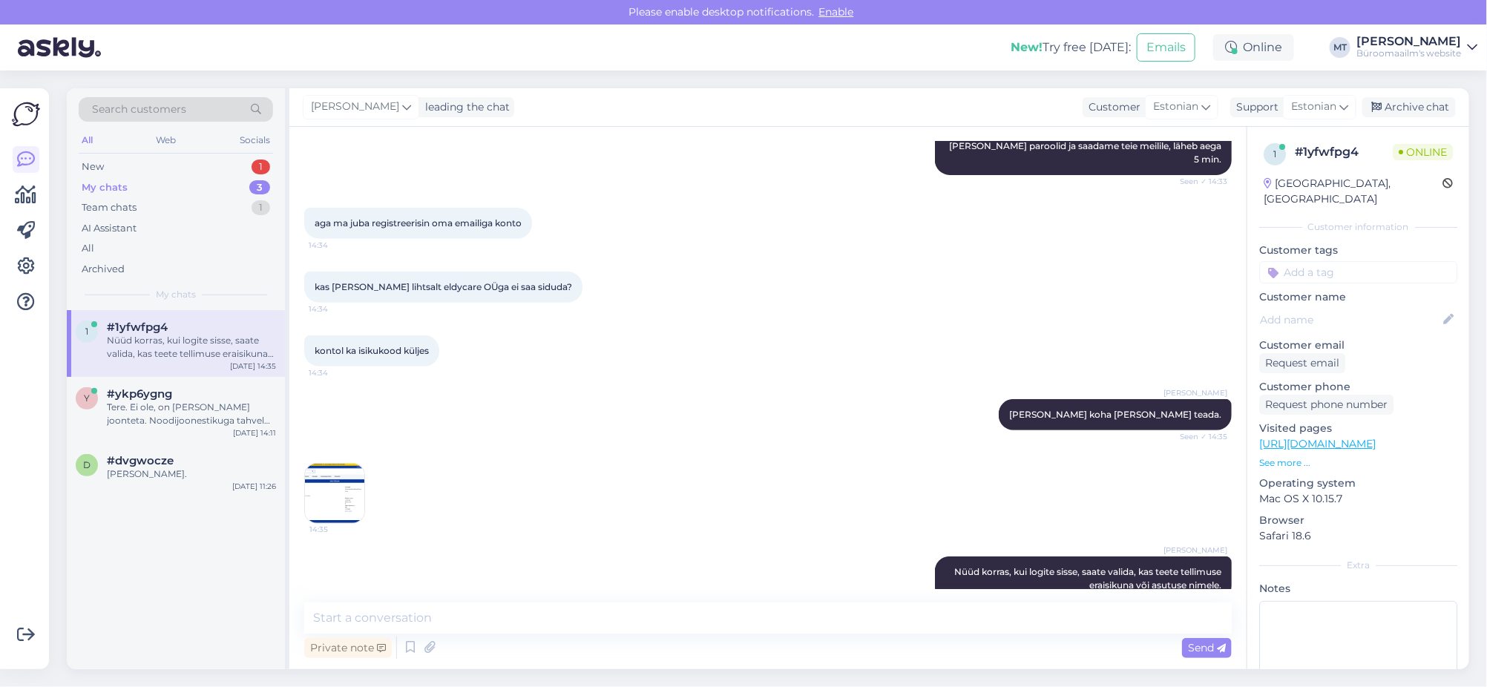
click at [110, 181] on div "My chats" at bounding box center [105, 187] width 46 height 15
click at [143, 475] on div "[PERSON_NAME]." at bounding box center [191, 474] width 169 height 13
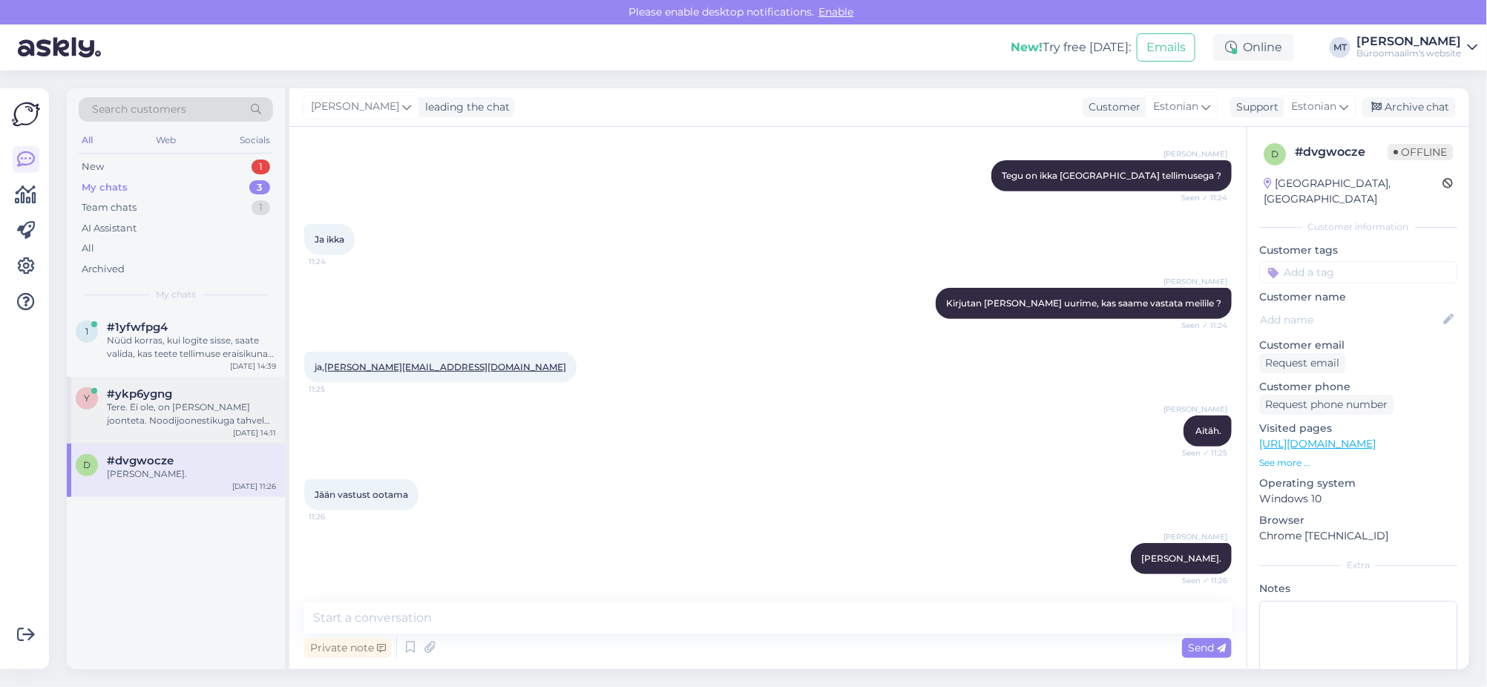
click at [170, 422] on div "Tere. Ei ole, on valge ilma joonteta. Noodijoonestikuga tahvel on ainult eritel…" at bounding box center [191, 414] width 169 height 27
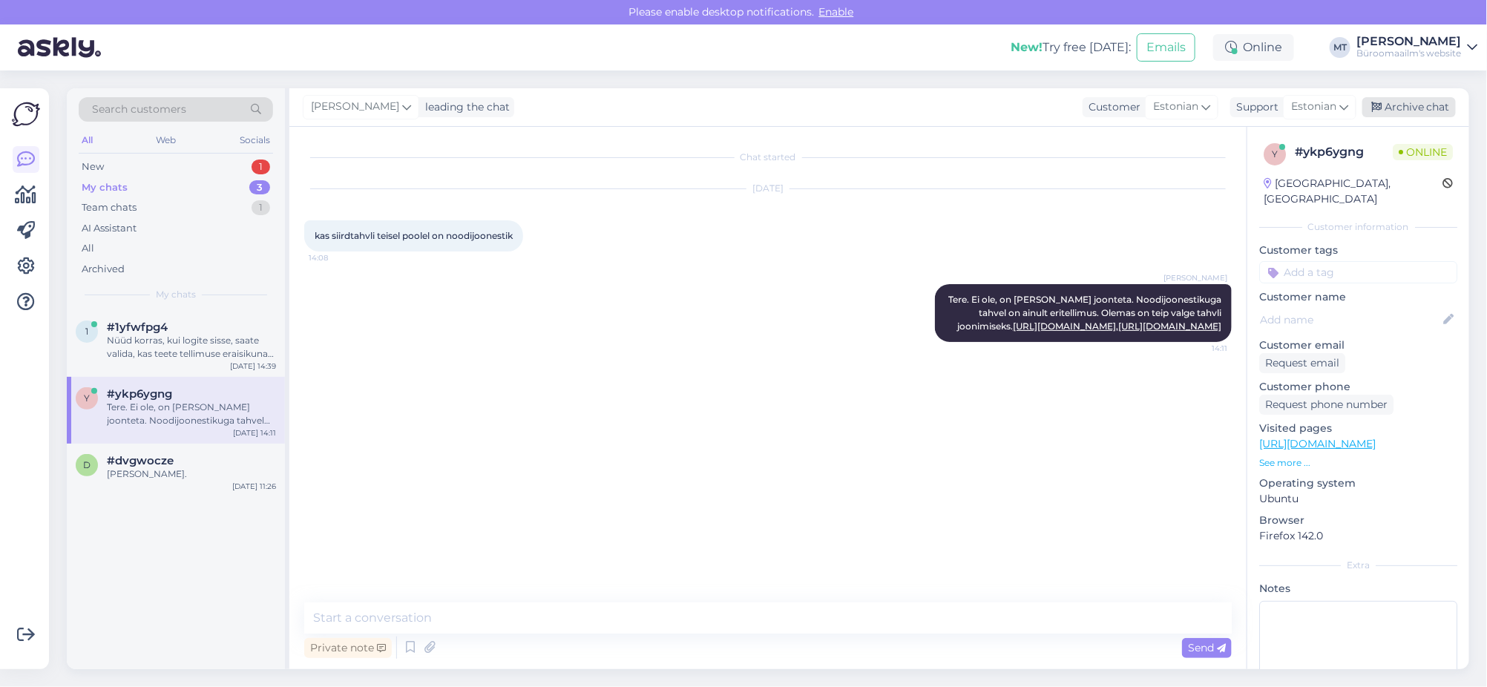
click at [1409, 106] on div "Archive chat" at bounding box center [1410, 107] width 94 height 20
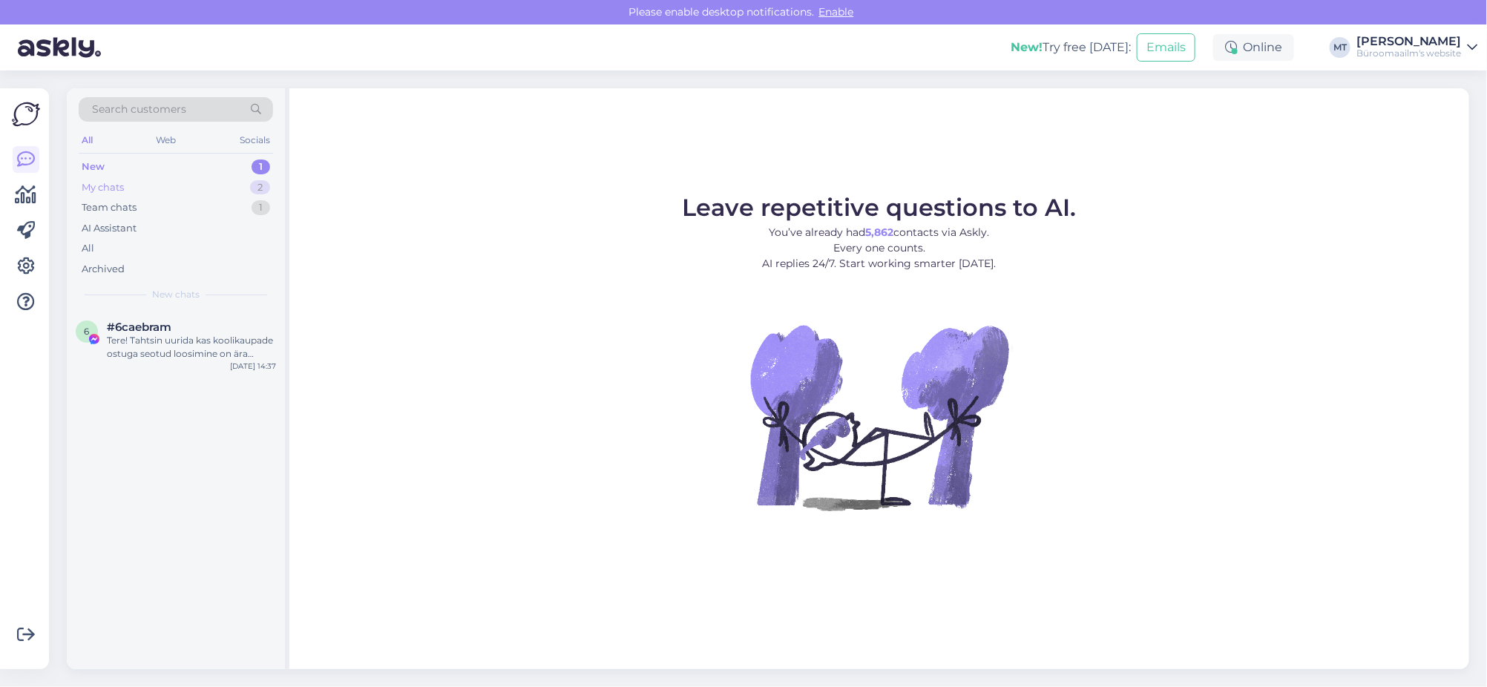
click at [94, 189] on div "My chats" at bounding box center [103, 187] width 42 height 15
click at [166, 347] on div "Nüüd korras, kui logite sisse, saate valida, kas teete tellimuse eraisikuna või…" at bounding box center [191, 347] width 169 height 27
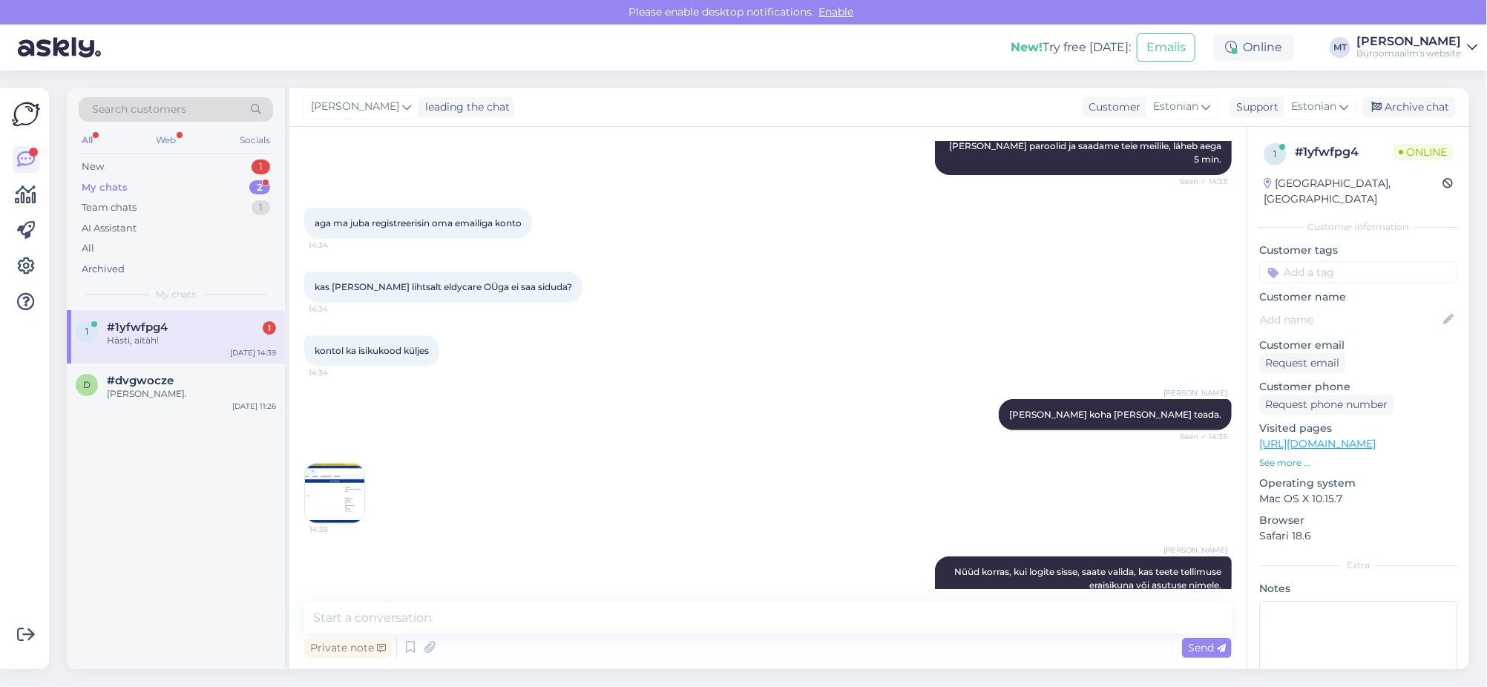
scroll to position [338, 0]
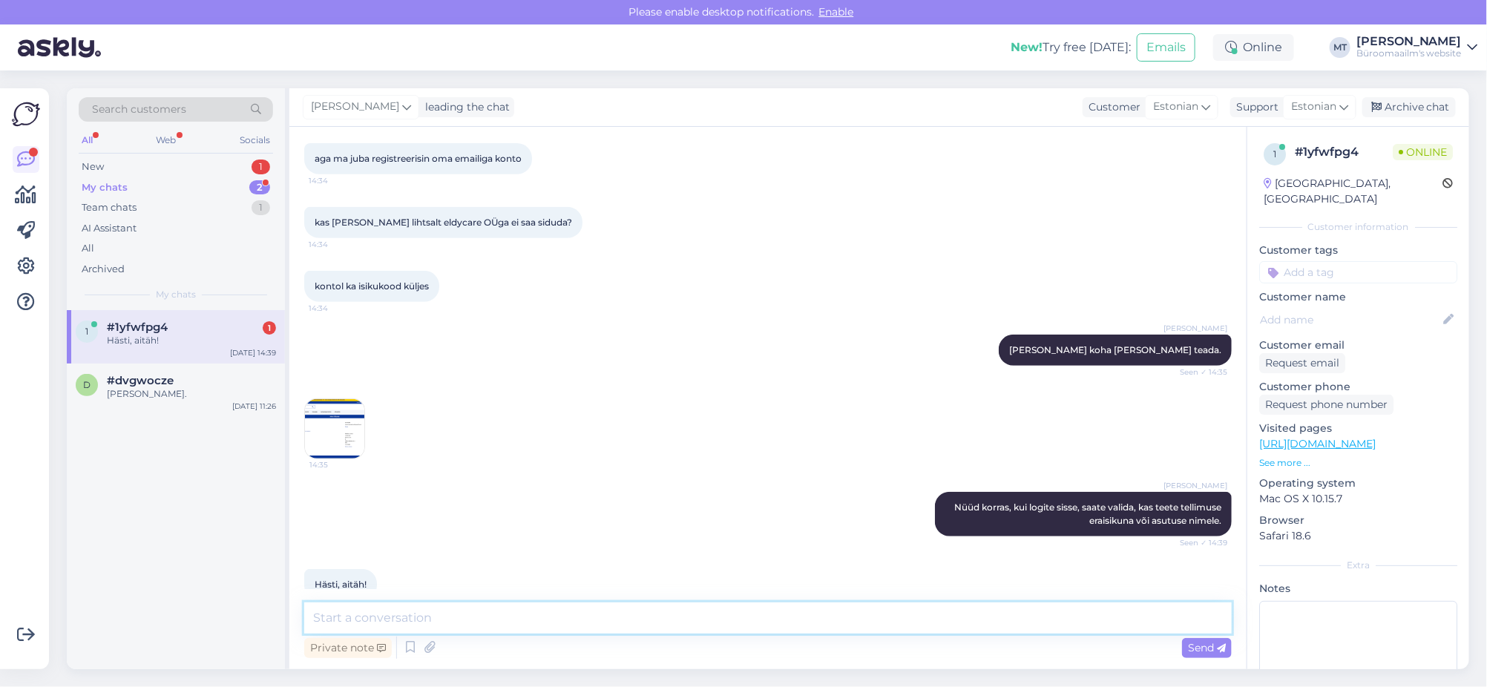
click at [447, 610] on textarea at bounding box center [768, 618] width 928 height 31
type textarea "Aitäh."
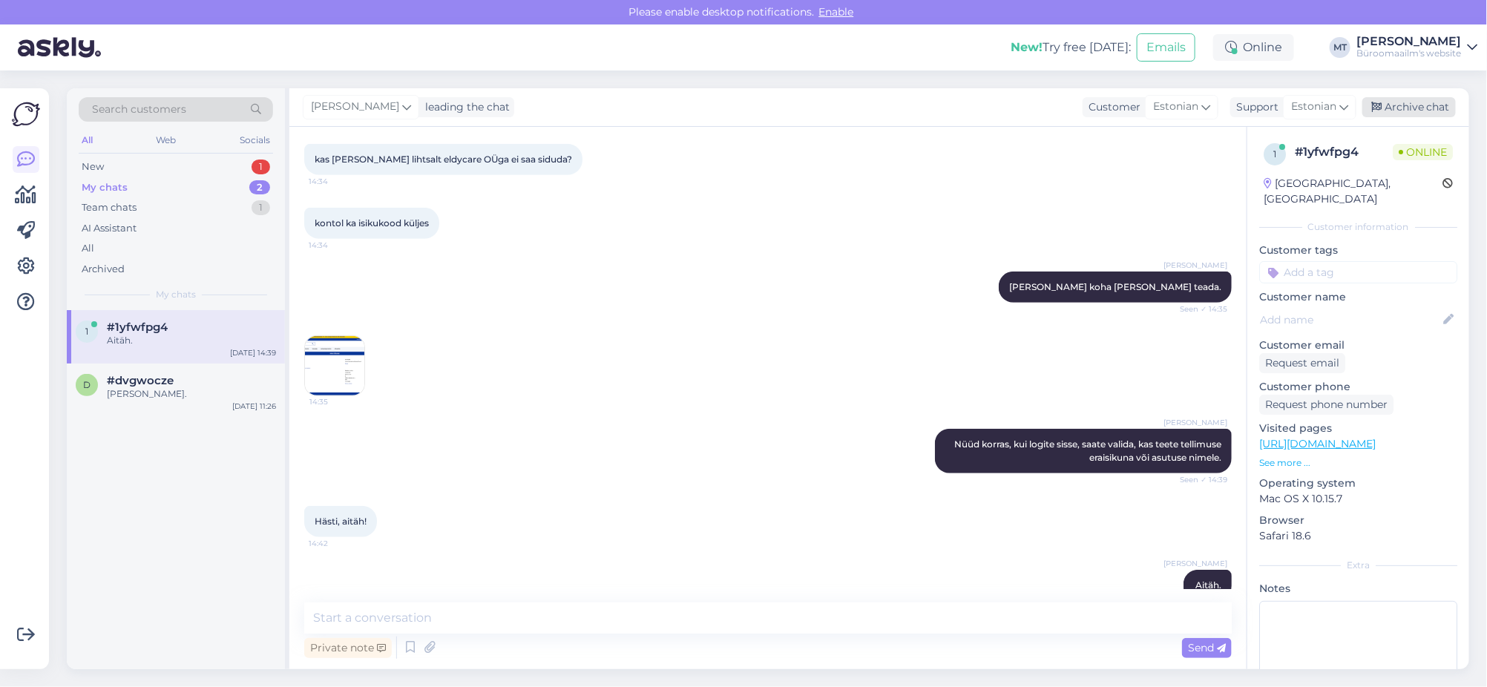
click at [1403, 107] on div "Archive chat" at bounding box center [1410, 107] width 94 height 20
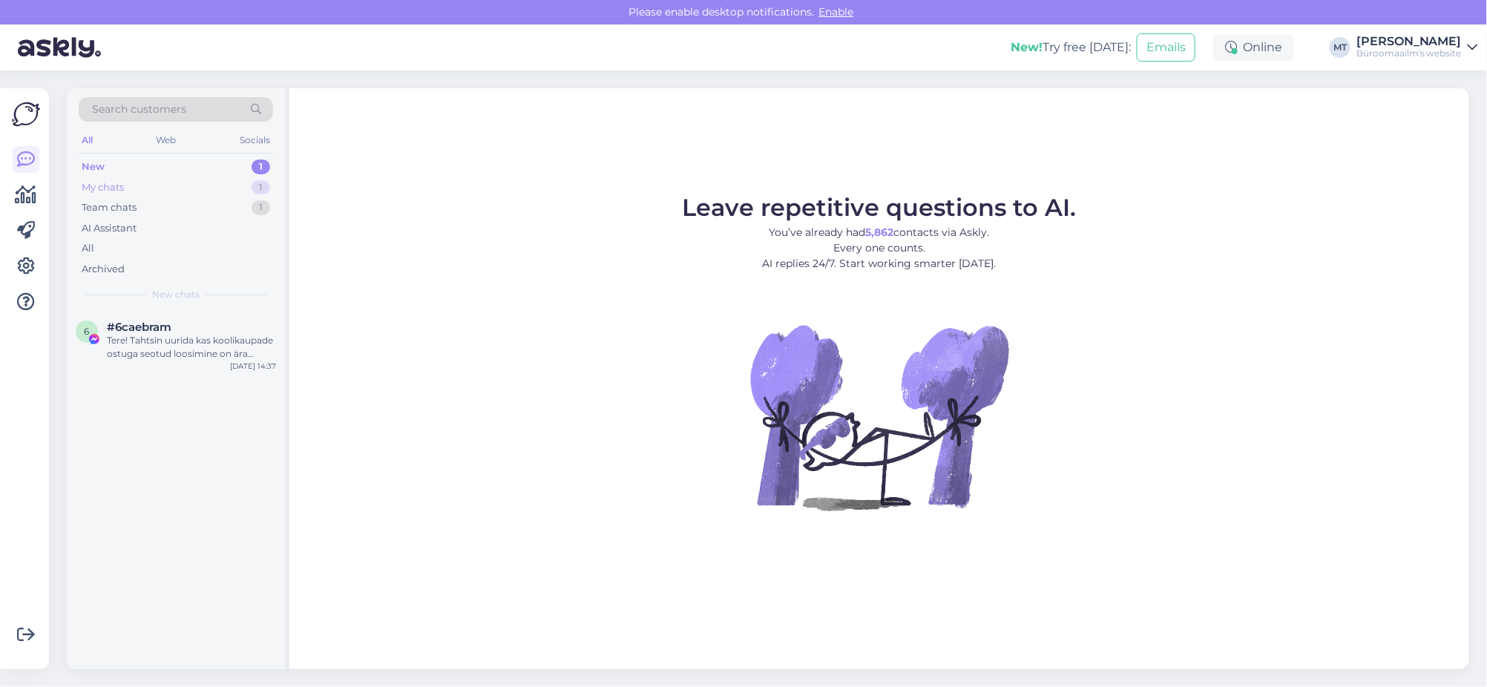
click at [114, 185] on div "My chats" at bounding box center [103, 187] width 42 height 15
click at [148, 335] on div "[PERSON_NAME]." at bounding box center [191, 340] width 169 height 13
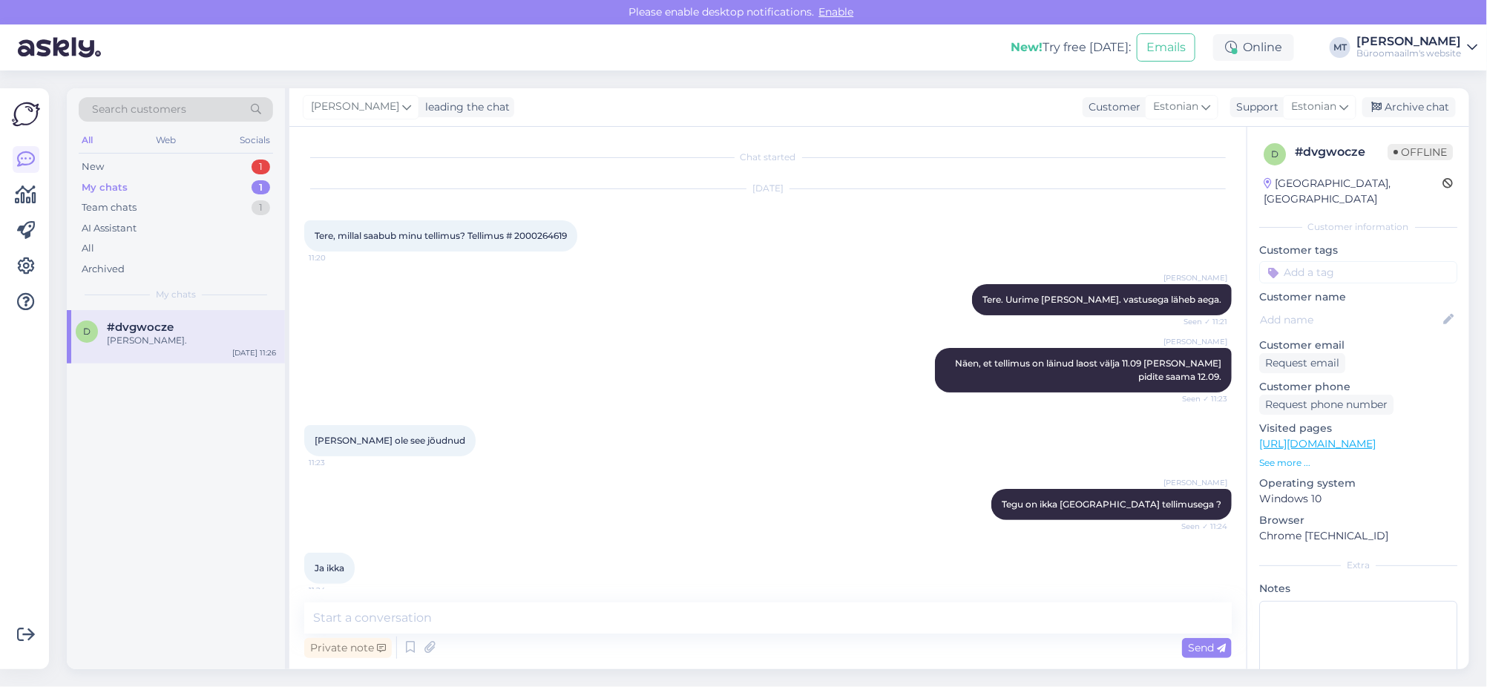
scroll to position [329, 0]
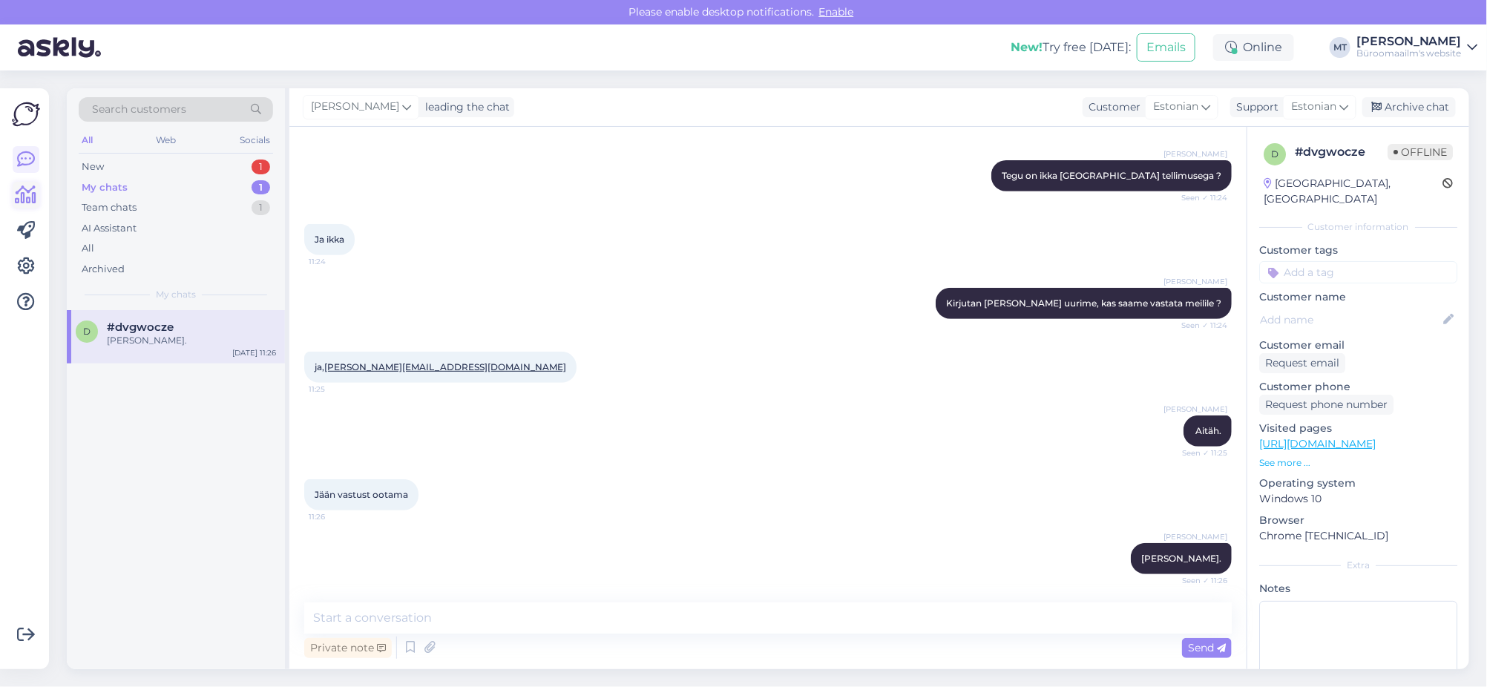
click at [26, 199] on icon at bounding box center [27, 195] width 22 height 18
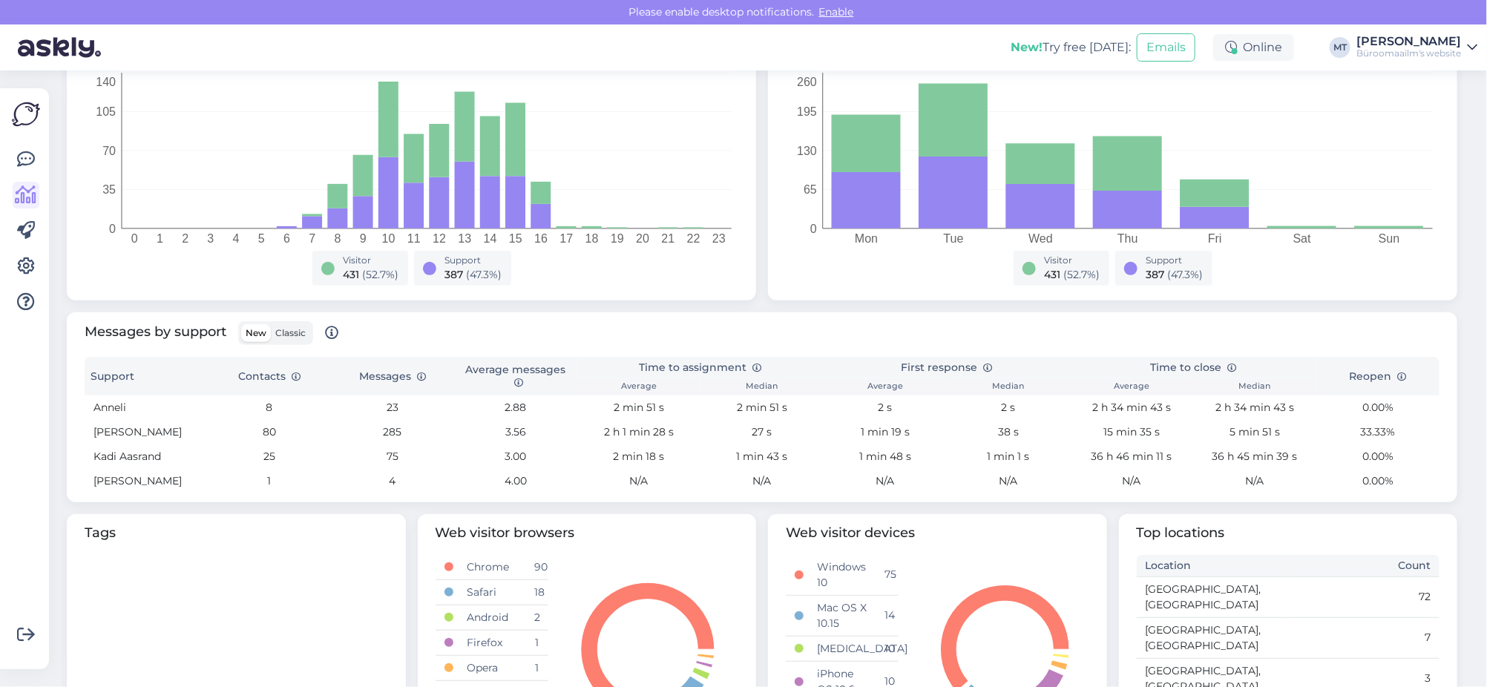
scroll to position [278, 0]
click at [283, 334] on span "Classic" at bounding box center [290, 332] width 30 height 11
click at [271, 324] on input "Classic" at bounding box center [271, 324] width 0 height 0
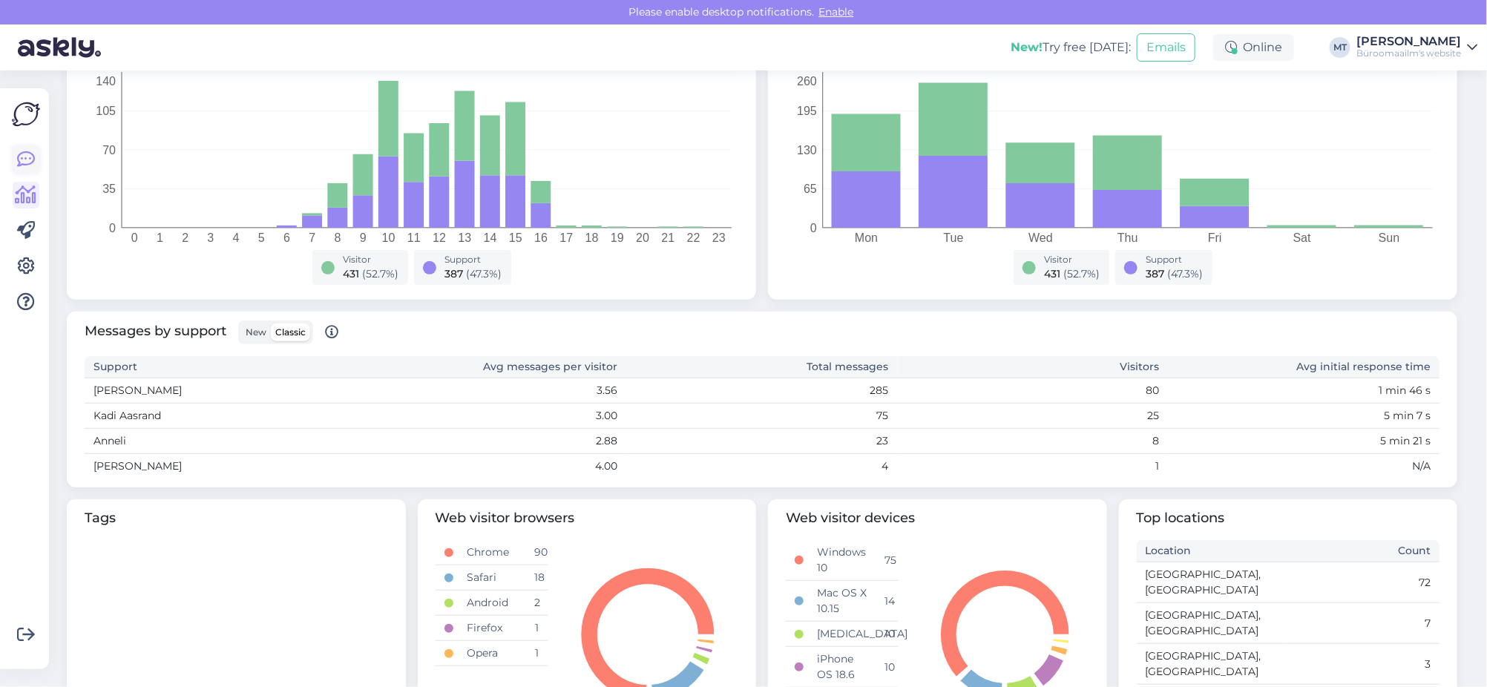
click at [27, 151] on icon at bounding box center [26, 160] width 18 height 18
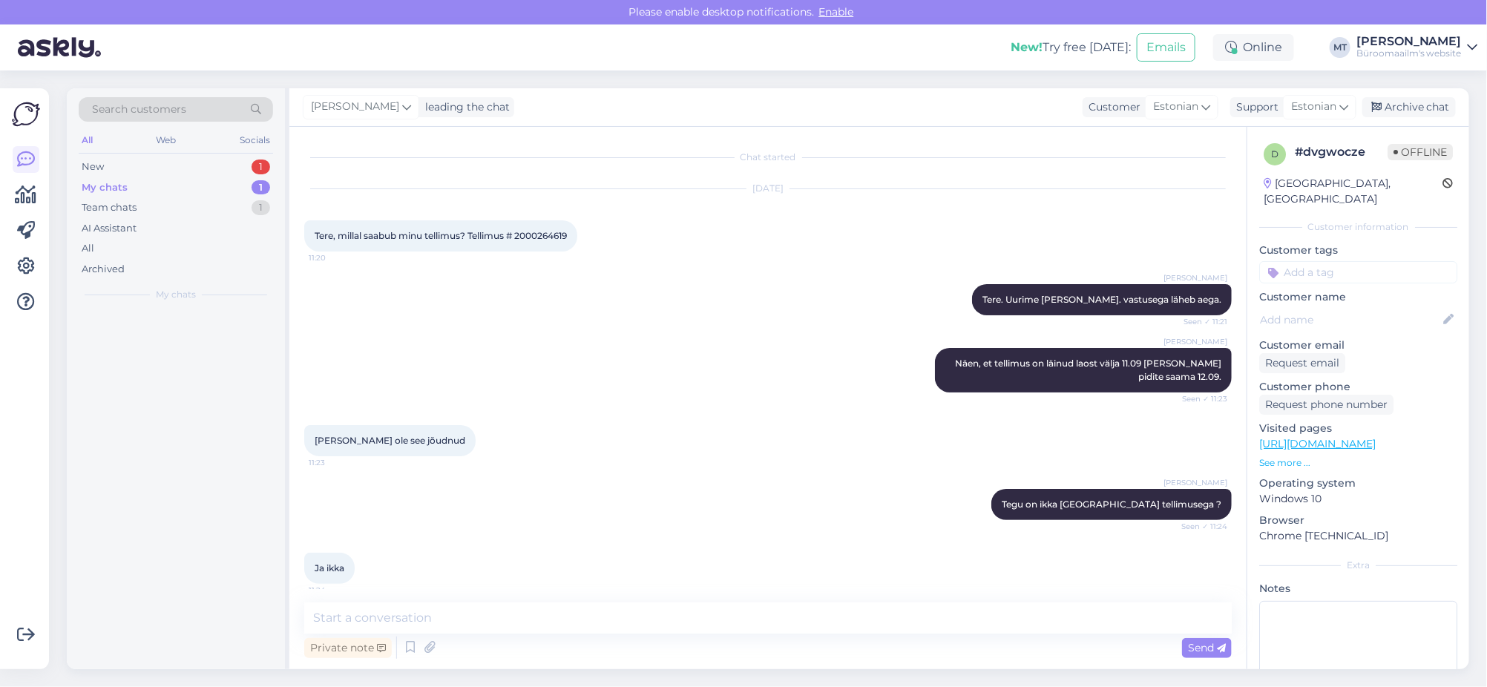
scroll to position [329, 0]
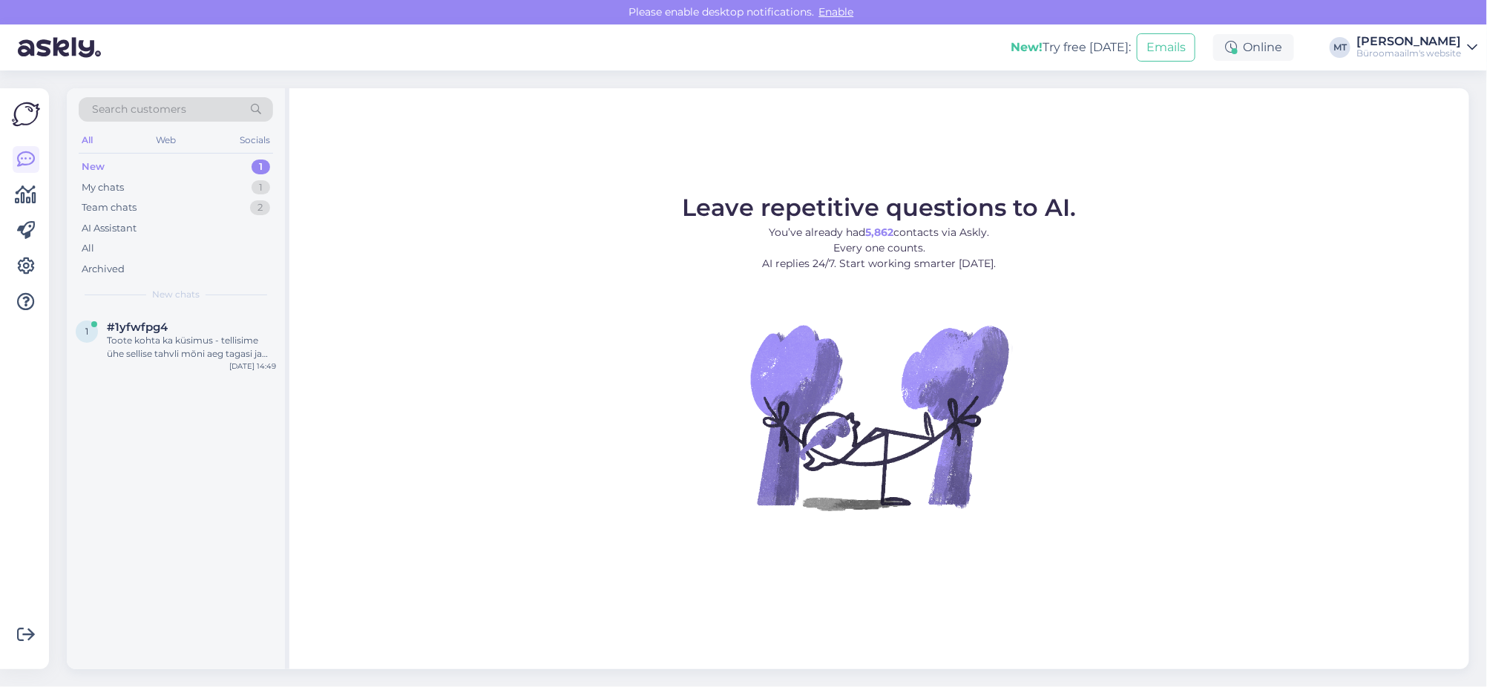
click at [88, 167] on div "New" at bounding box center [93, 167] width 23 height 15
click at [80, 168] on div "New 1" at bounding box center [176, 167] width 194 height 21
click at [158, 356] on div "Toote kohta ka küsimus - tellisime ühe sellise tahvli mõni aeg tagasi ja see me…" at bounding box center [191, 347] width 169 height 27
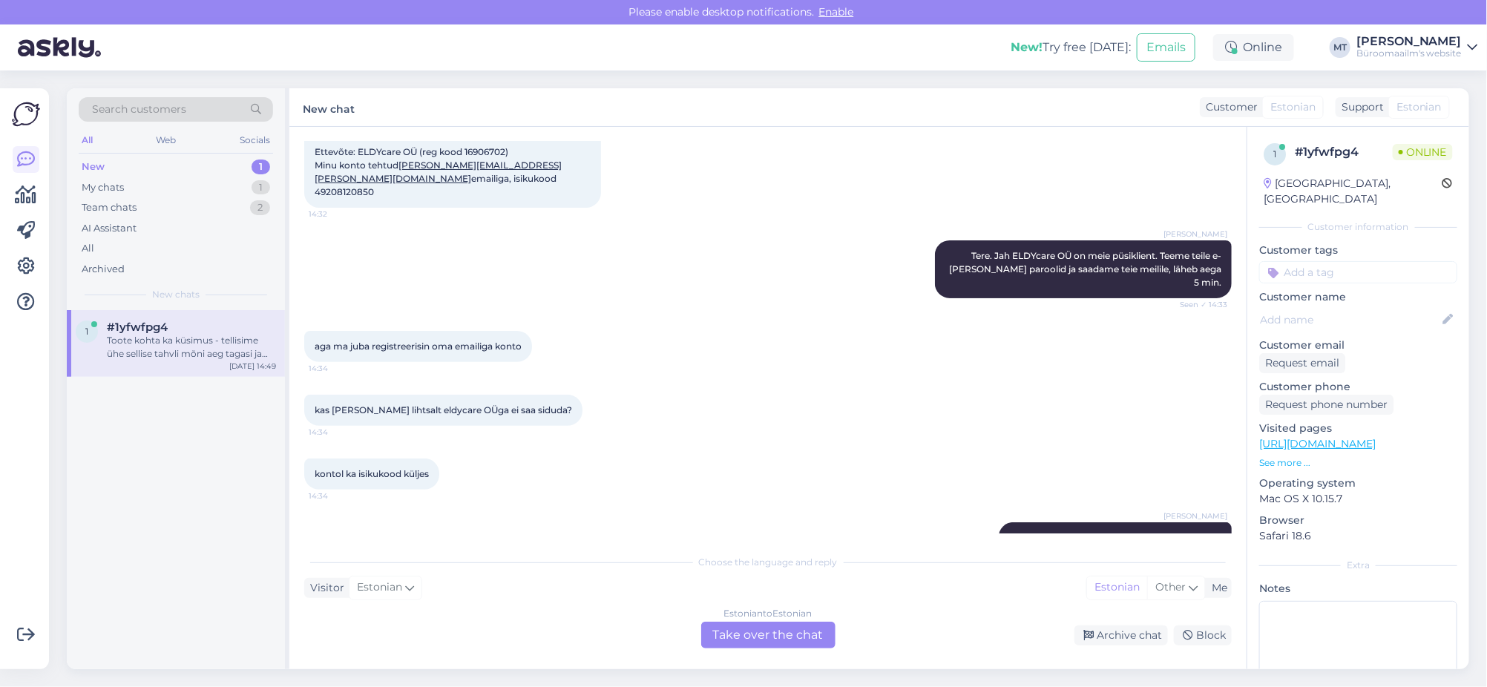
scroll to position [615, 0]
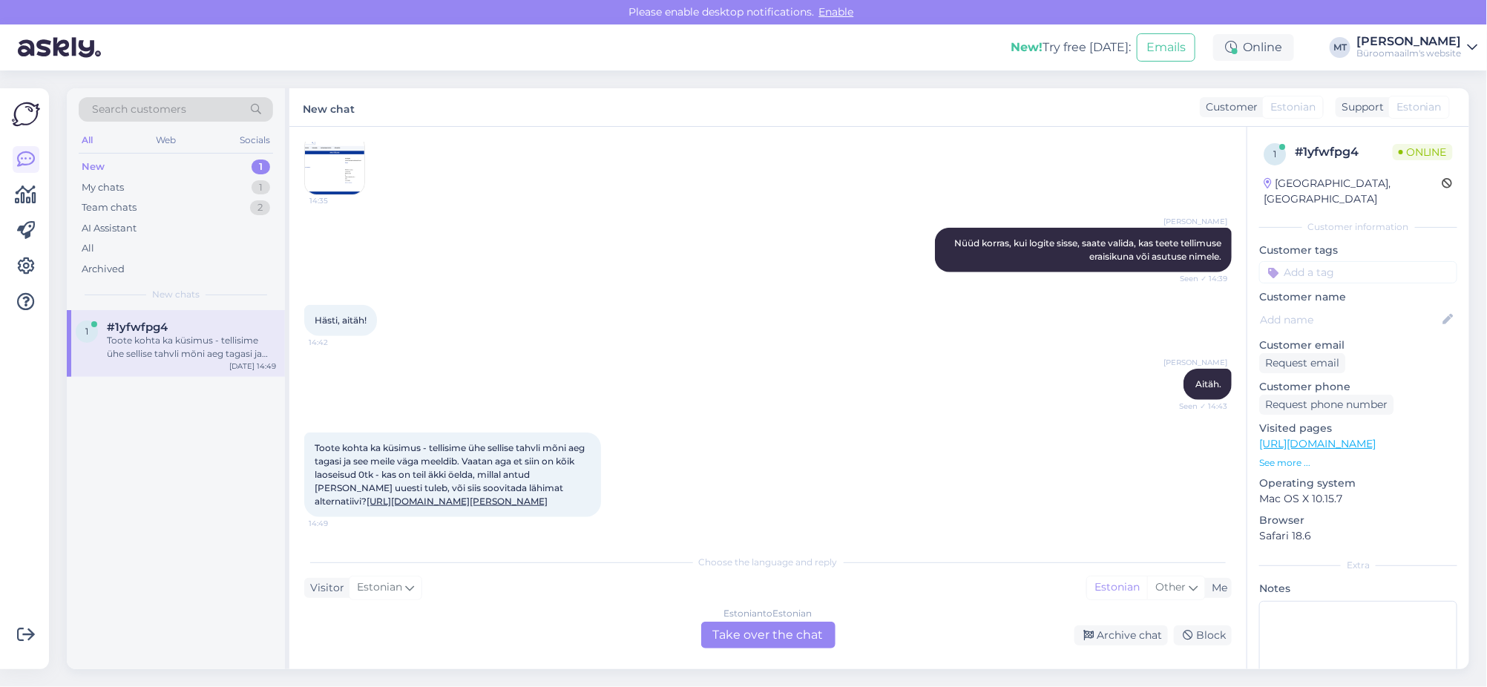
click at [96, 162] on div "New" at bounding box center [93, 167] width 23 height 15
click at [157, 344] on div "Toote kohta ka küsimus - tellisime ühe sellise tahvli mõni aeg tagasi ja see me…" at bounding box center [191, 347] width 169 height 27
click at [743, 632] on div "Estonian to Estonian Take over the chat" at bounding box center [768, 635] width 134 height 27
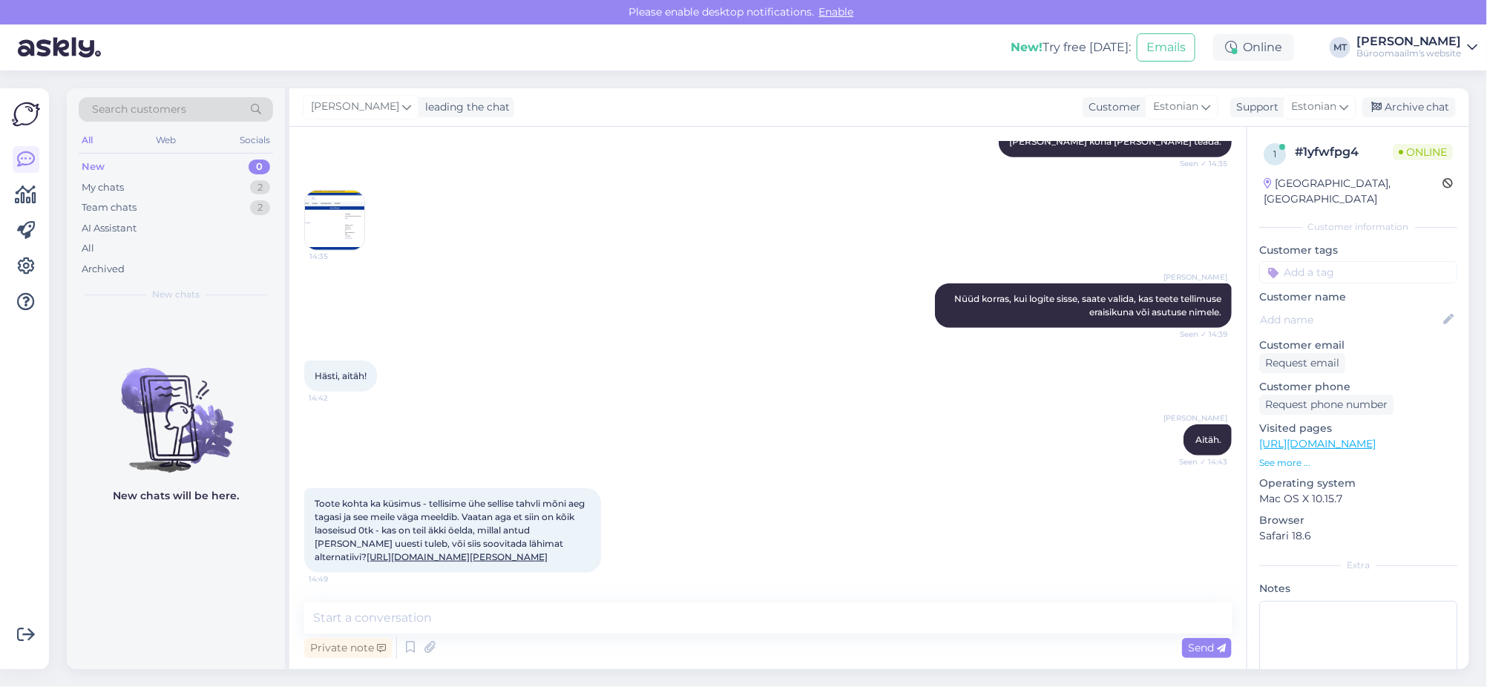
click at [367, 556] on link "[URL][DOMAIN_NAME][PERSON_NAME]" at bounding box center [457, 556] width 181 height 11
click at [425, 615] on textarea at bounding box center [768, 618] width 928 height 31
type textarea "Saab tellida, tarneaeg on 2-3 nädalat."
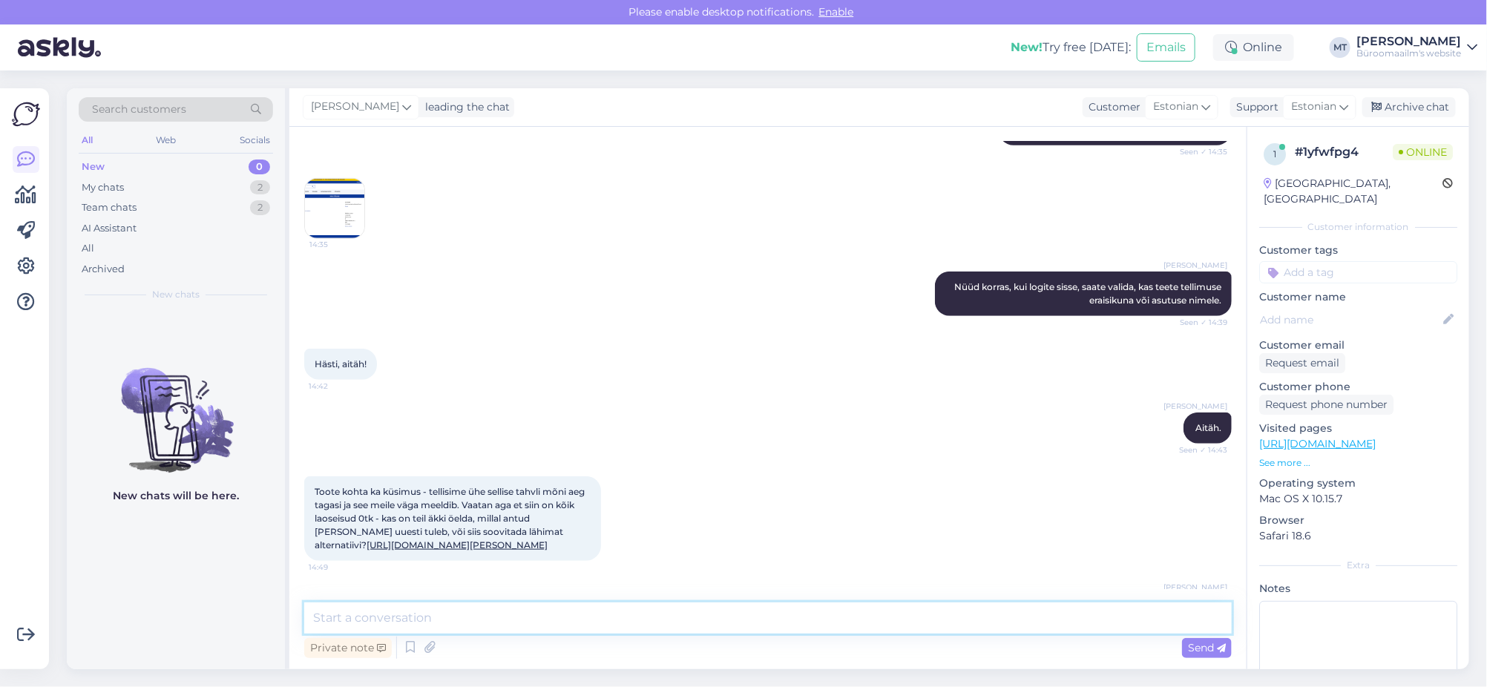
scroll to position [623, 0]
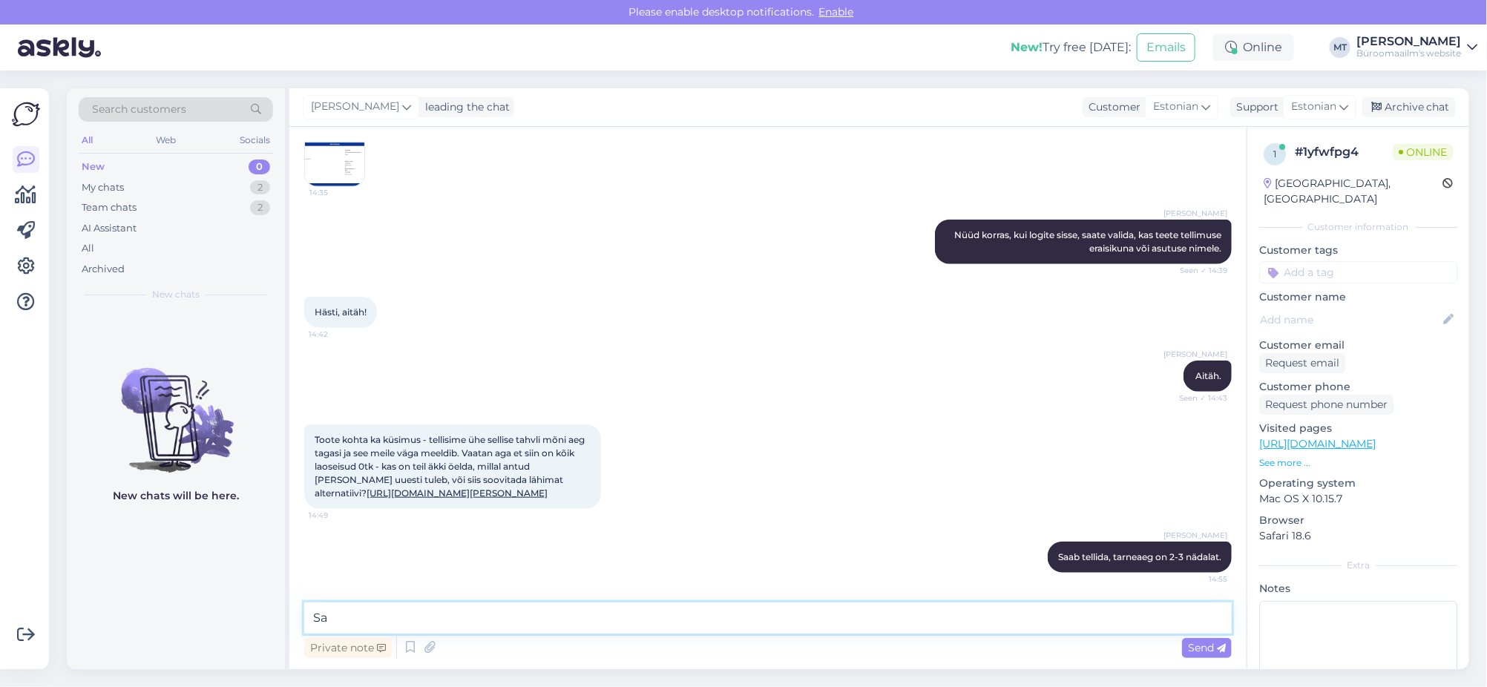
type textarea "S"
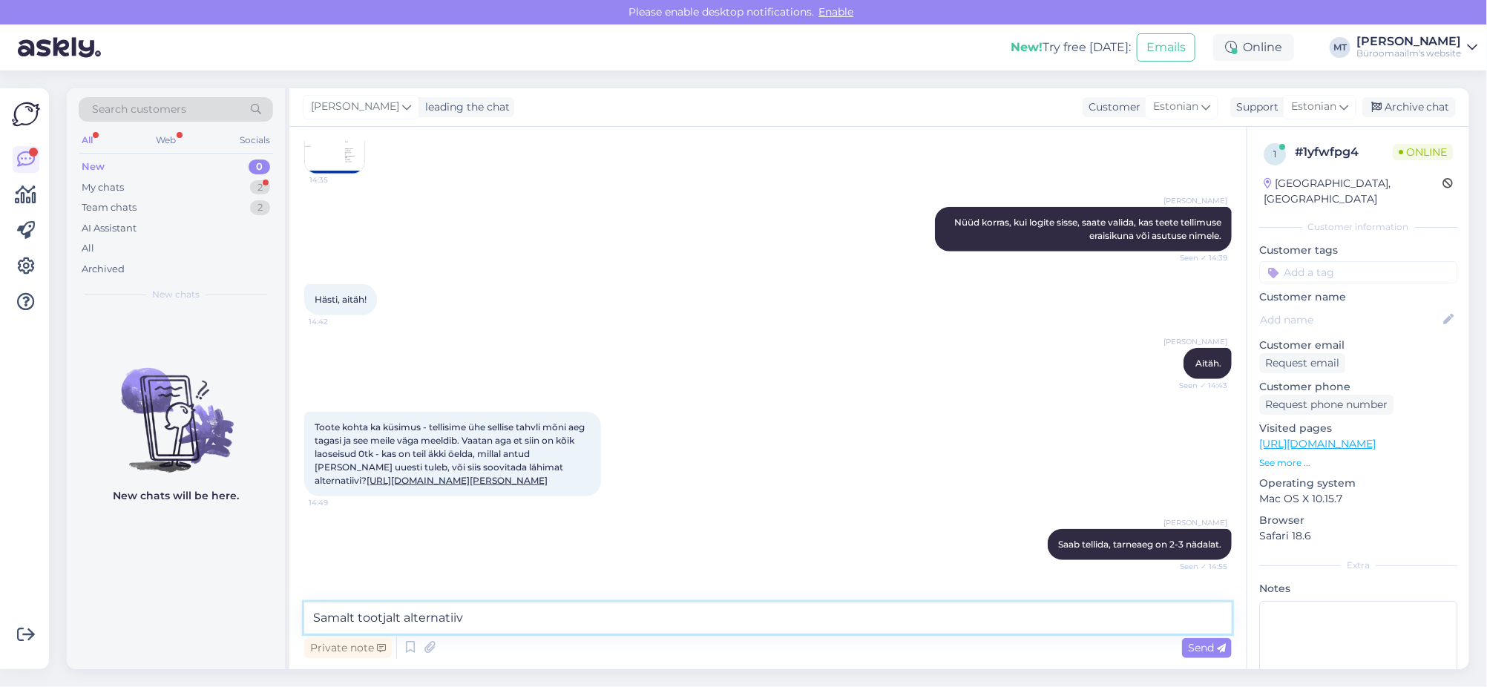
scroll to position [700, 0]
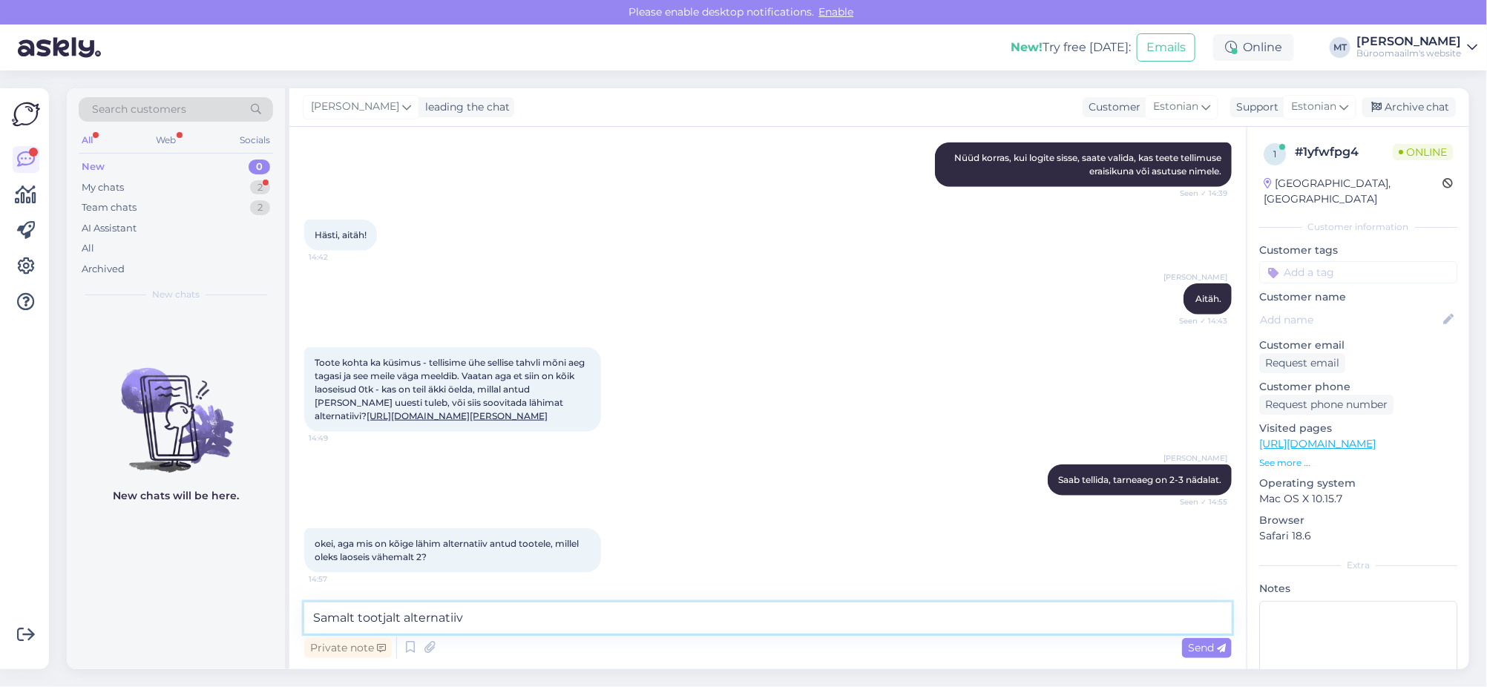
drag, startPoint x: 471, startPoint y: 620, endPoint x: 321, endPoint y: 629, distance: 150.9
click at [321, 629] on textarea "Samalt tootjalt alternatiiv" at bounding box center [768, 618] width 928 height 31
click at [523, 629] on textarea "Samalt tootjalt alternatiiv" at bounding box center [768, 618] width 928 height 31
drag, startPoint x: 612, startPoint y: 620, endPoint x: 300, endPoint y: 640, distance: 313.1
click at [300, 640] on div "Chat started [DATE] Tere! Saan kontot tehes veateate et ettevõte on juba regist…" at bounding box center [767, 398] width 957 height 543
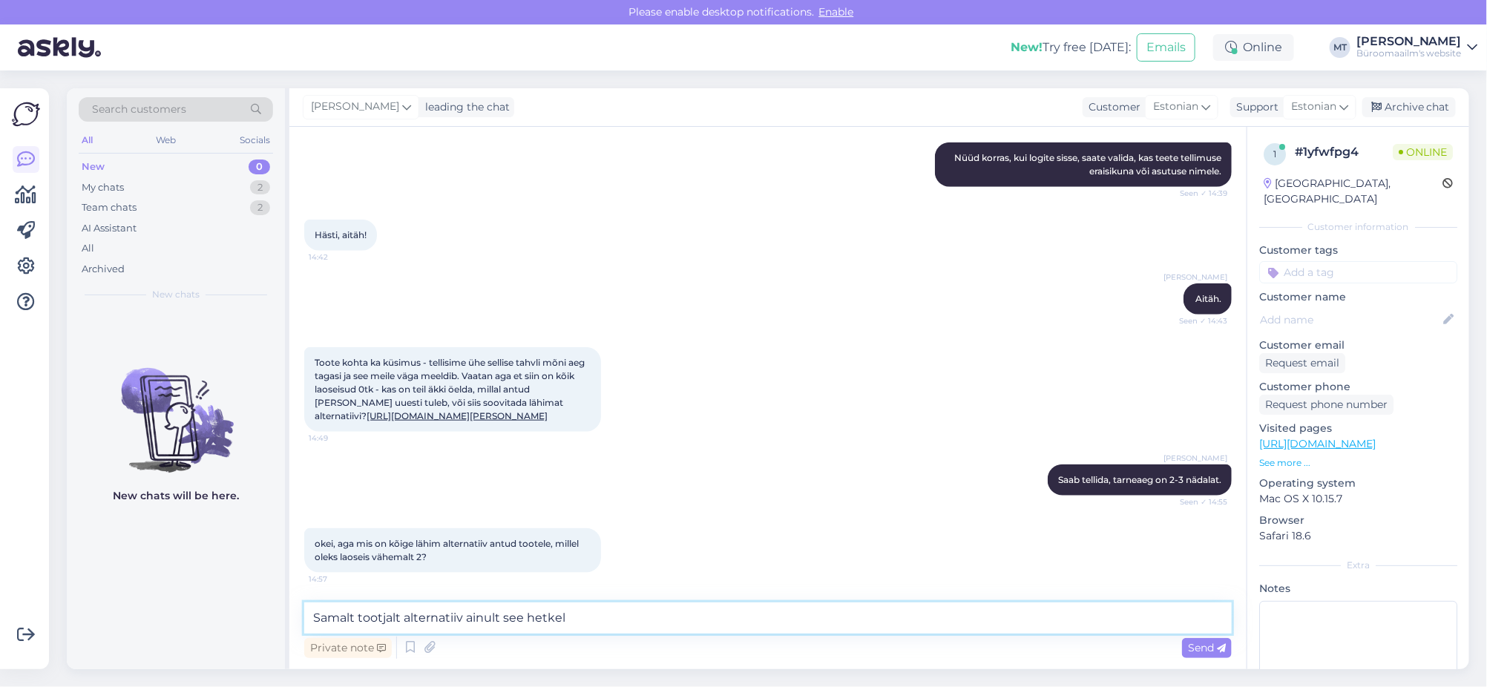
paste textarea "[URL][DOMAIN_NAME]"
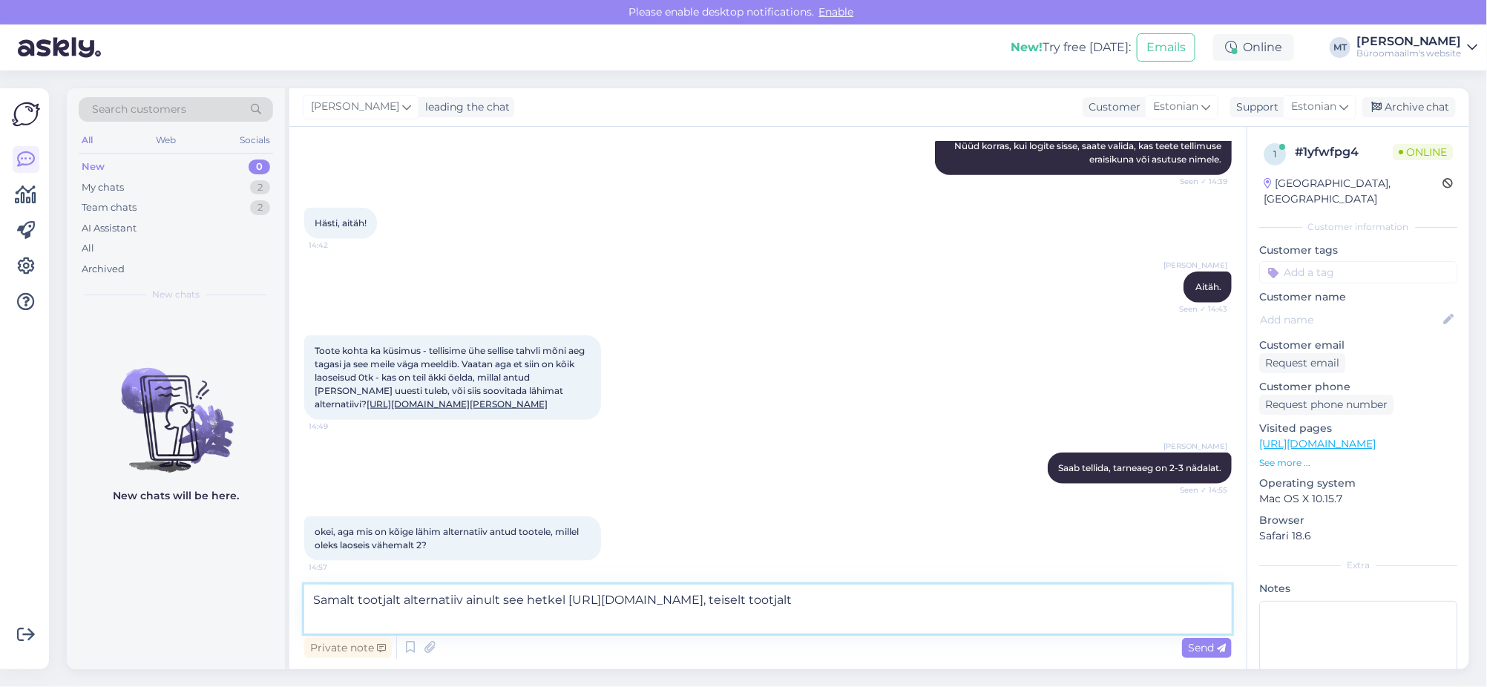
paste textarea "[URL][DOMAIN_NAME]"
type textarea "Samalt tootjalt alternatiiv ainult see hetkel [URL][DOMAIN_NAME], teiselt tootj…"
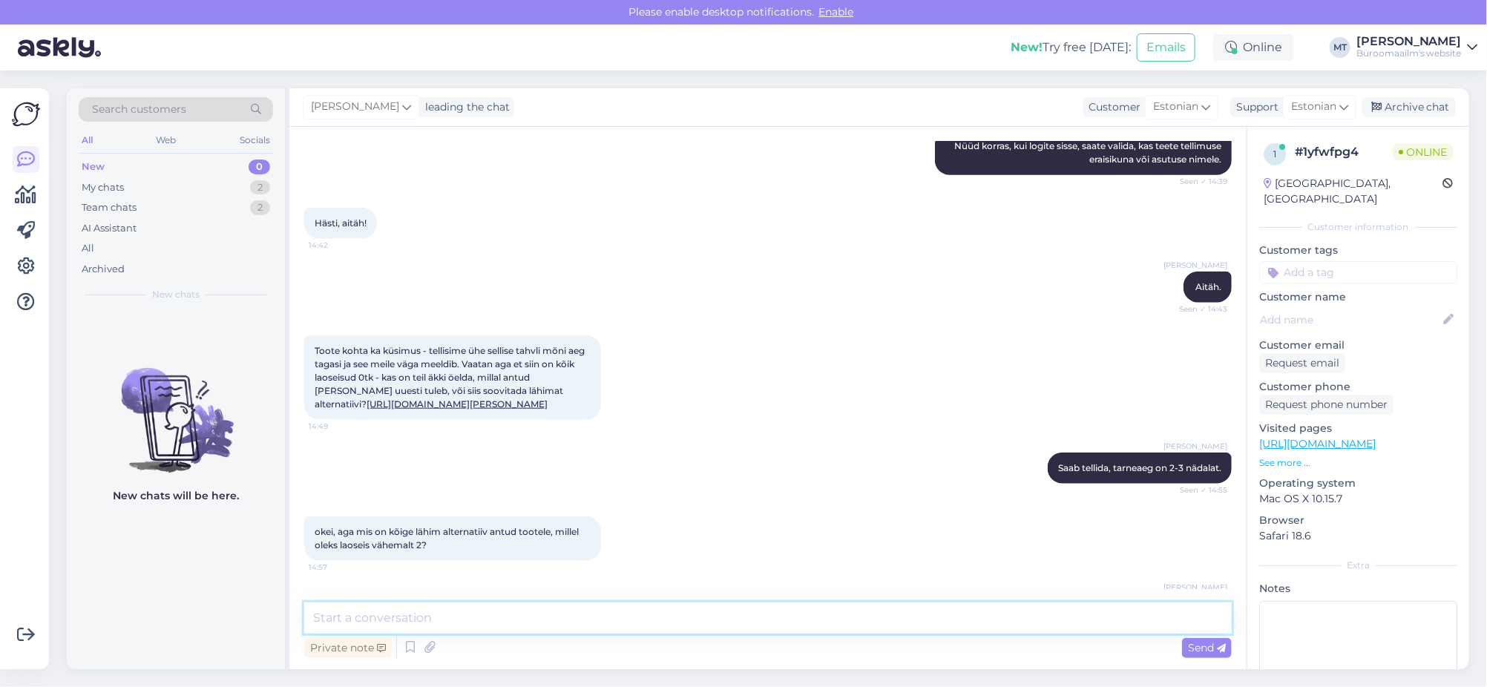
scroll to position [871, 0]
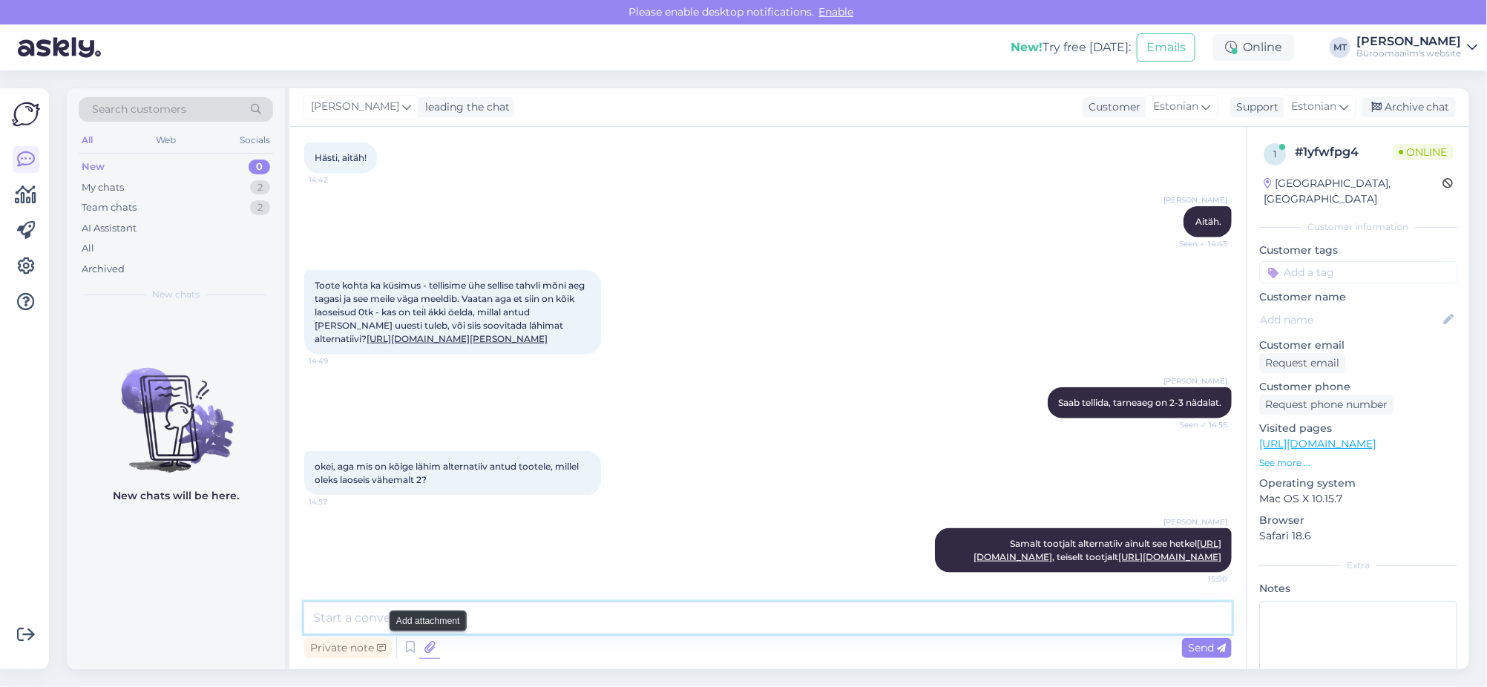
paste textarea "[URL][DOMAIN_NAME]"
type textarea "[URL][DOMAIN_NAME]"
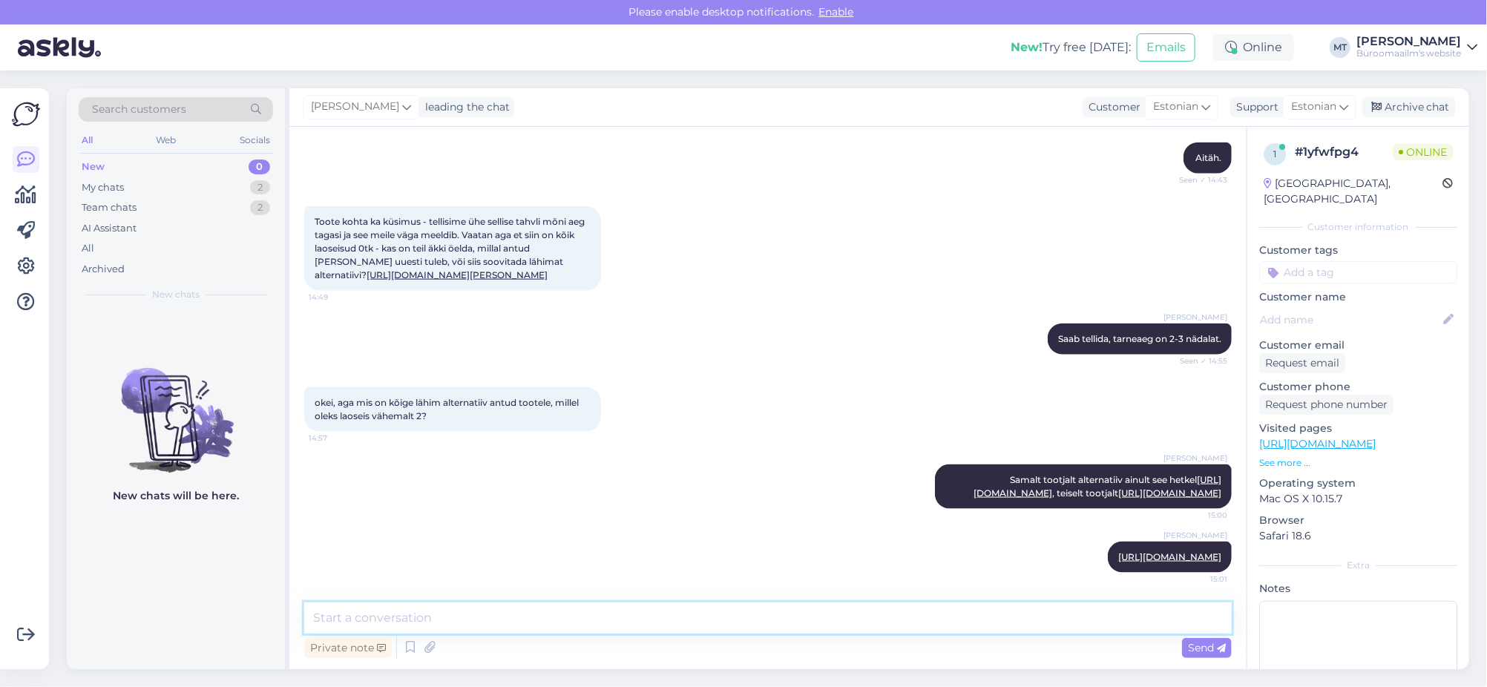
paste textarea "[URL][DOMAIN_NAME]"
type textarea "[URL][DOMAIN_NAME]"
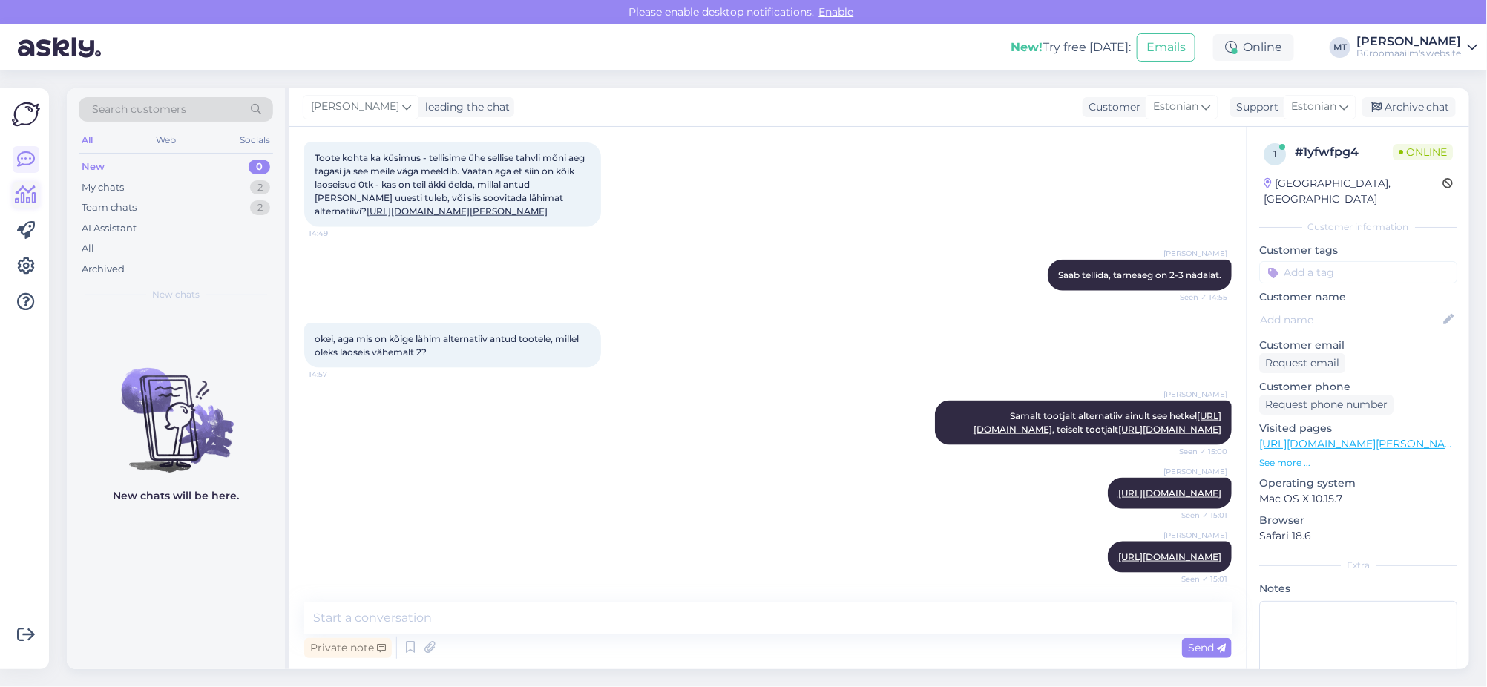
click at [16, 193] on icon at bounding box center [27, 195] width 22 height 18
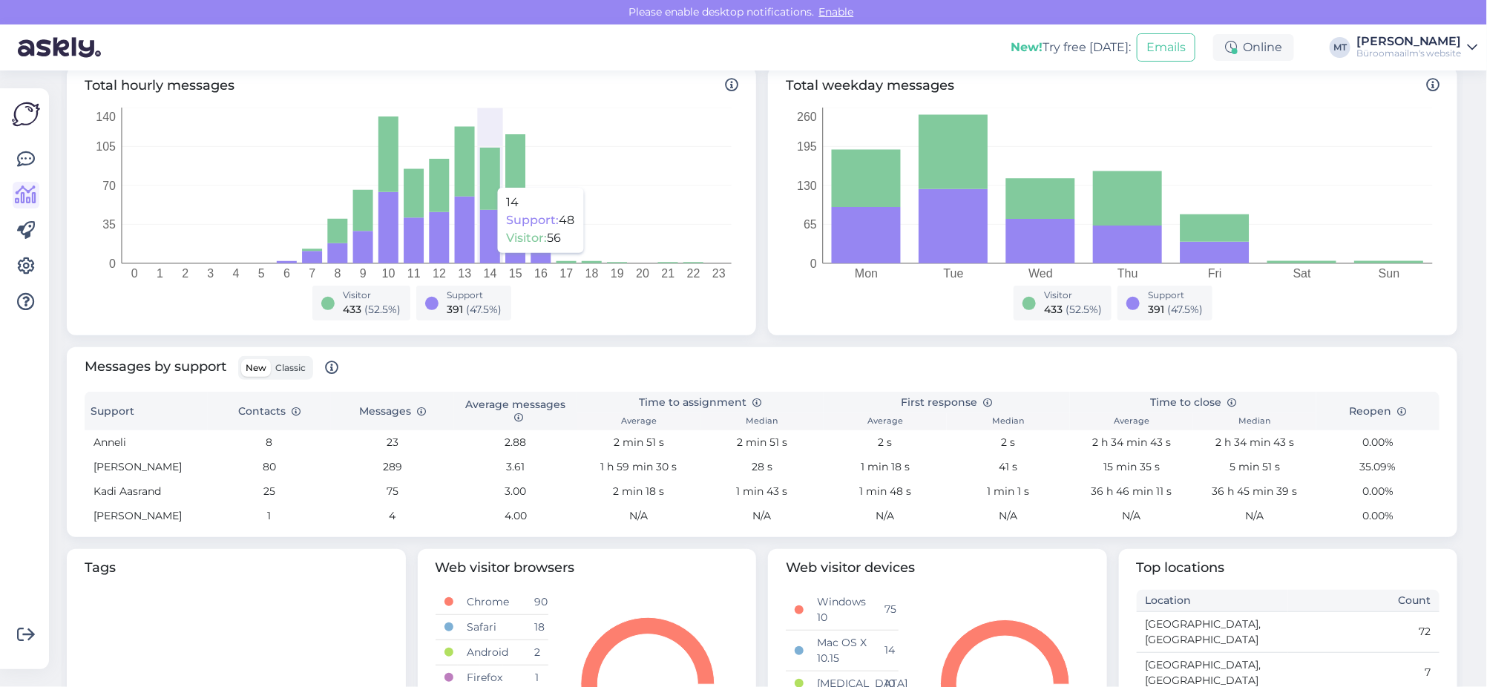
scroll to position [278, 0]
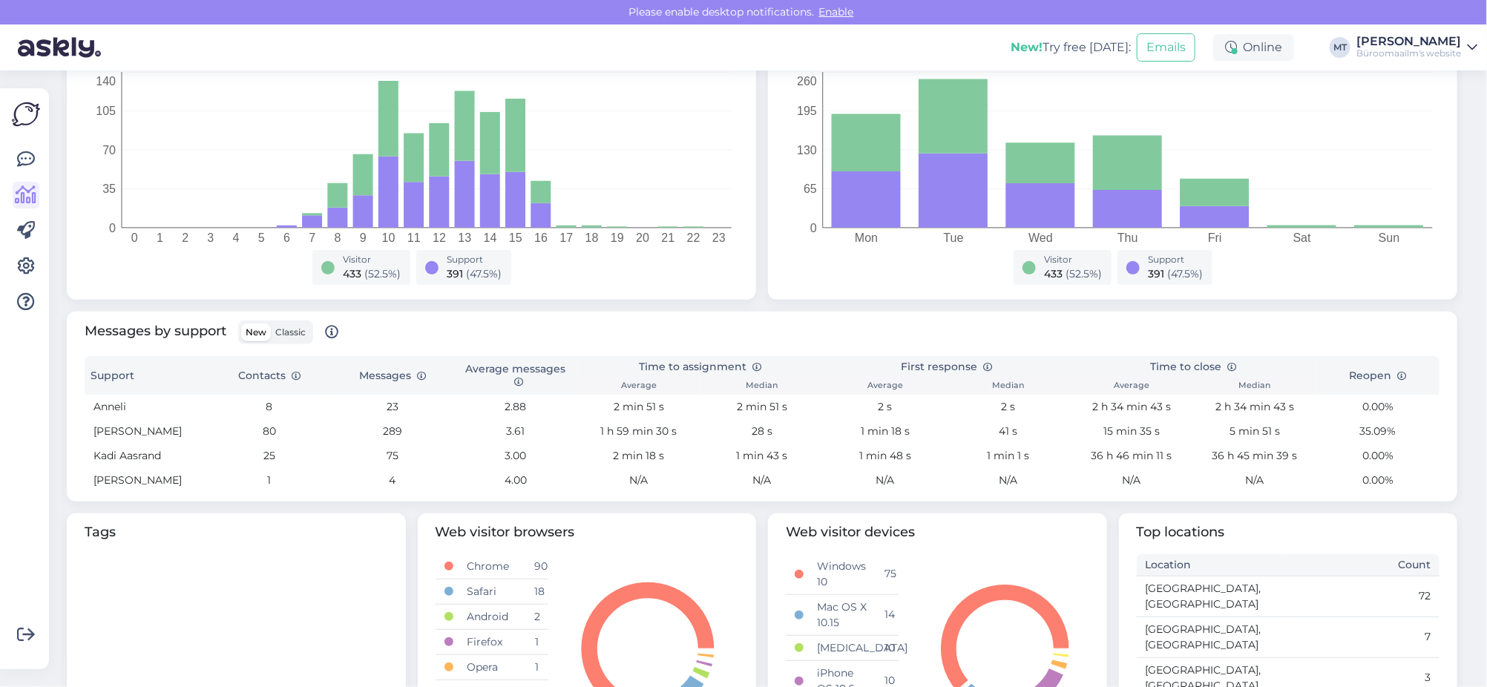
click at [295, 332] on span "Classic" at bounding box center [290, 332] width 30 height 11
click at [271, 324] on input "Classic" at bounding box center [271, 324] width 0 height 0
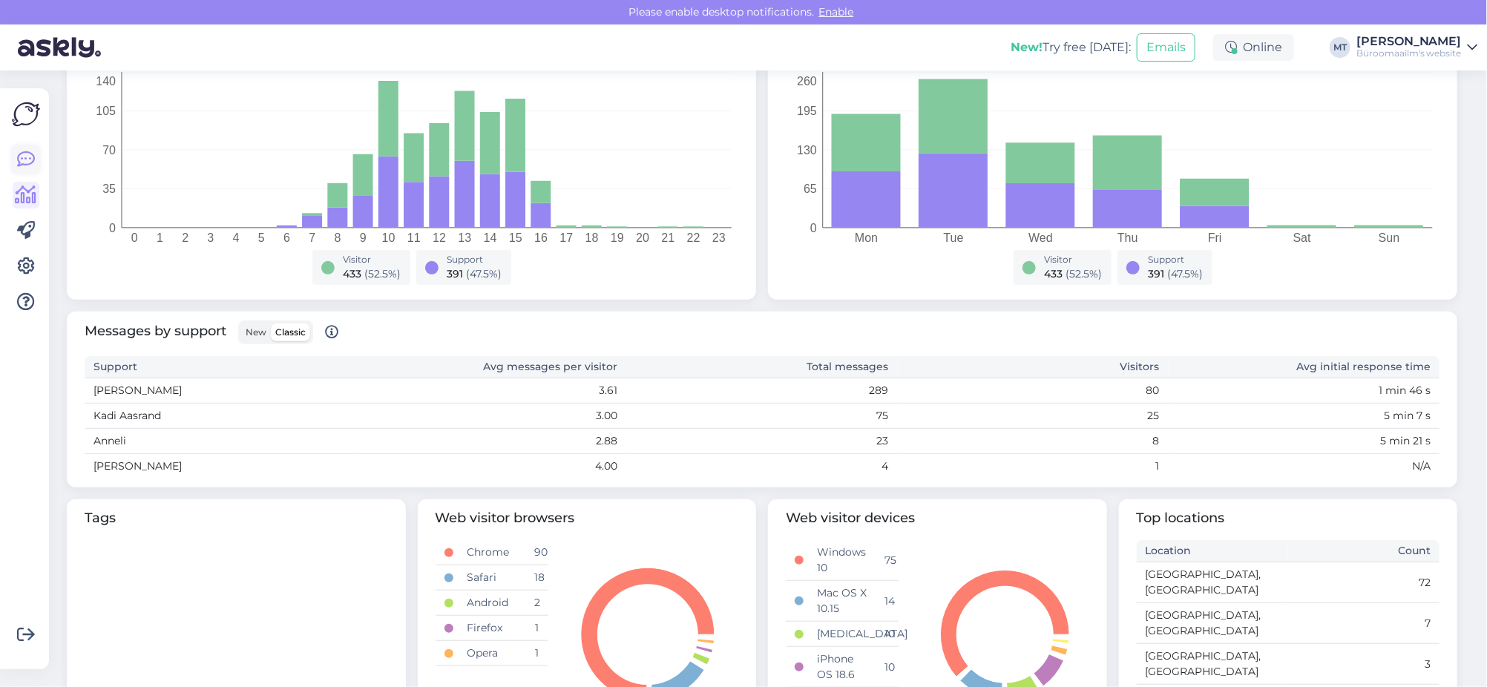
click at [33, 151] on icon at bounding box center [26, 160] width 18 height 18
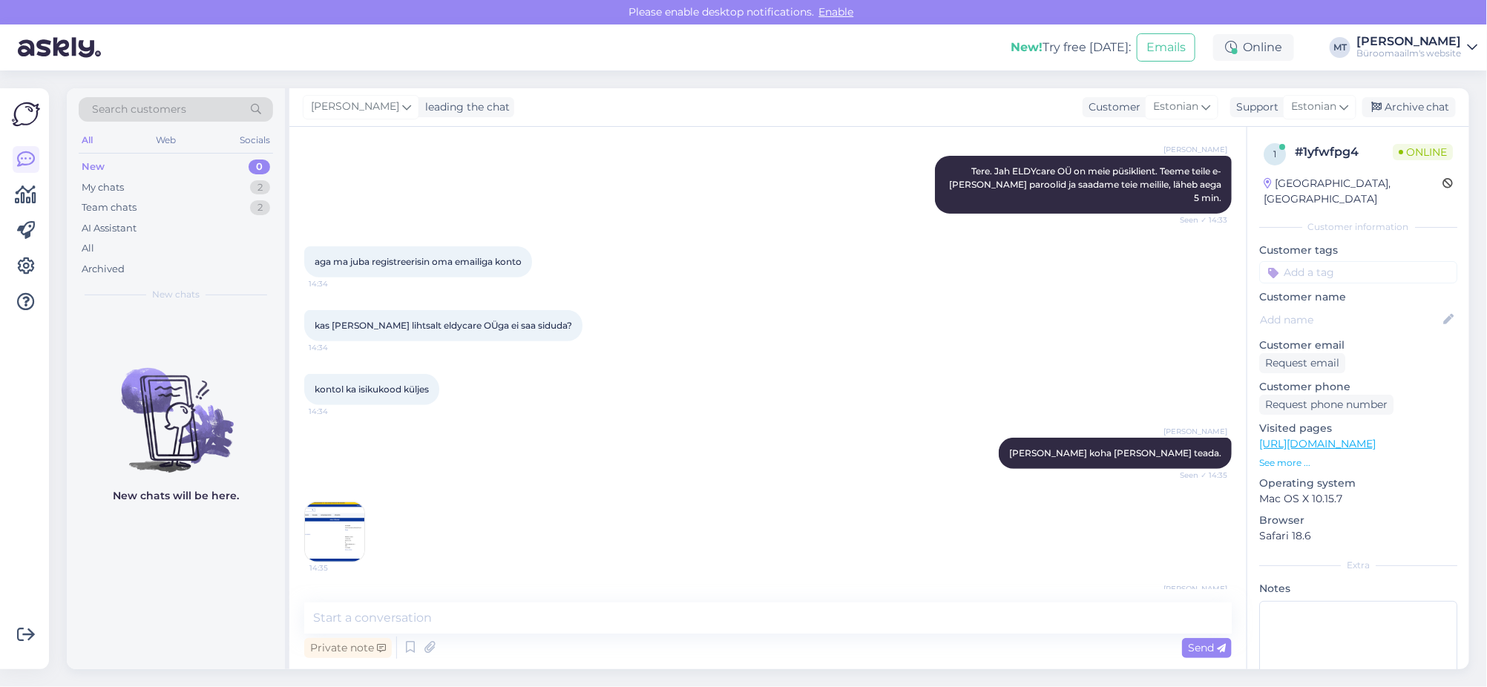
scroll to position [310, 0]
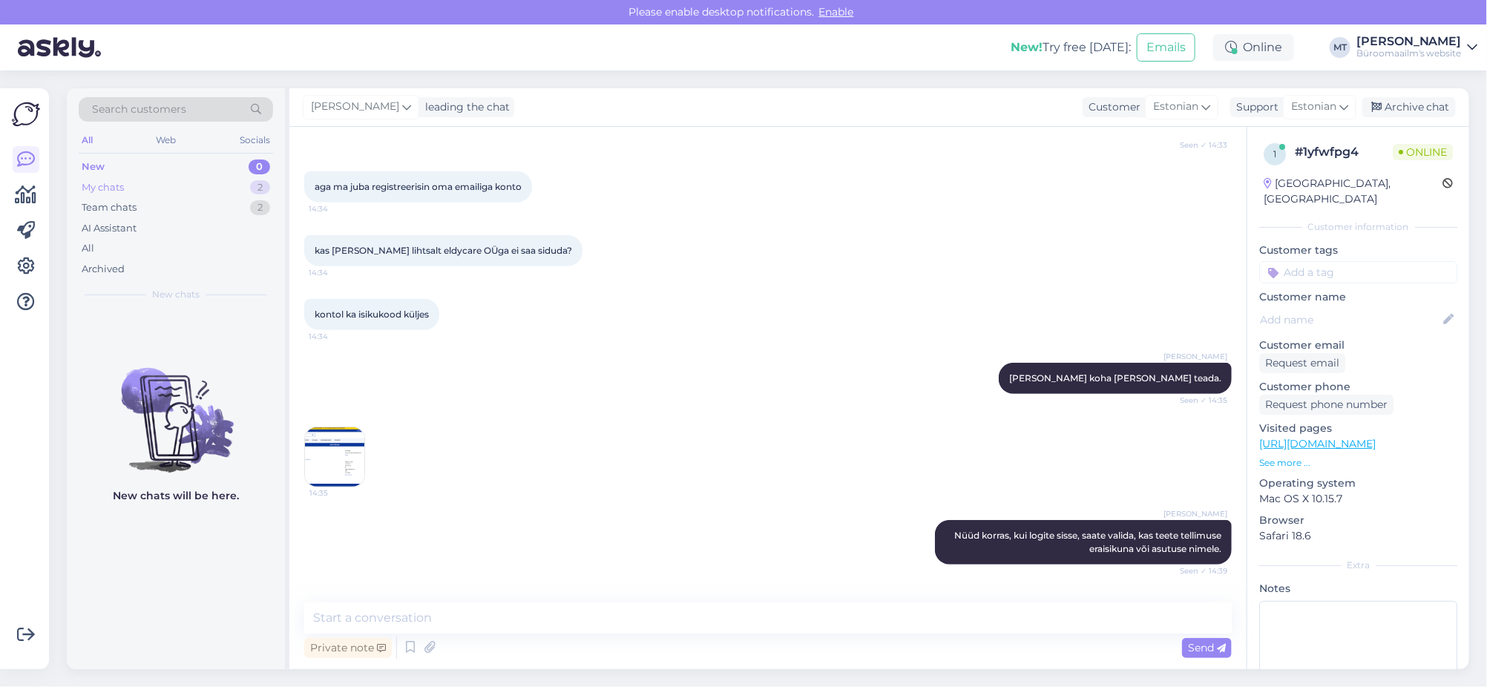
click at [90, 181] on div "My chats" at bounding box center [103, 187] width 42 height 15
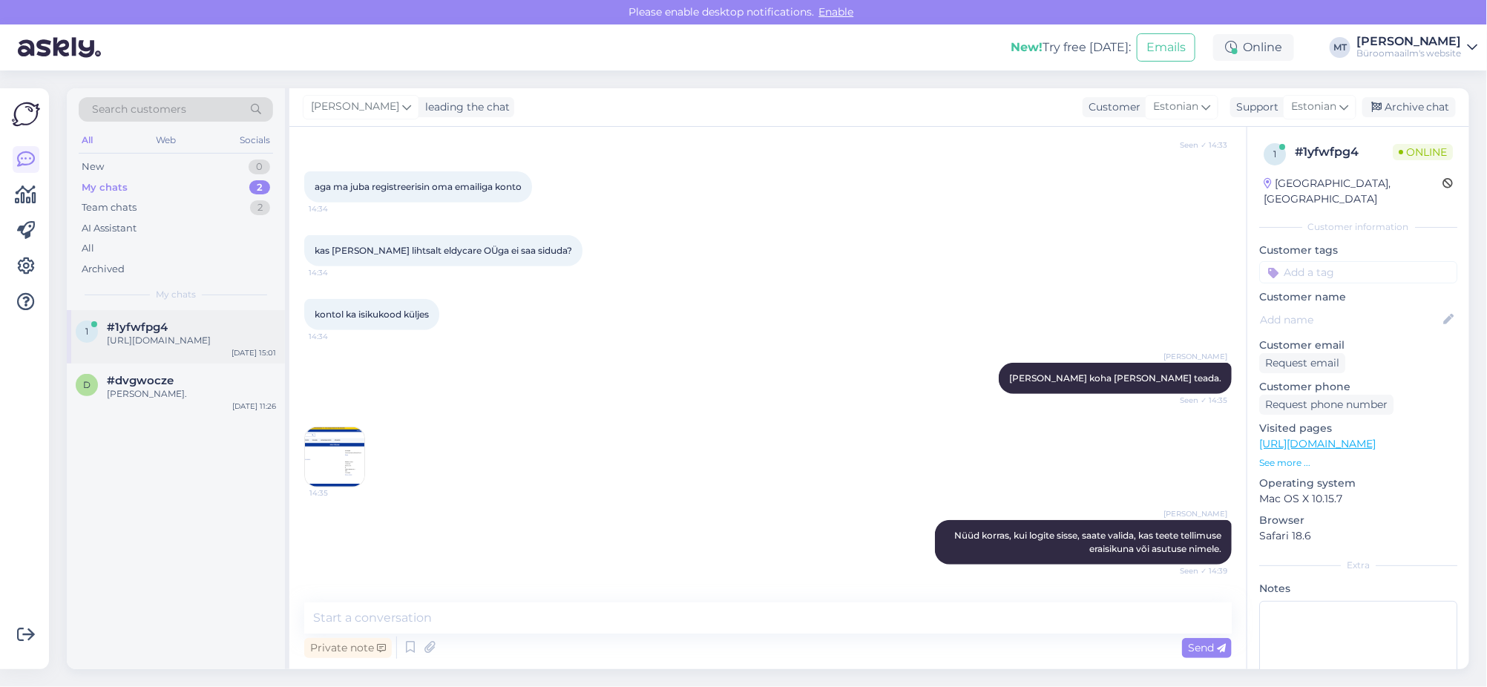
click at [143, 347] on div "[URL][DOMAIN_NAME]" at bounding box center [191, 340] width 169 height 13
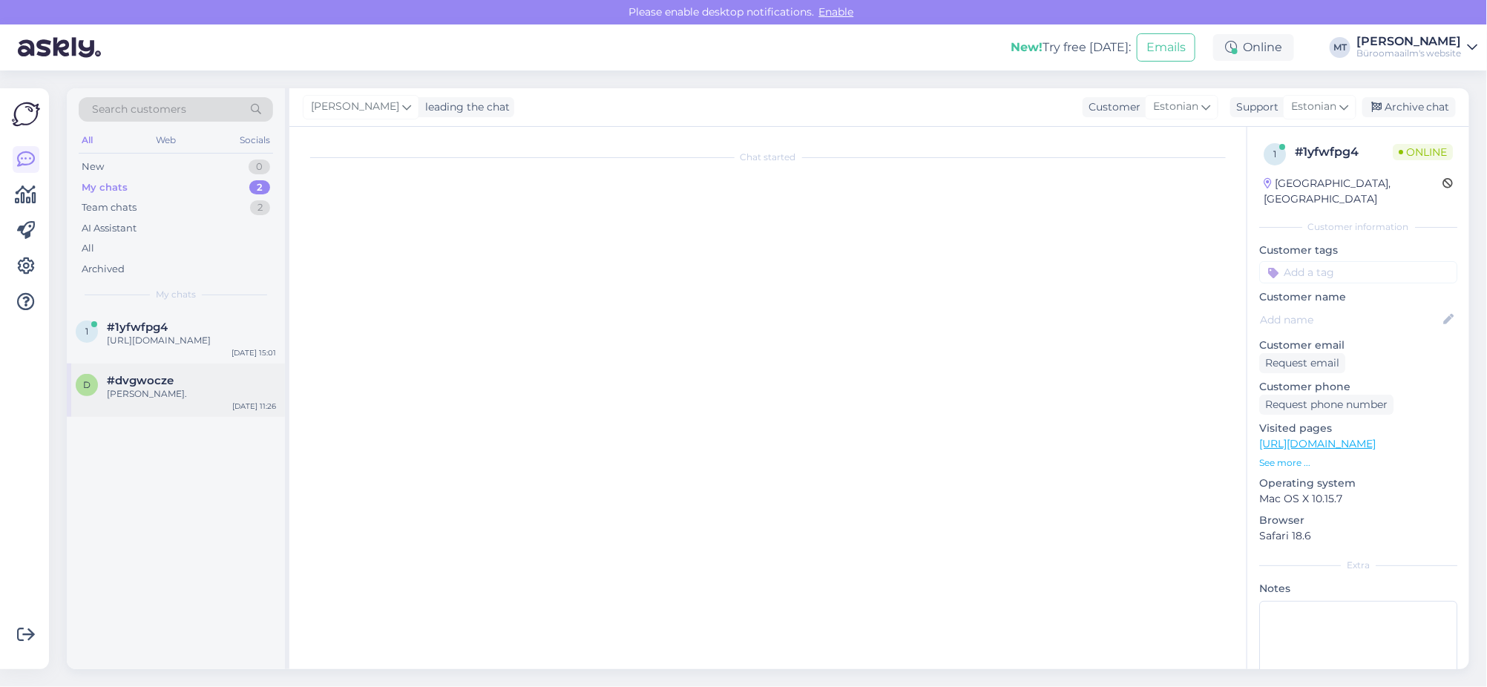
scroll to position [1052, 0]
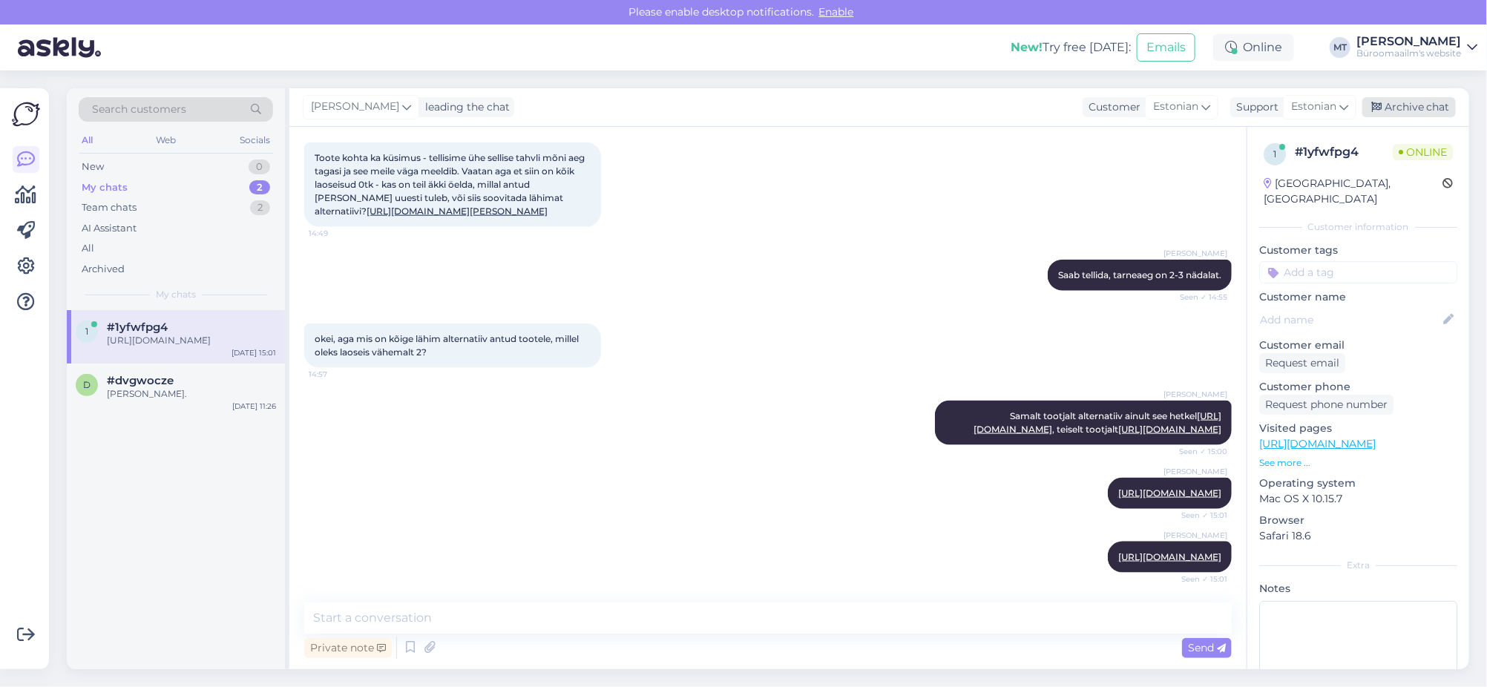
click at [1403, 103] on div "Archive chat" at bounding box center [1410, 107] width 94 height 20
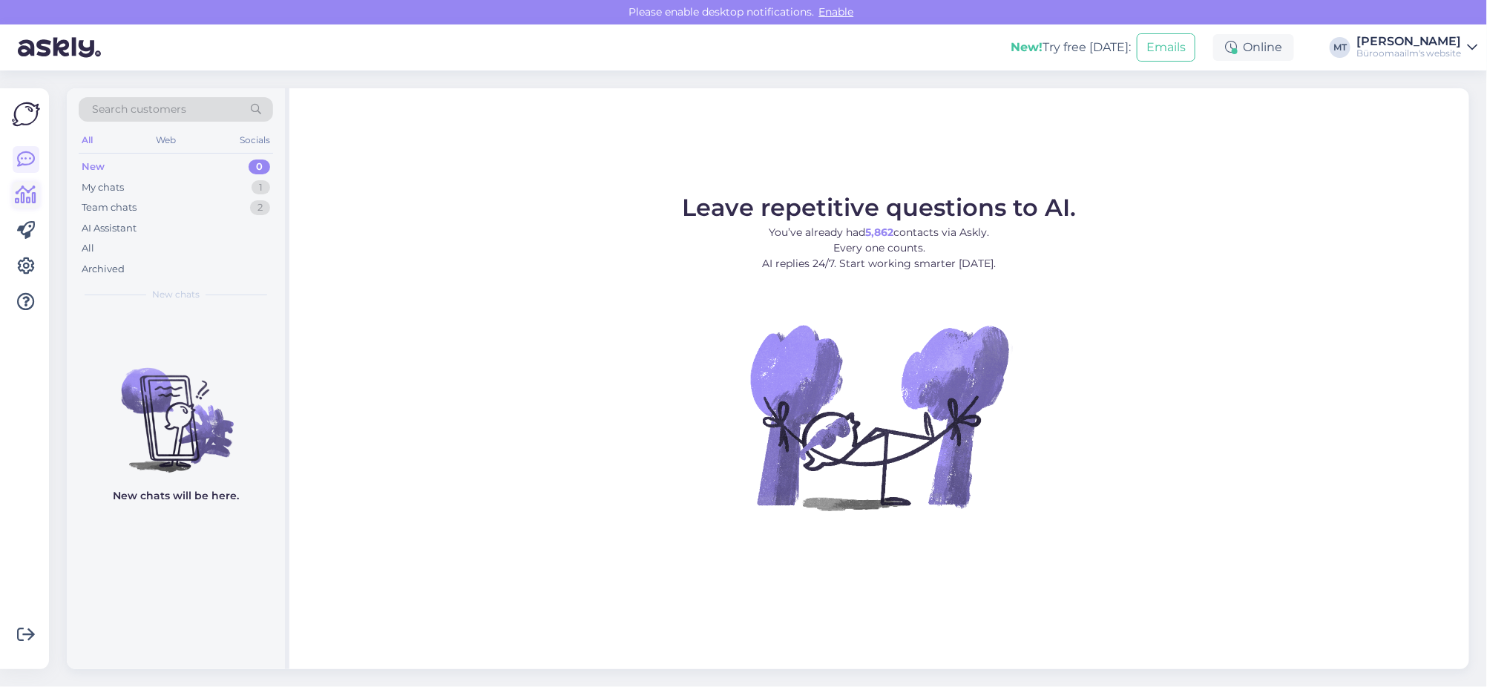
click at [30, 193] on icon at bounding box center [27, 195] width 22 height 18
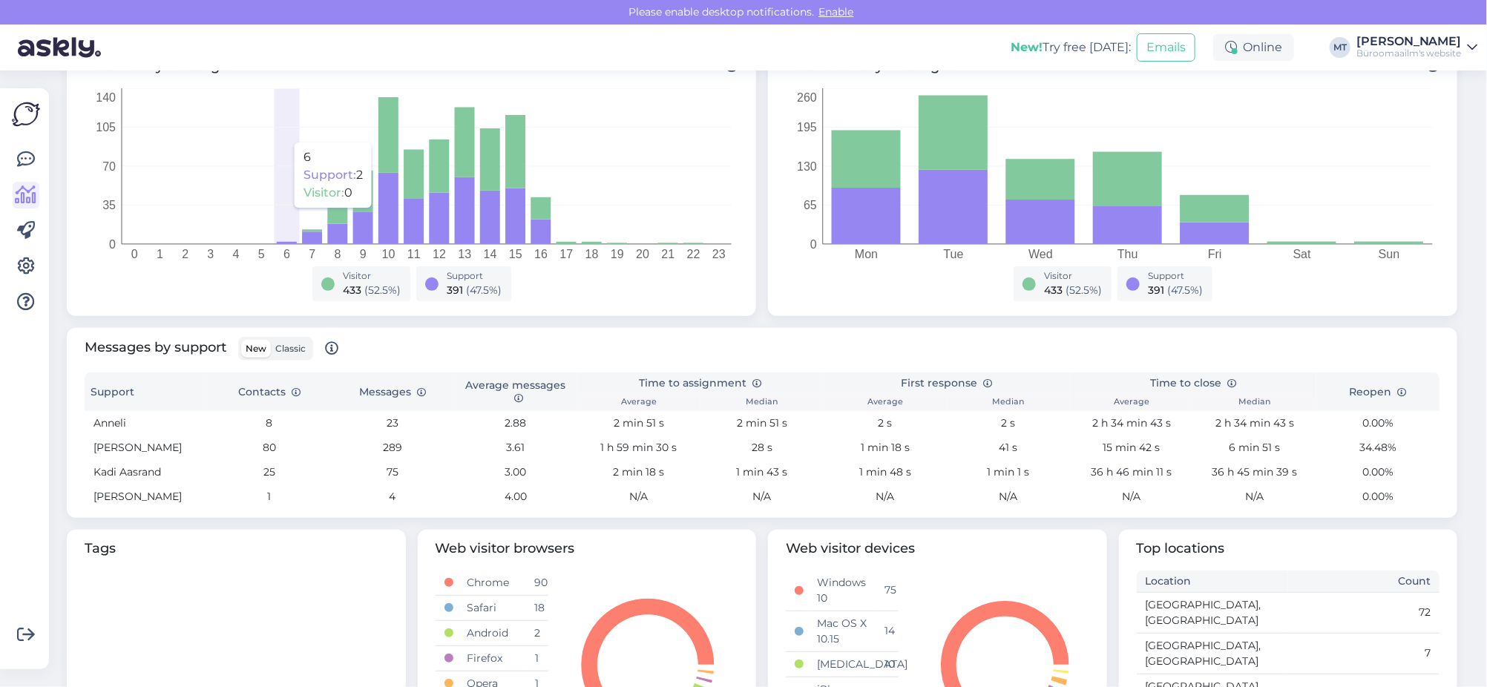
scroll to position [278, 0]
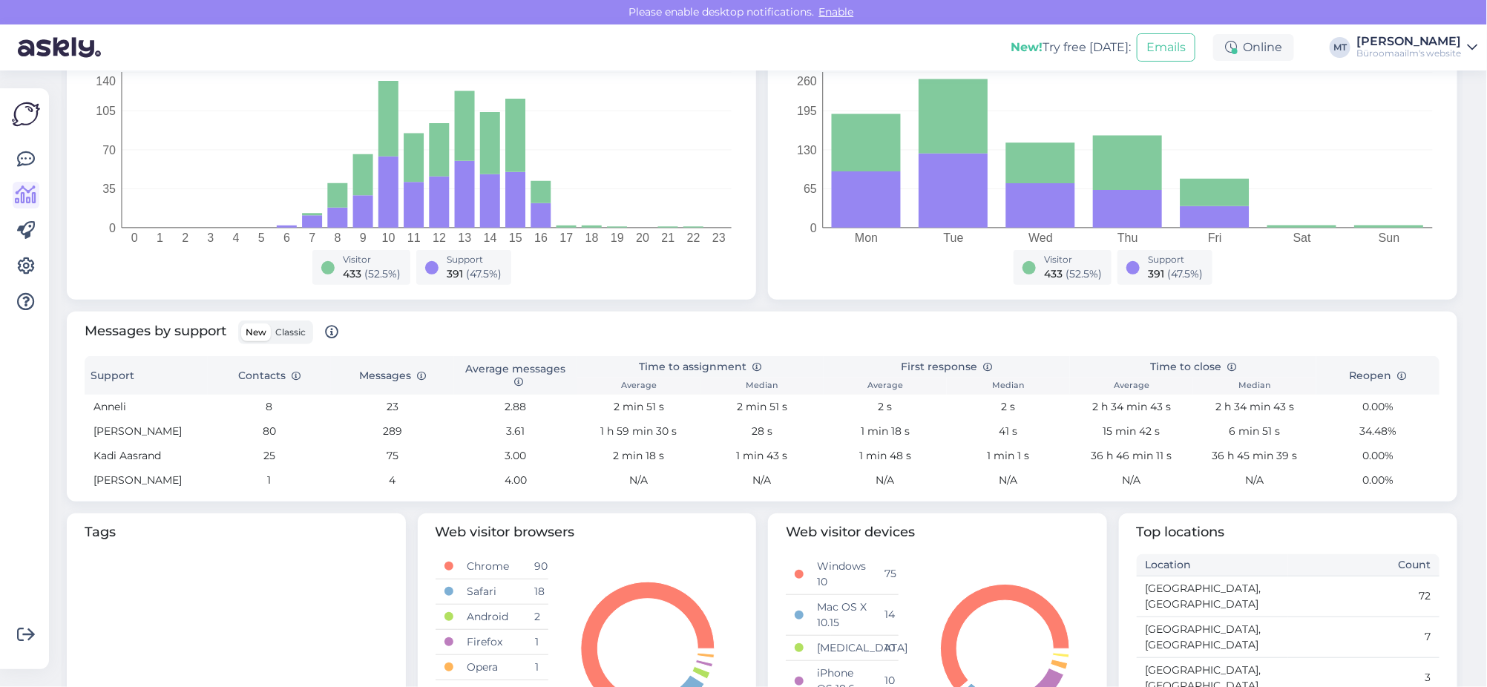
click at [287, 330] on span "Classic" at bounding box center [290, 332] width 30 height 11
click at [271, 324] on input "Classic" at bounding box center [271, 324] width 0 height 0
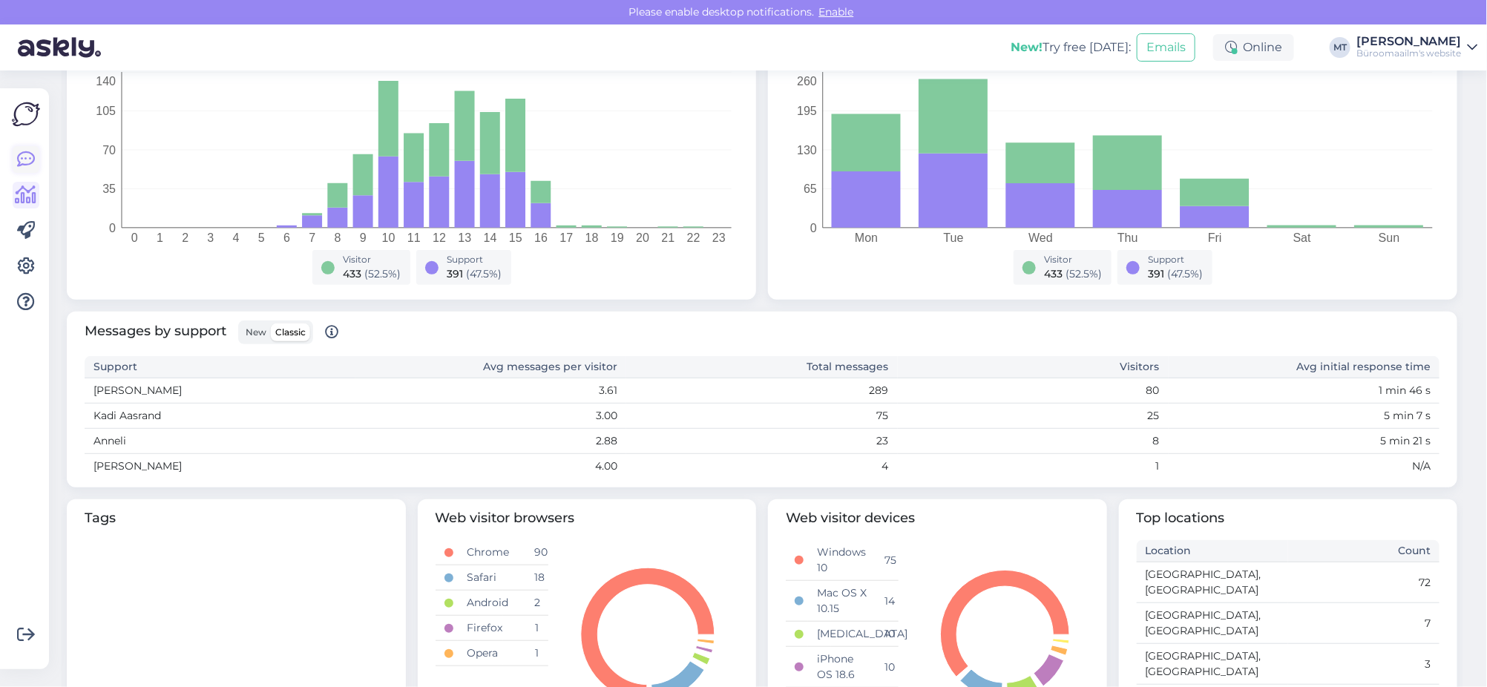
click at [19, 153] on icon at bounding box center [26, 160] width 18 height 18
